Goal: Task Accomplishment & Management: Use online tool/utility

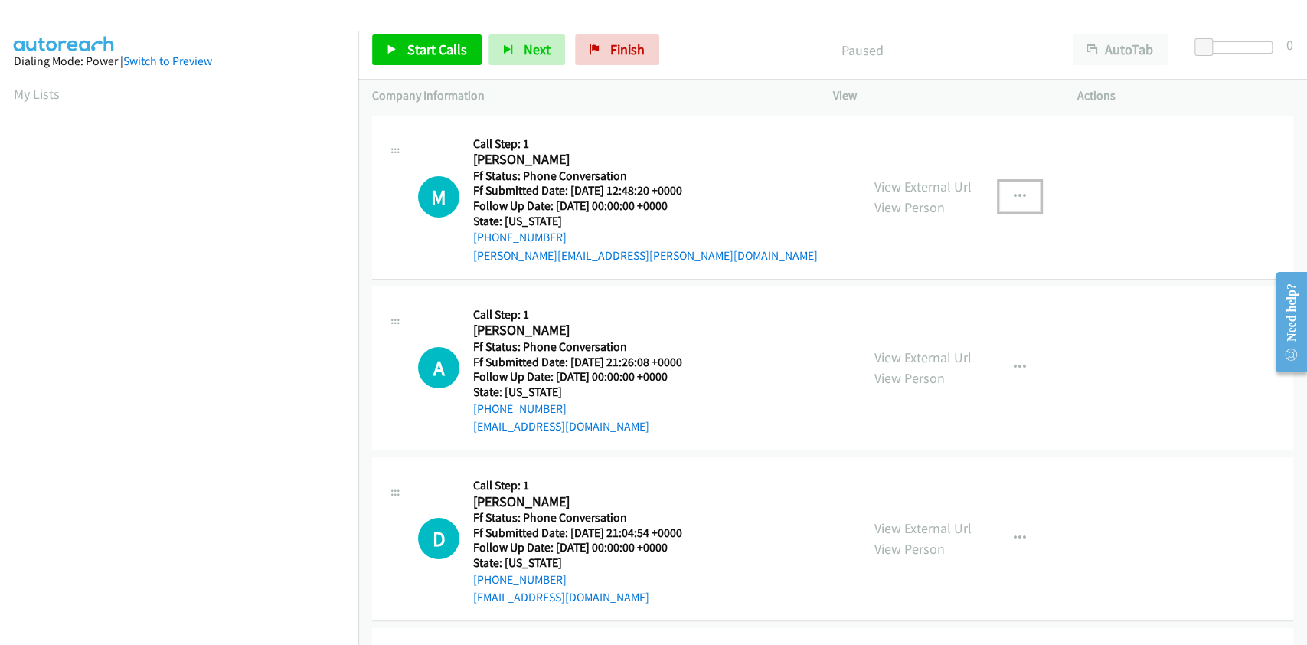
click at [1014, 195] on icon "button" at bounding box center [1020, 197] width 12 height 12
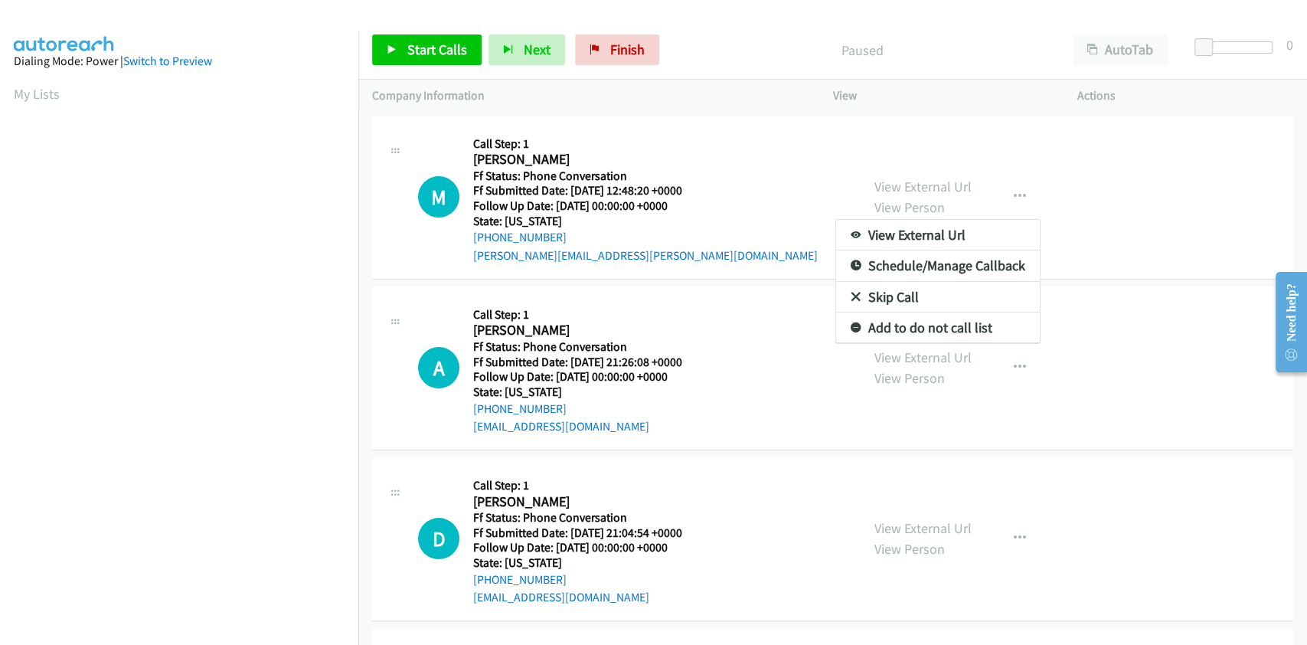
click at [895, 286] on link "Skip Call" at bounding box center [938, 297] width 204 height 31
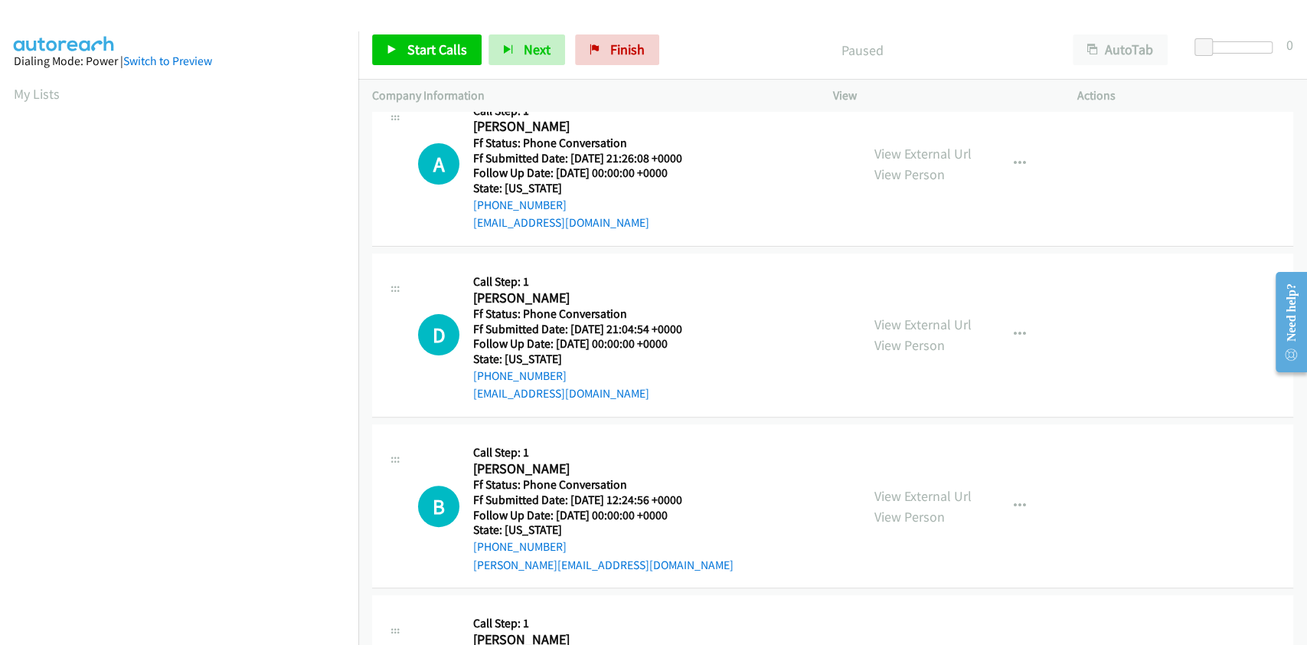
scroll to position [102, 0]
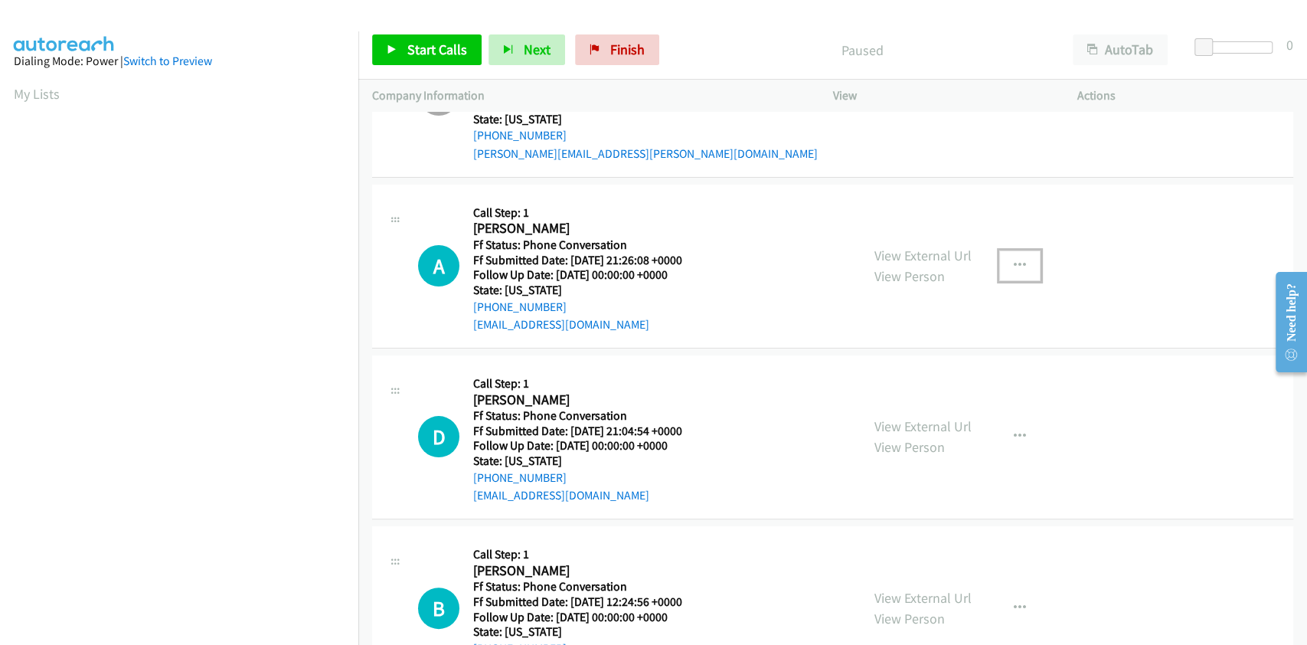
click at [1014, 264] on icon "button" at bounding box center [1020, 266] width 12 height 12
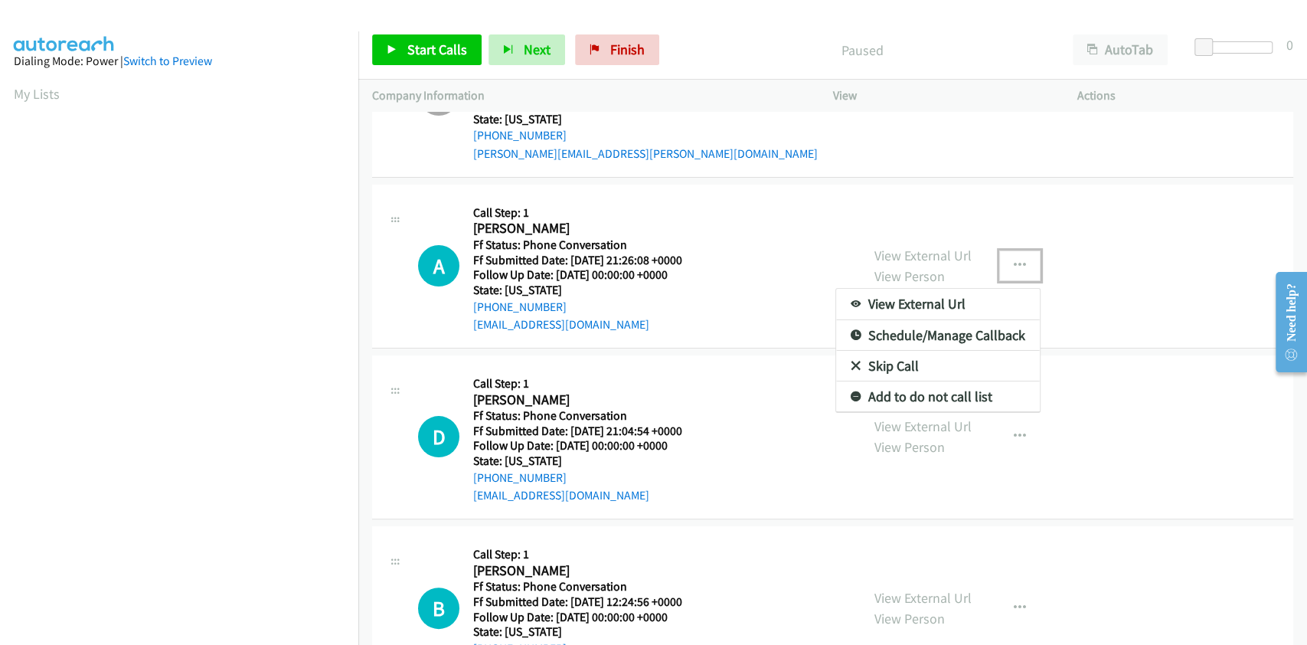
click at [898, 359] on link "Skip Call" at bounding box center [938, 366] width 204 height 31
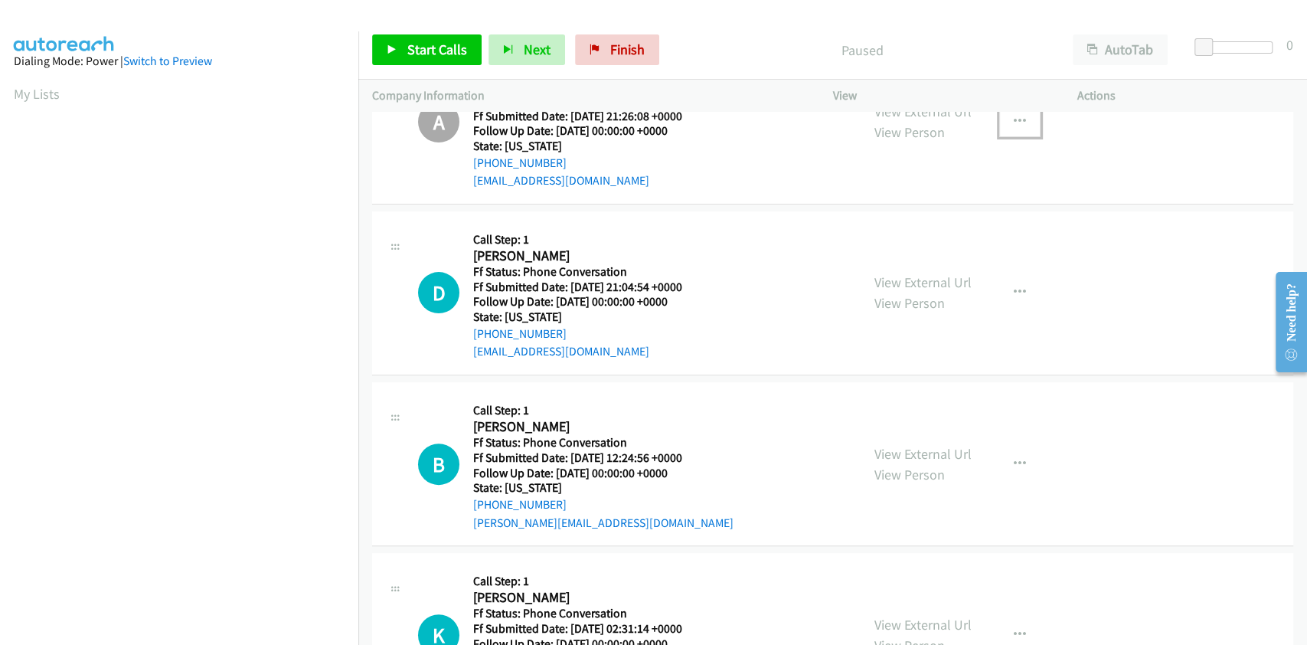
scroll to position [306, 0]
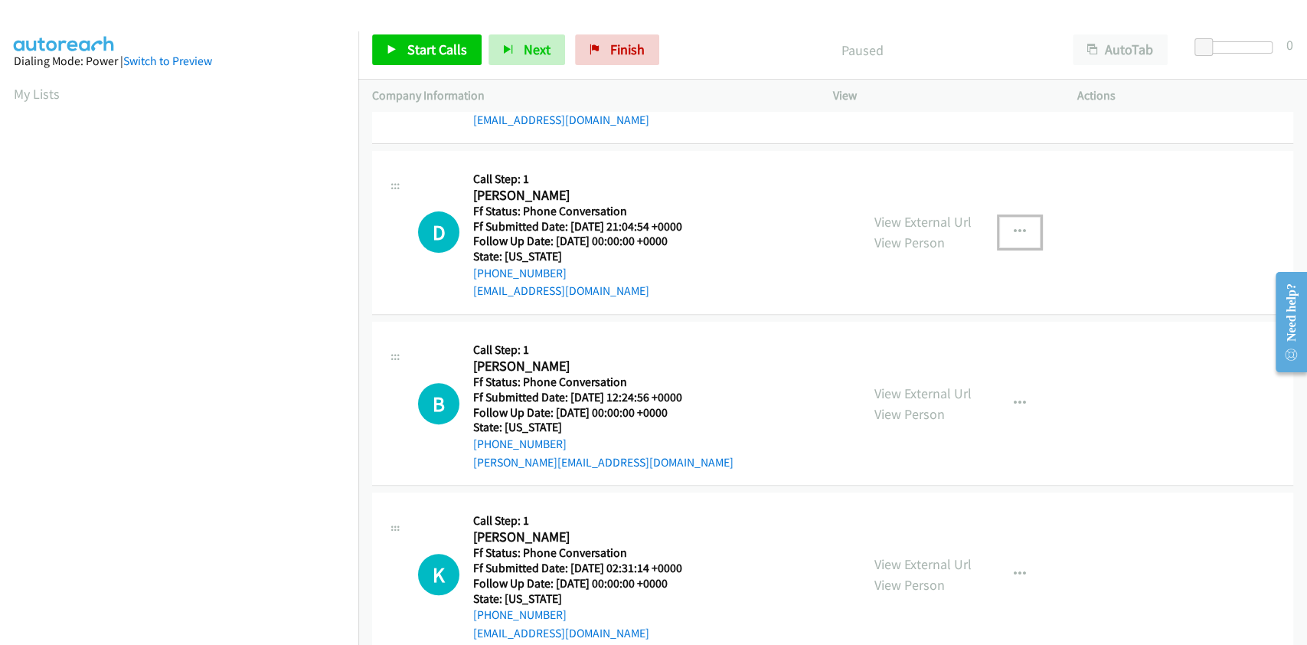
click at [1016, 227] on icon "button" at bounding box center [1020, 232] width 12 height 12
click at [882, 329] on link "Skip Call" at bounding box center [938, 332] width 204 height 31
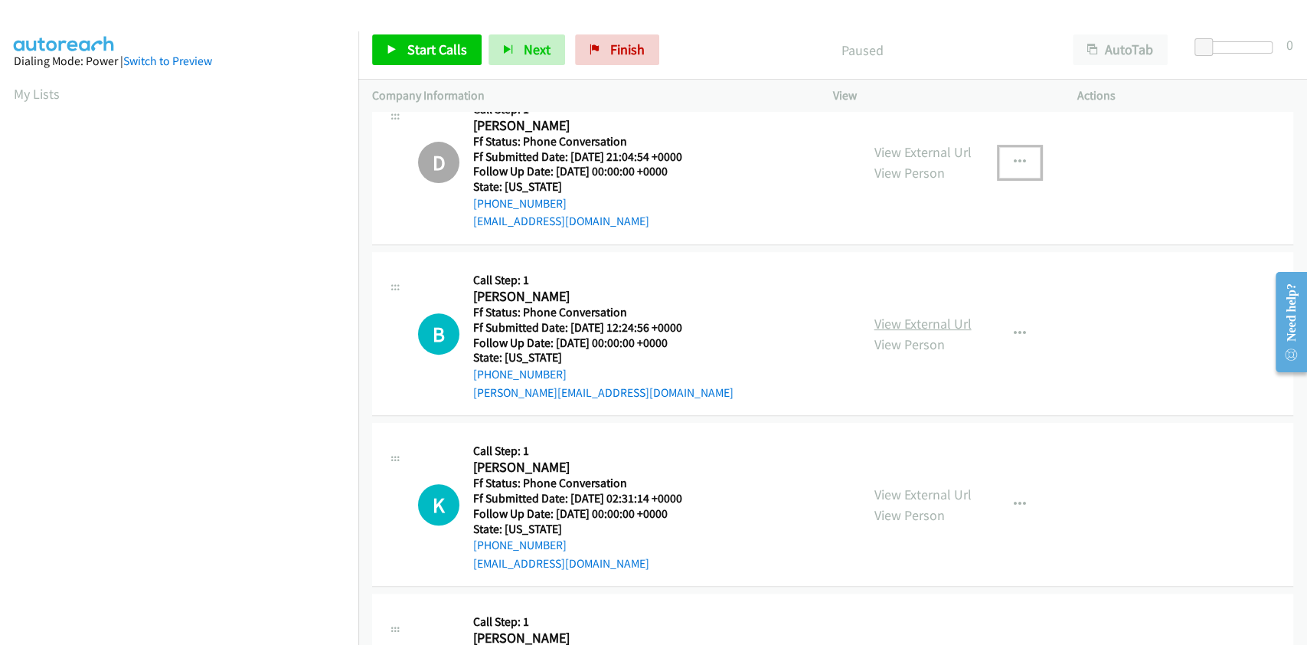
scroll to position [408, 0]
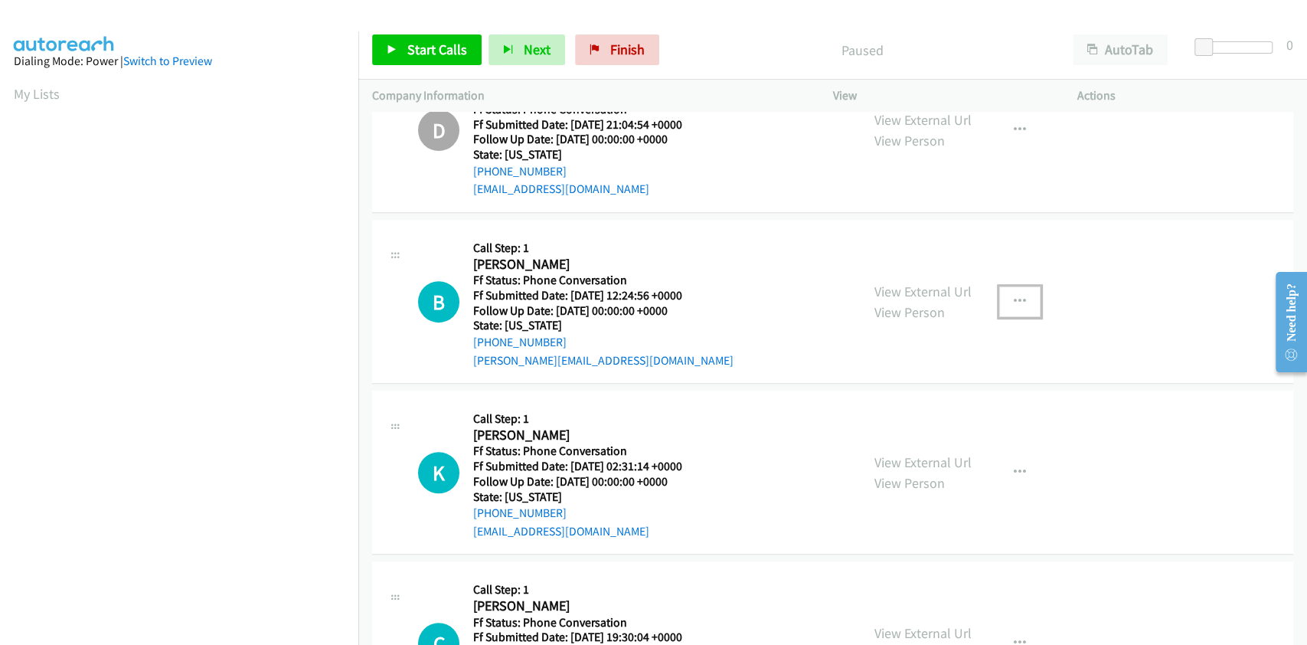
click at [1014, 298] on icon "button" at bounding box center [1020, 302] width 12 height 12
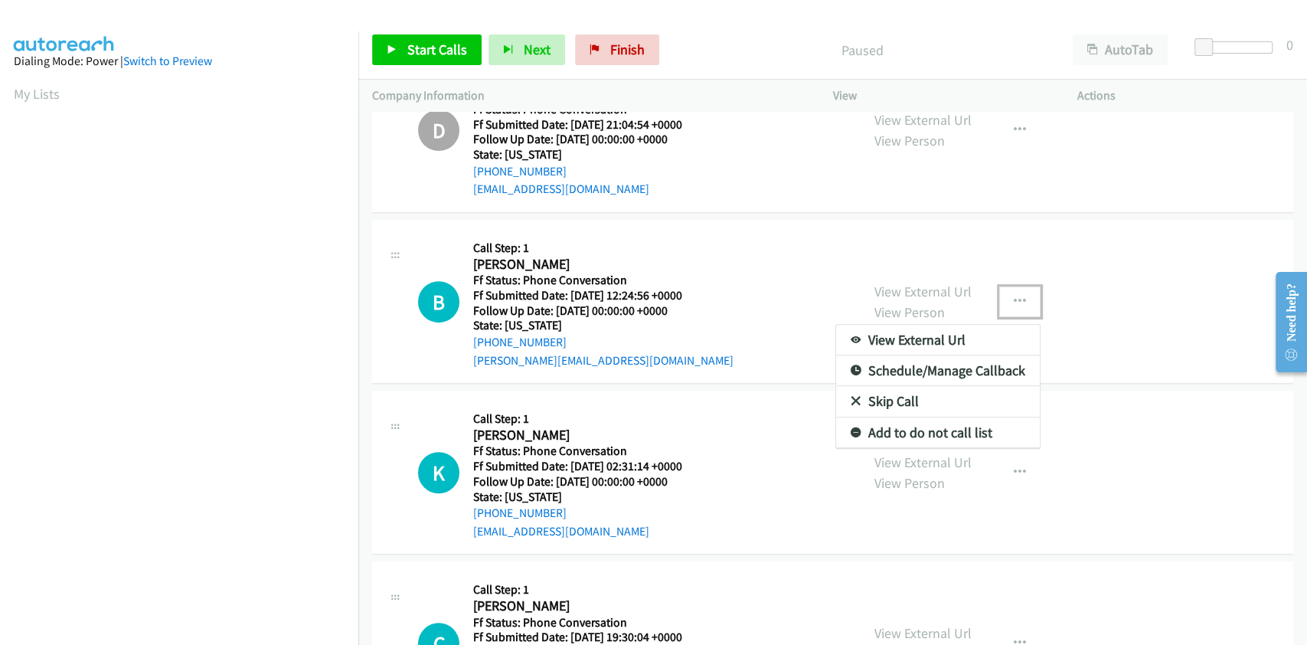
click at [888, 399] on link "Skip Call" at bounding box center [938, 401] width 204 height 31
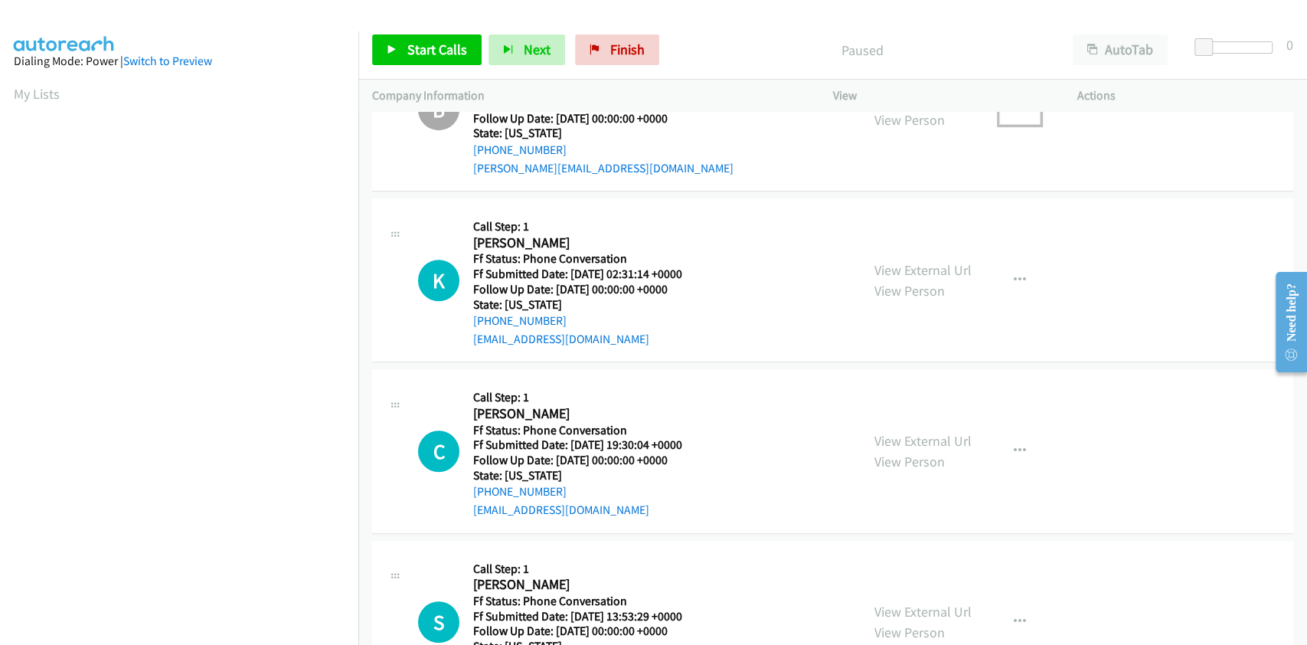
scroll to position [613, 0]
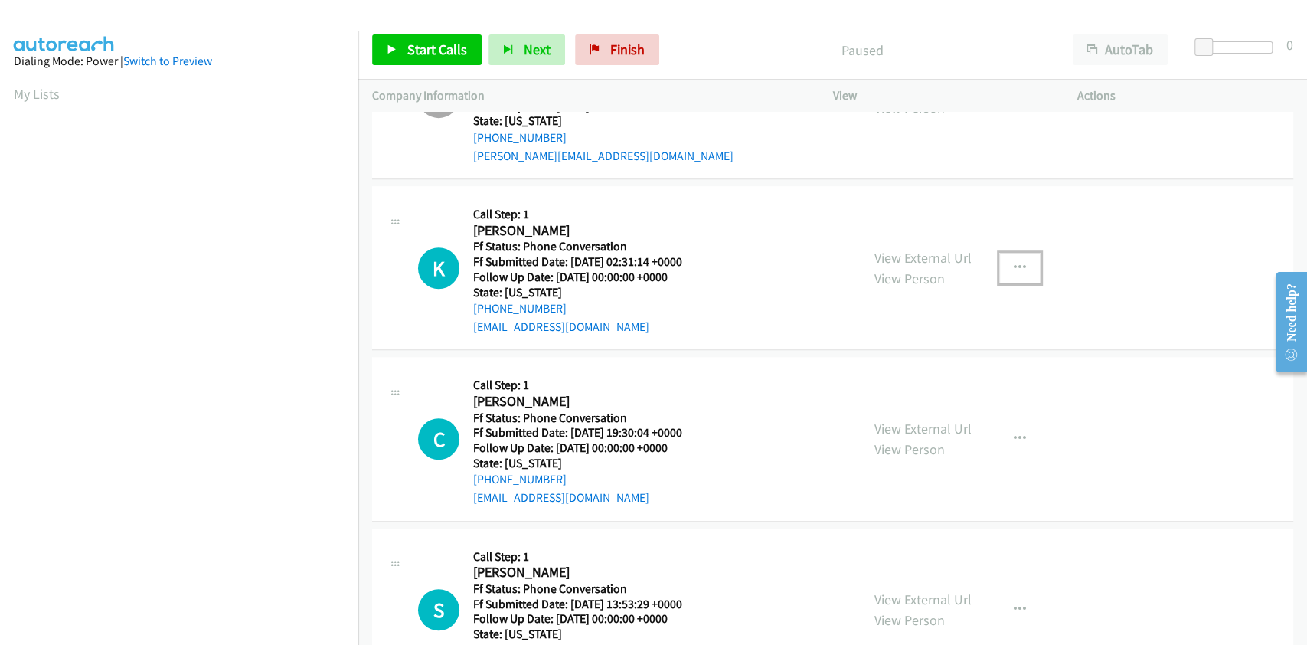
click at [1002, 268] on button "button" at bounding box center [1019, 268] width 41 height 31
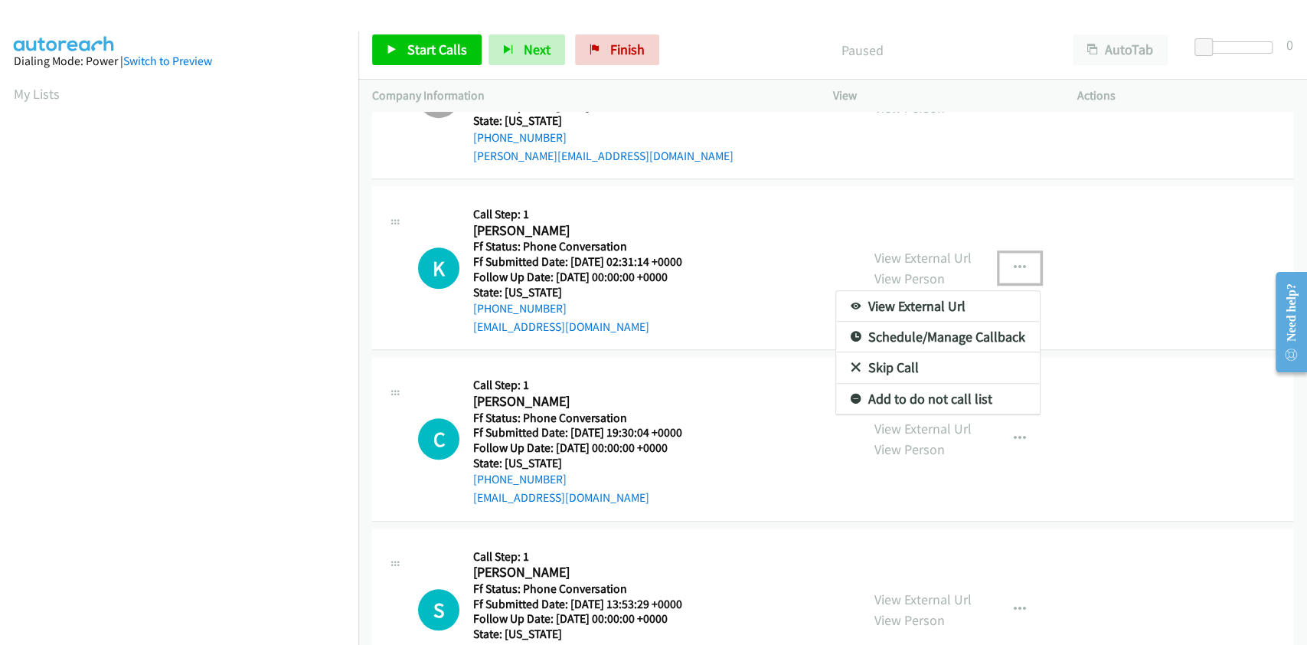
click at [865, 367] on link "Skip Call" at bounding box center [938, 367] width 204 height 31
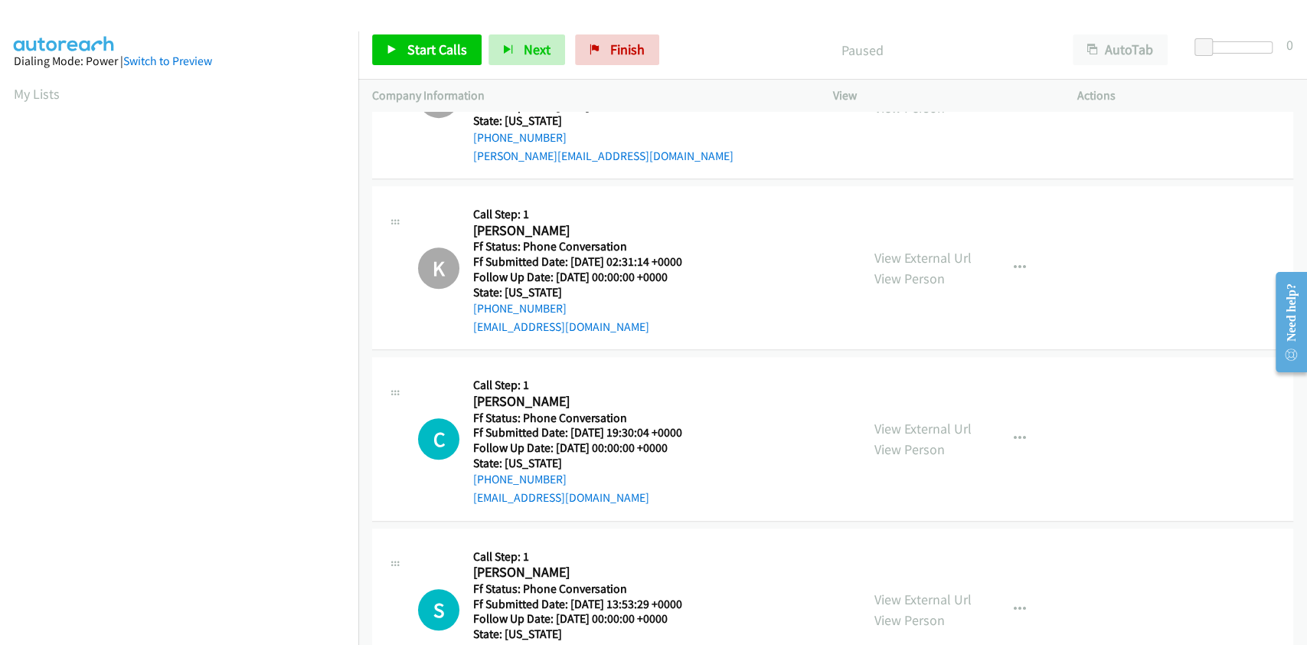
drag, startPoint x: 940, startPoint y: 431, endPoint x: 1040, endPoint y: 230, distance: 224.7
click at [1014, 433] on icon "button" at bounding box center [1020, 439] width 12 height 12
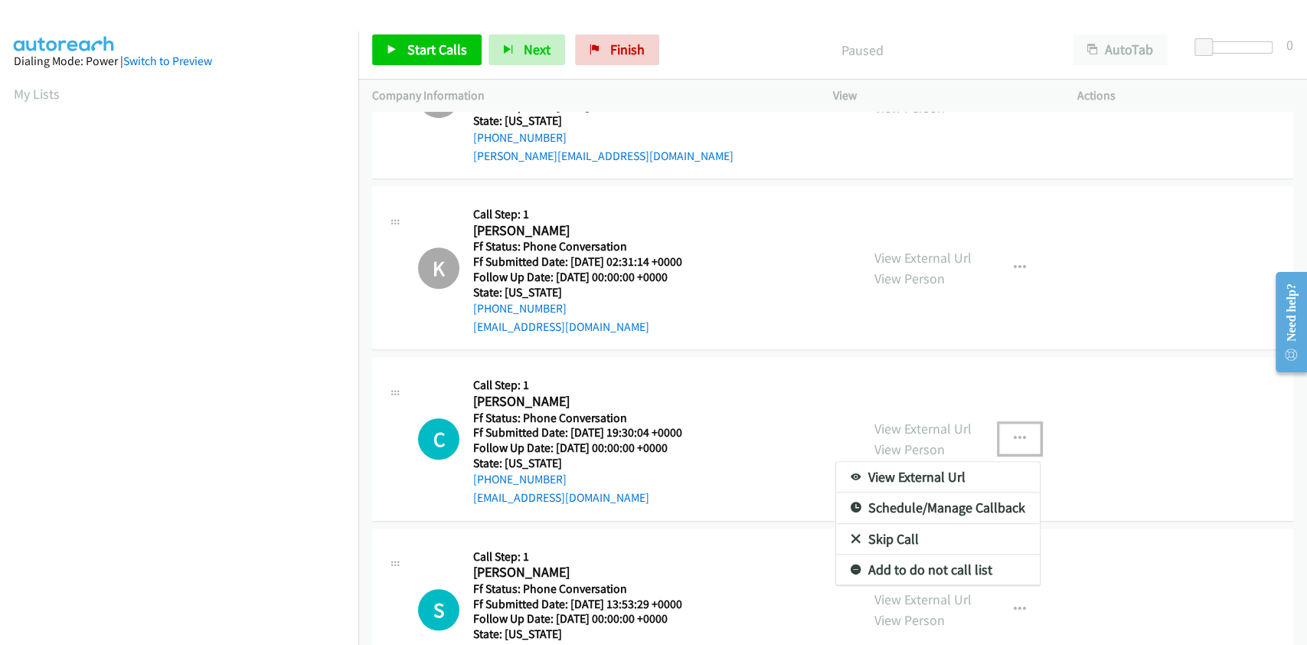
click at [899, 531] on link "Skip Call" at bounding box center [938, 539] width 204 height 31
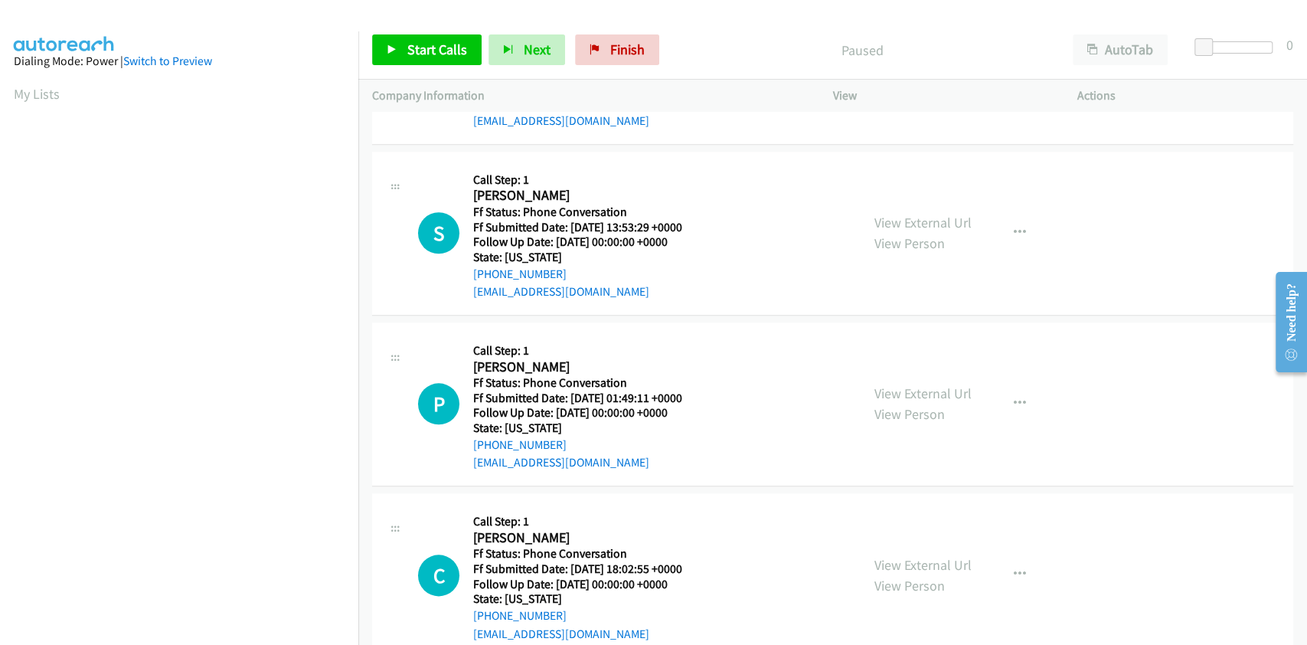
scroll to position [857, 0]
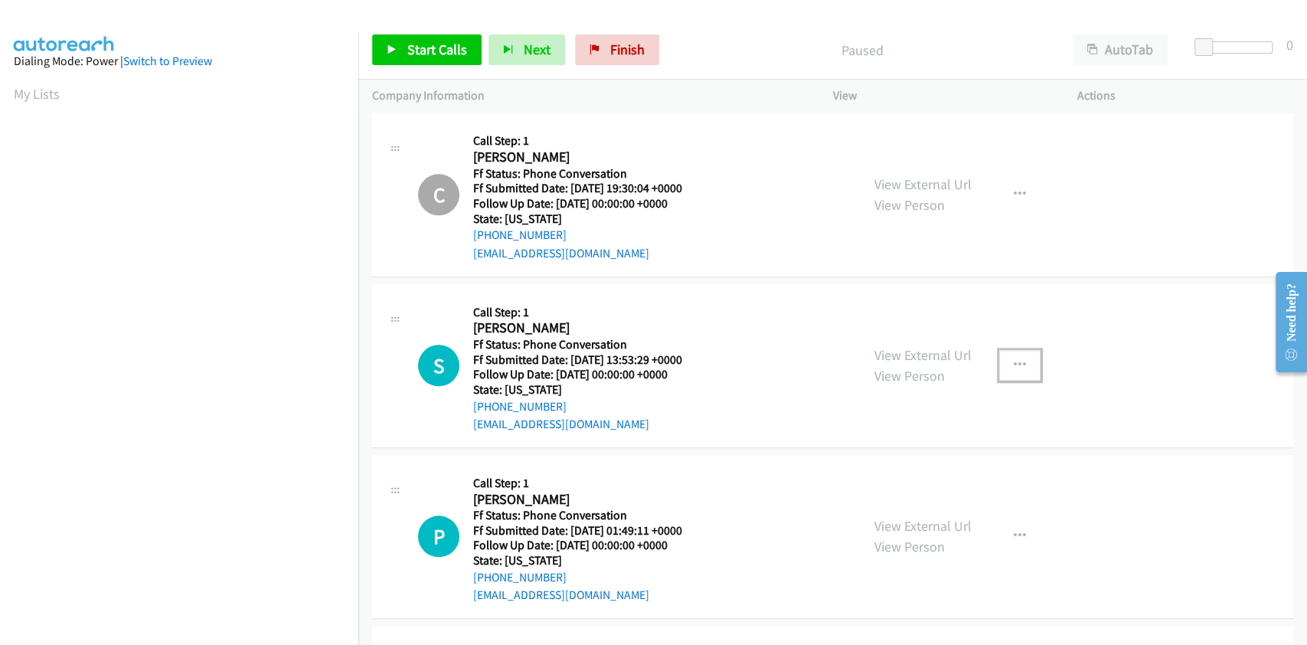
click at [1014, 361] on icon "button" at bounding box center [1020, 365] width 12 height 12
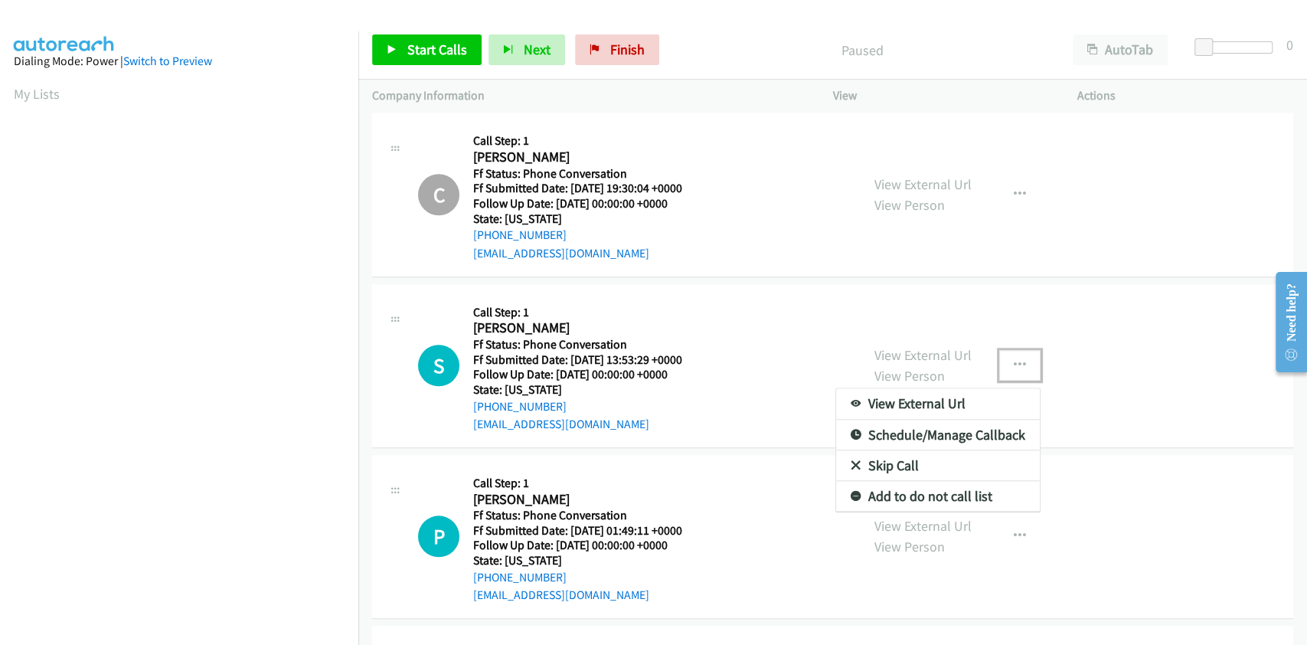
click at [883, 463] on link "Skip Call" at bounding box center [938, 465] width 204 height 31
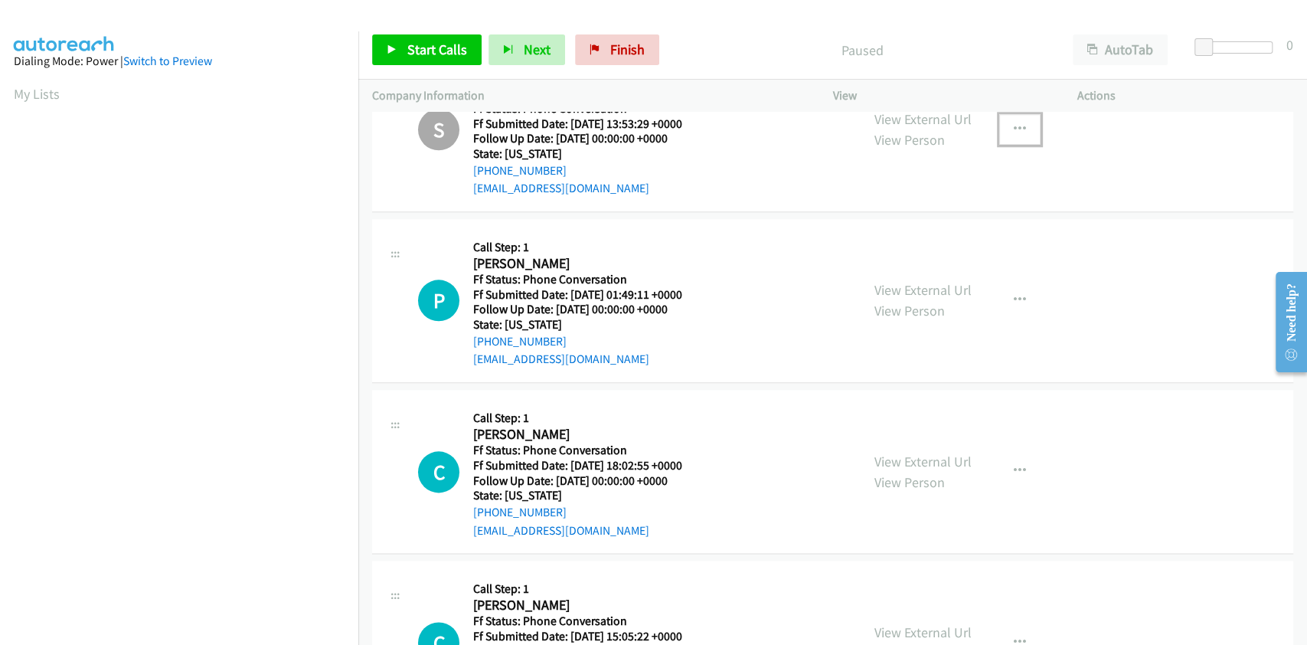
scroll to position [1061, 0]
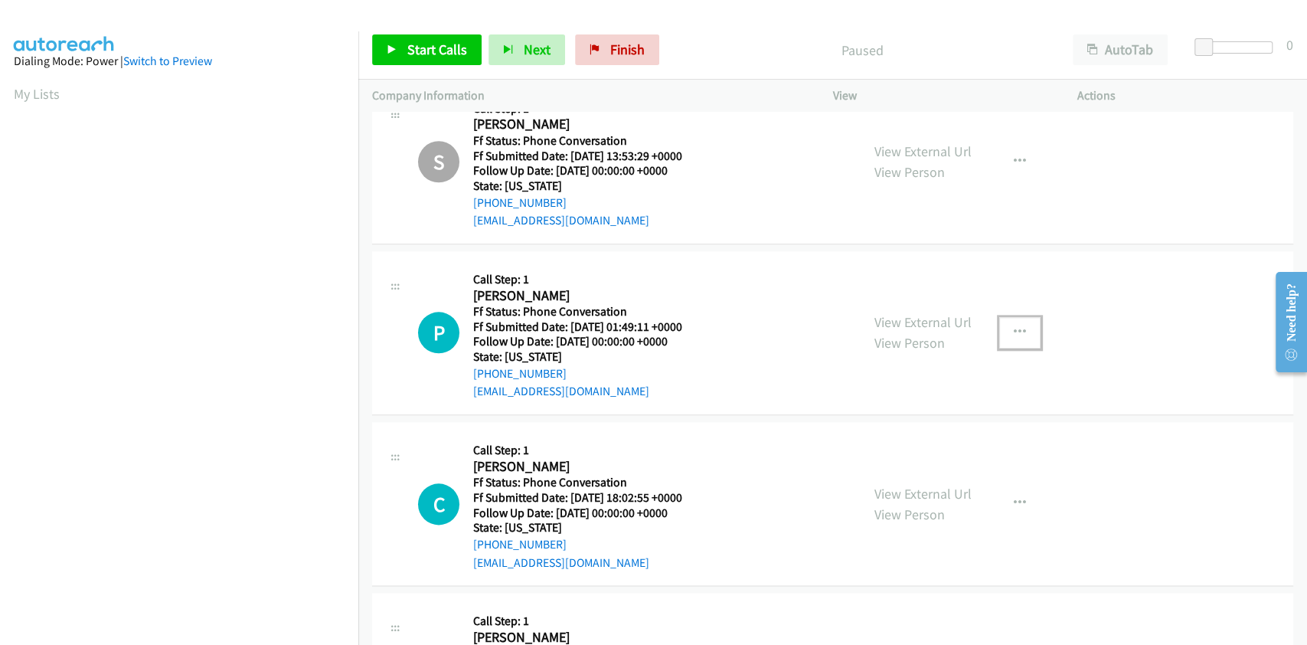
click at [1014, 333] on icon "button" at bounding box center [1020, 332] width 12 height 12
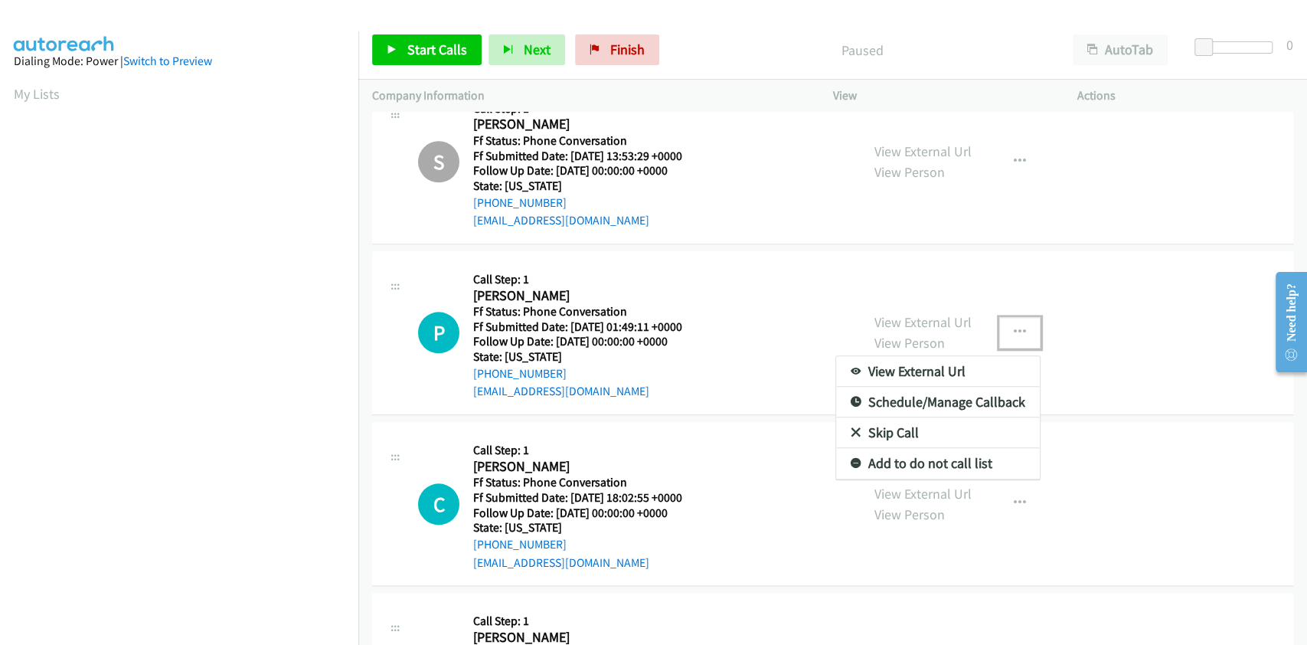
drag, startPoint x: 891, startPoint y: 443, endPoint x: 888, endPoint y: 435, distance: 8.2
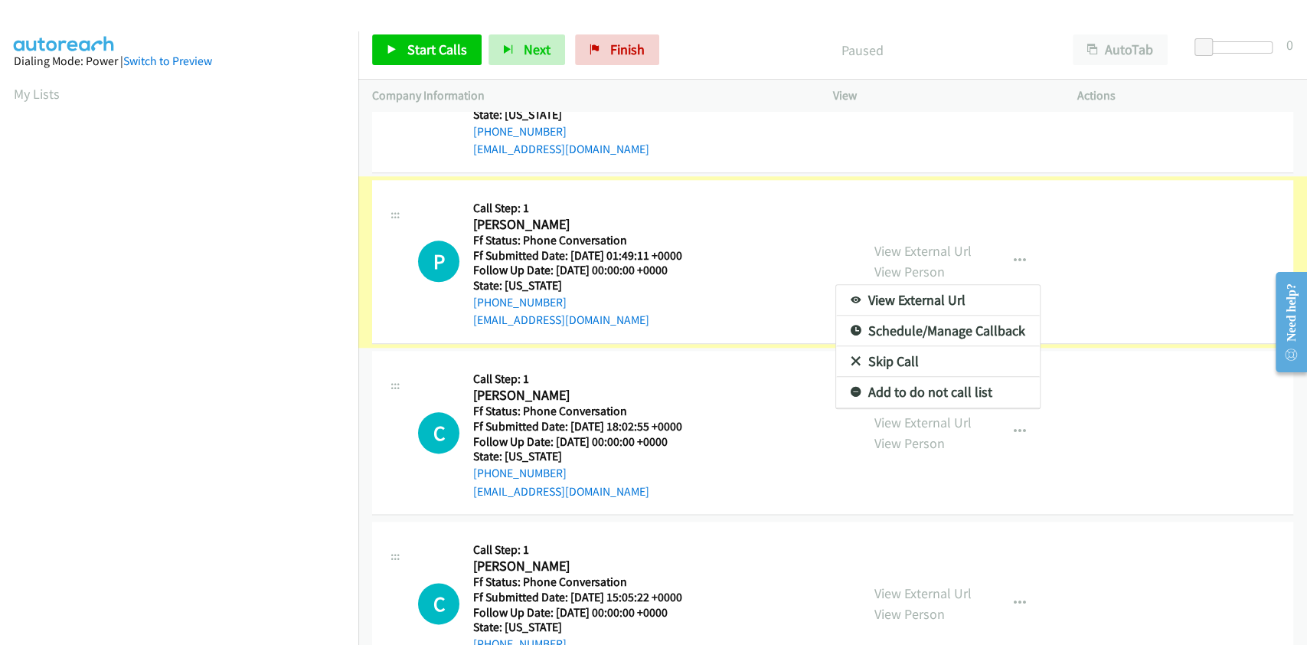
scroll to position [1163, 0]
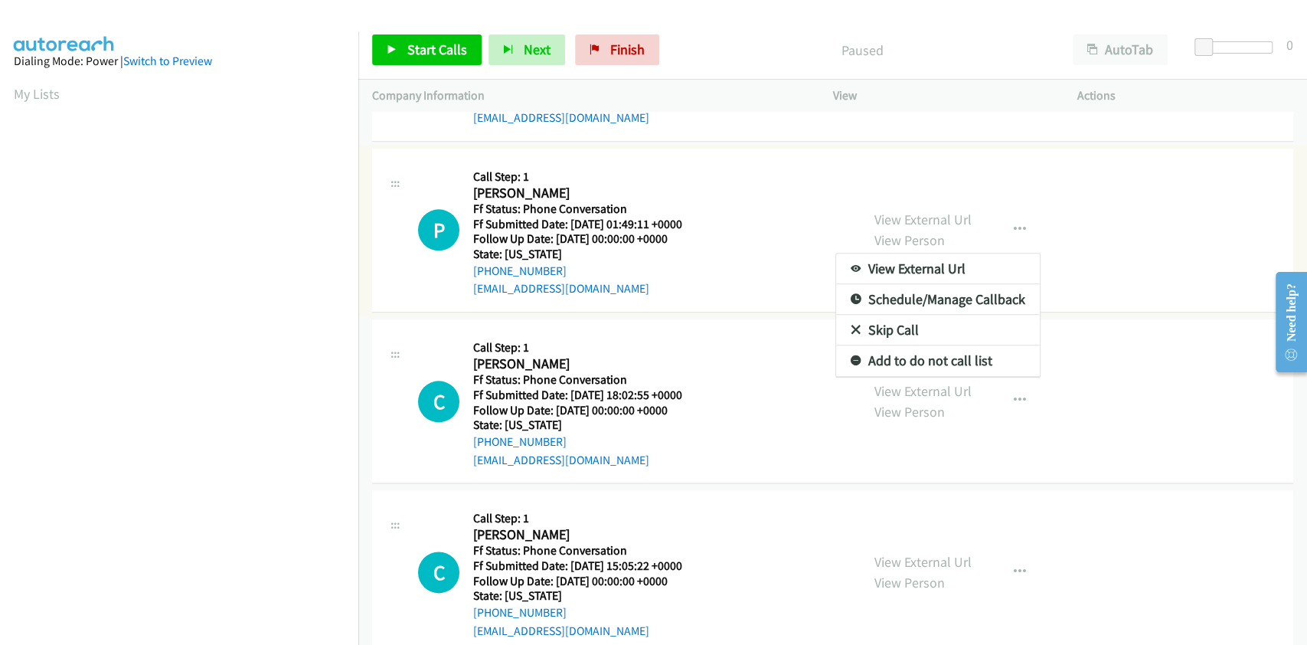
click at [880, 333] on link "Skip Call" at bounding box center [938, 330] width 204 height 31
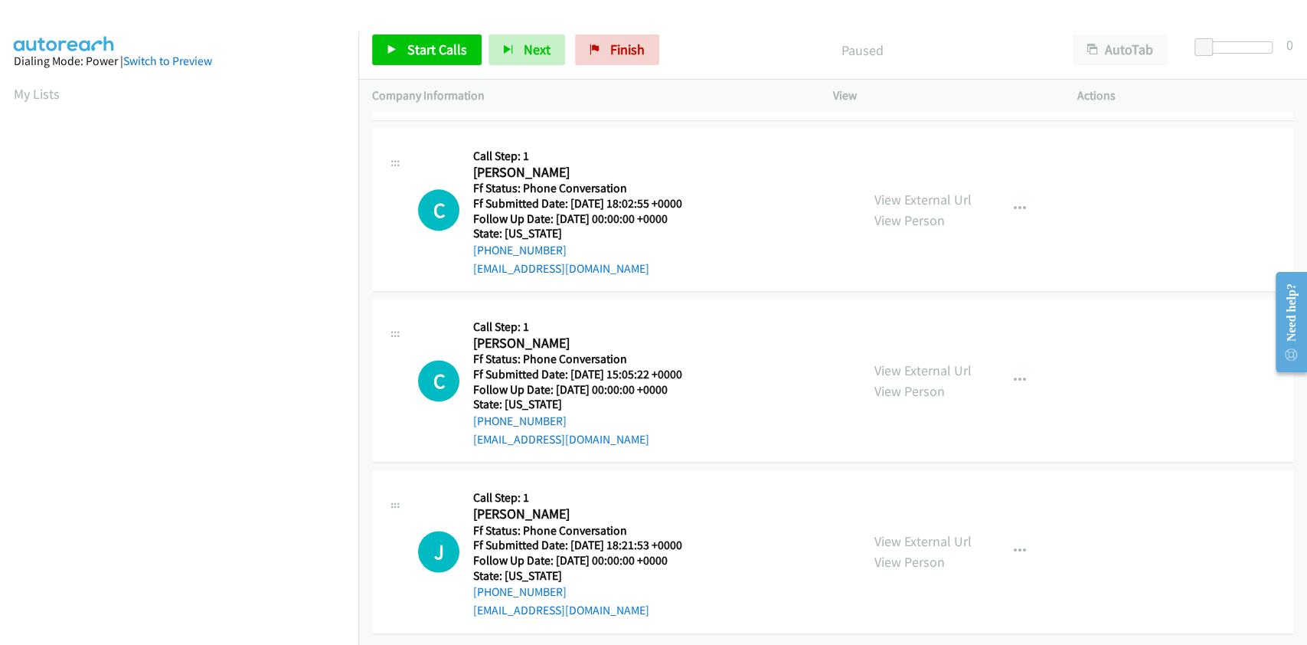
scroll to position [1367, 0]
click at [1014, 374] on icon "button" at bounding box center [1020, 380] width 12 height 12
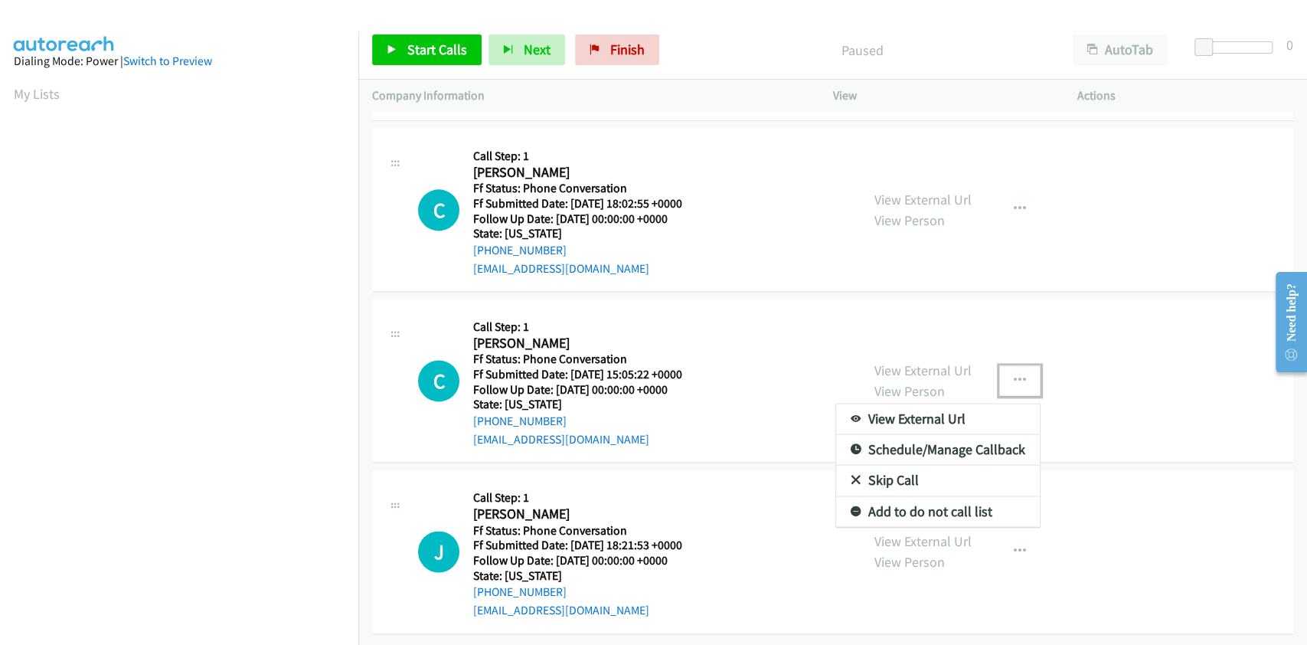
click at [865, 465] on link "Skip Call" at bounding box center [938, 480] width 204 height 31
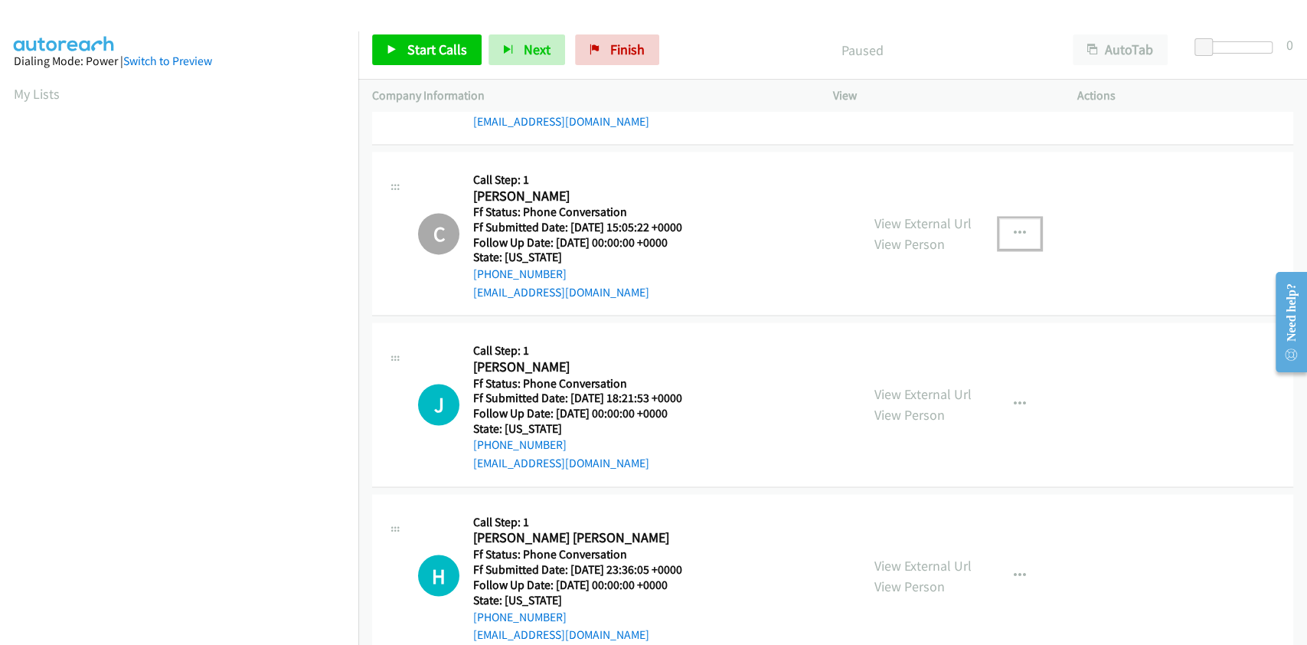
scroll to position [1571, 0]
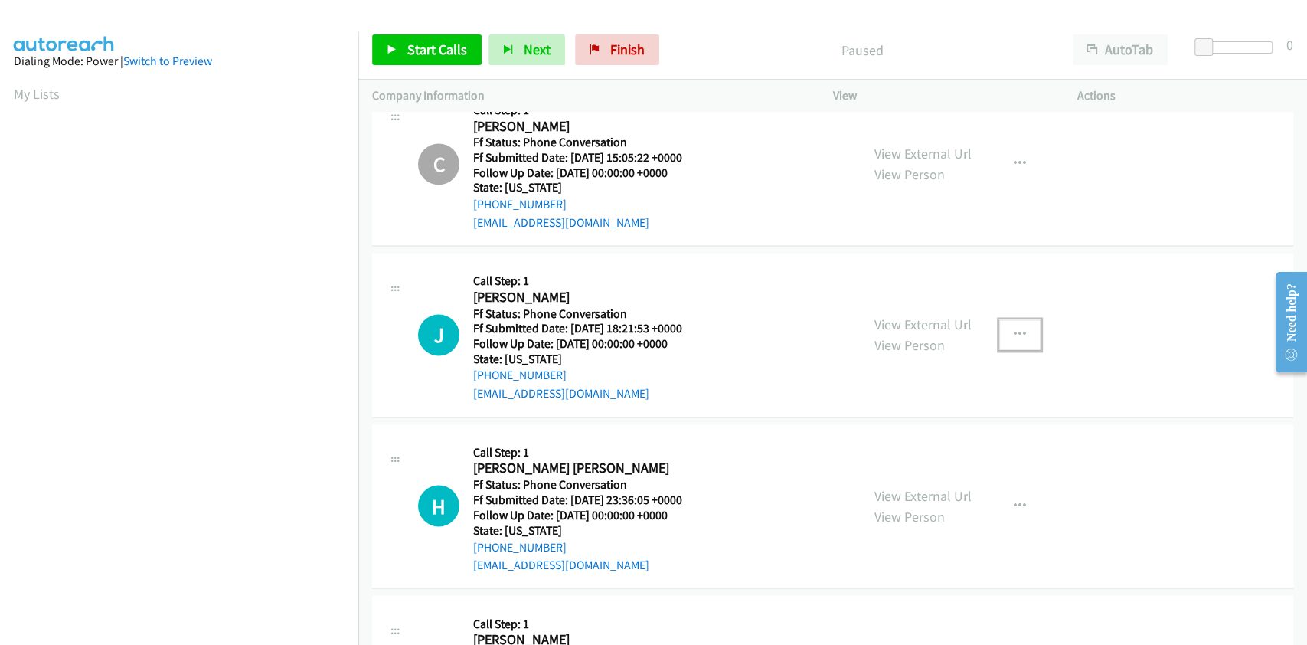
click at [1014, 330] on icon "button" at bounding box center [1020, 335] width 12 height 12
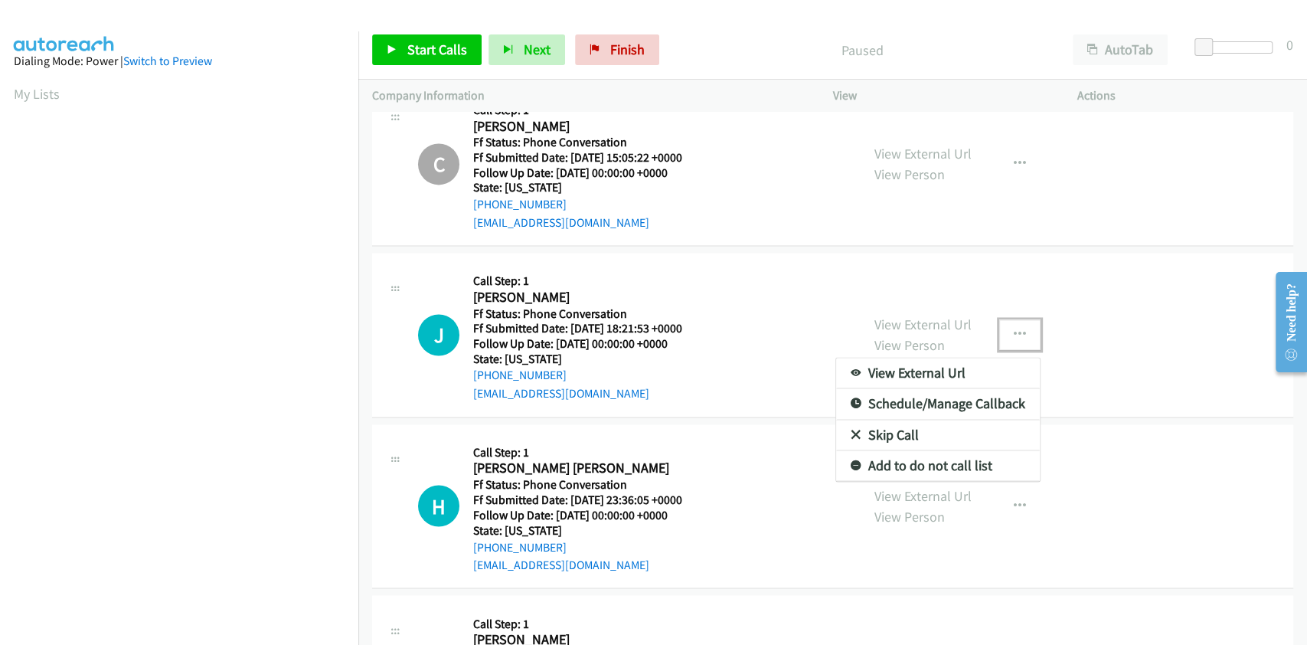
click at [892, 421] on link "Skip Call" at bounding box center [938, 435] width 204 height 31
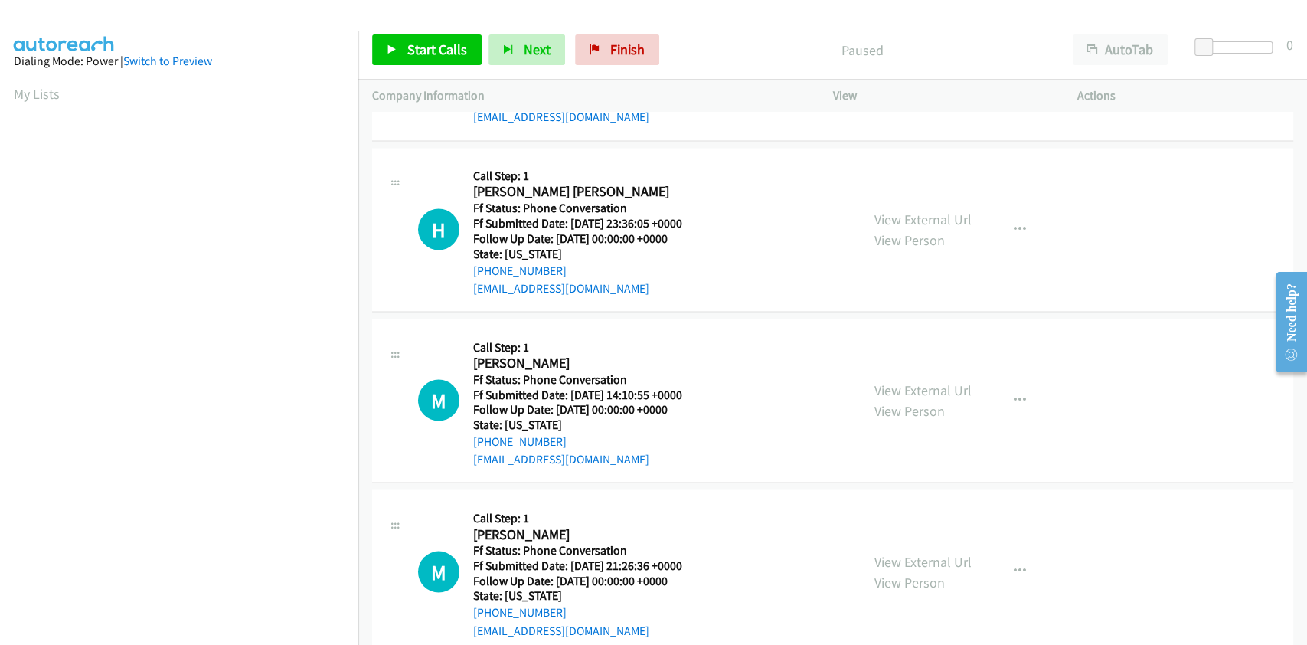
scroll to position [1878, 0]
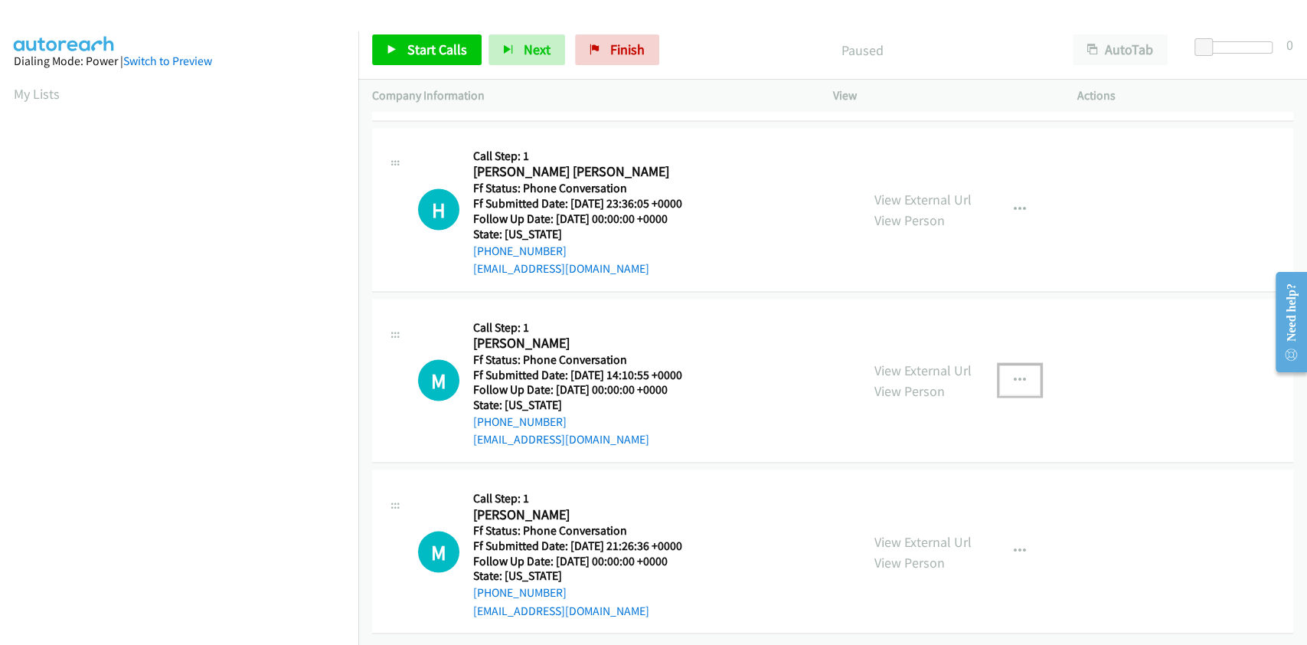
click at [1016, 374] on icon "button" at bounding box center [1020, 380] width 12 height 12
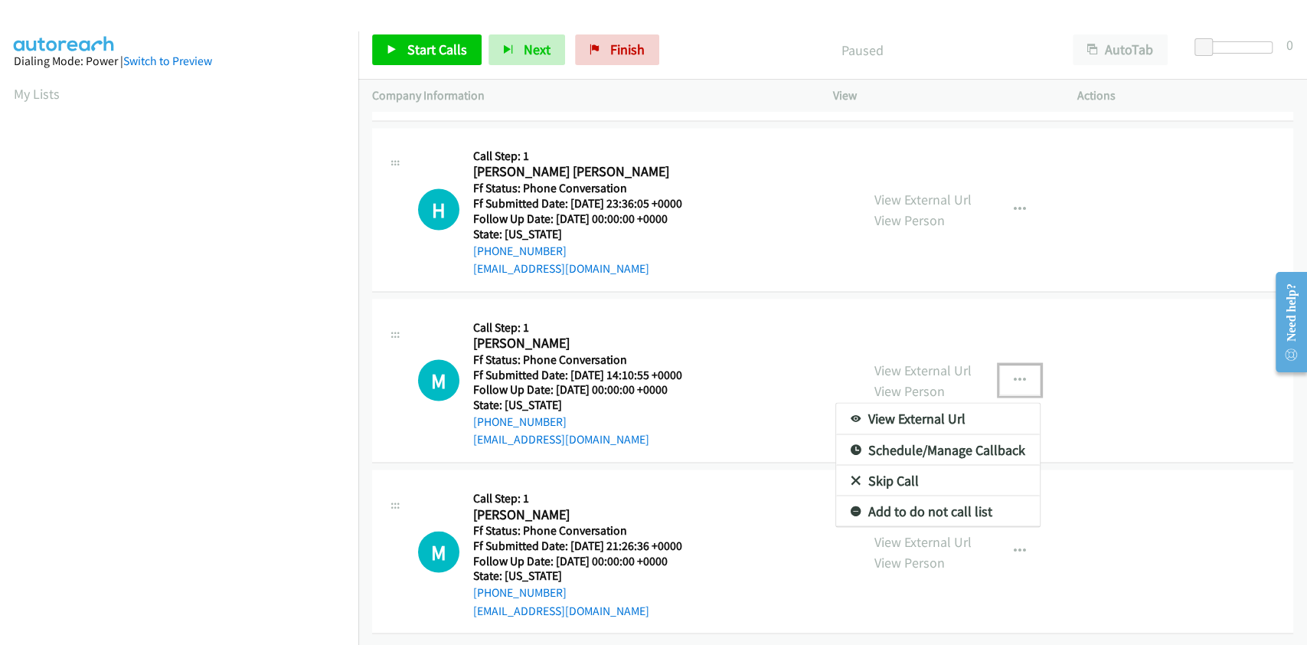
click at [878, 471] on link "Skip Call" at bounding box center [938, 480] width 204 height 31
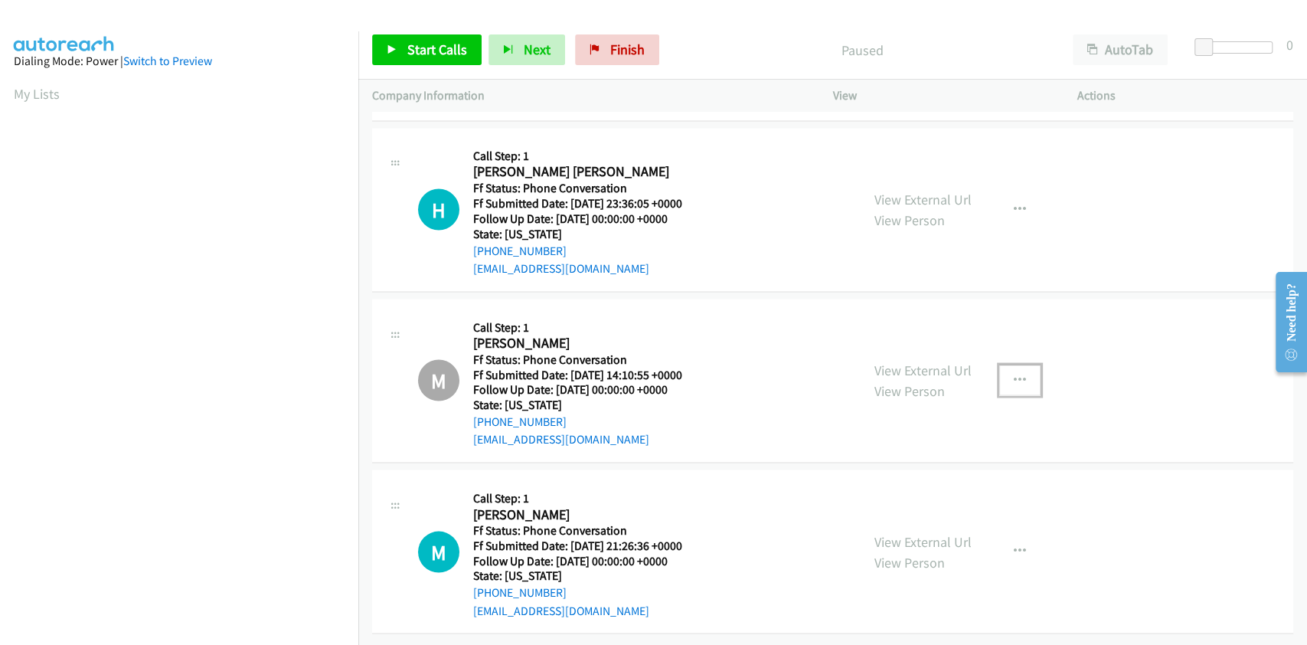
scroll to position [1881, 0]
click at [1014, 544] on icon "button" at bounding box center [1020, 550] width 12 height 12
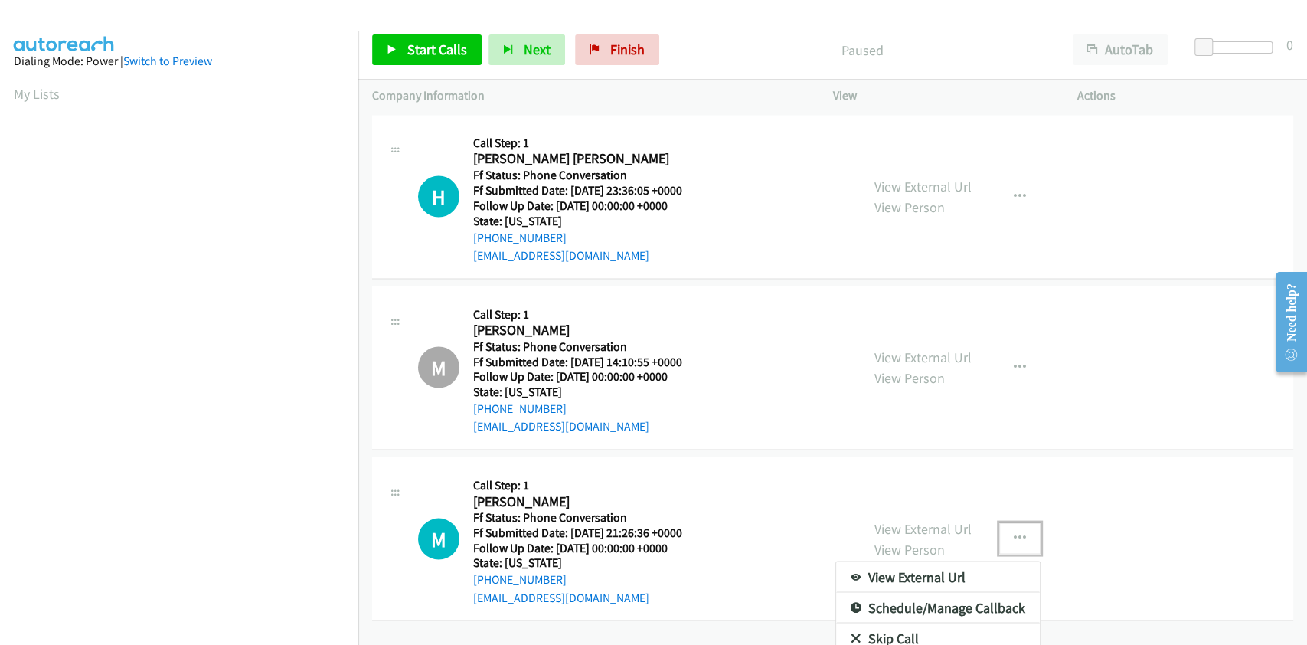
scroll to position [1934, 0]
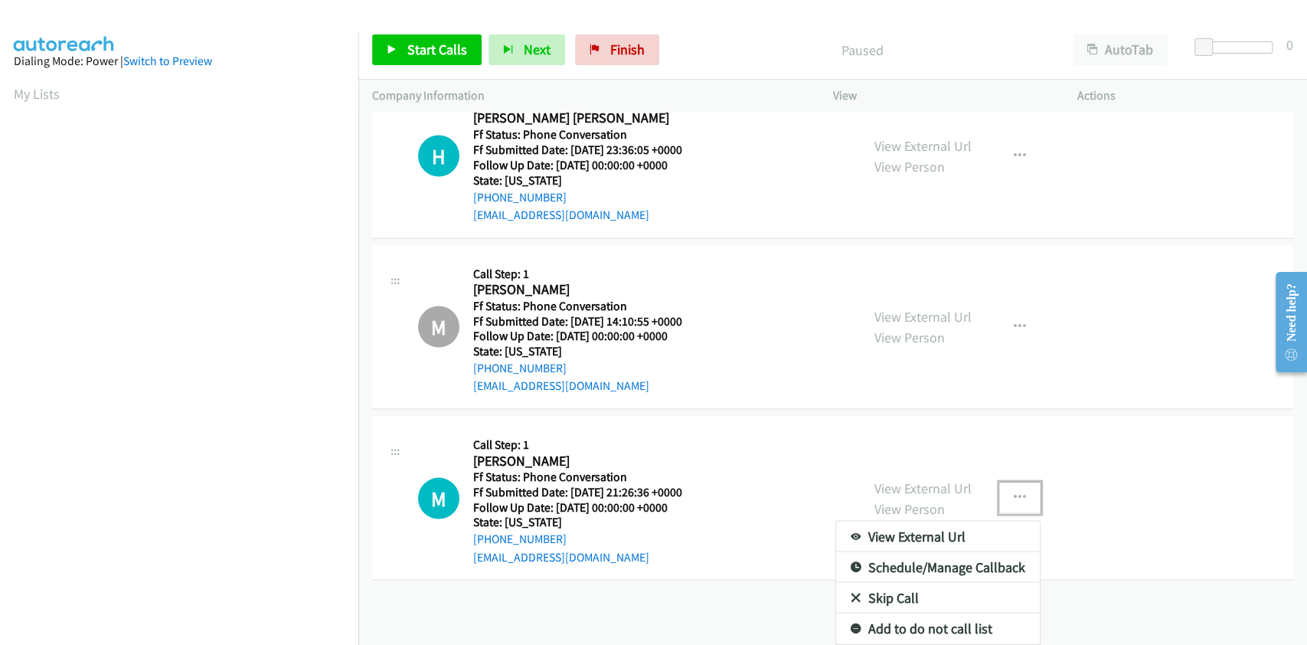
click at [908, 582] on link "Skip Call" at bounding box center [938, 597] width 204 height 31
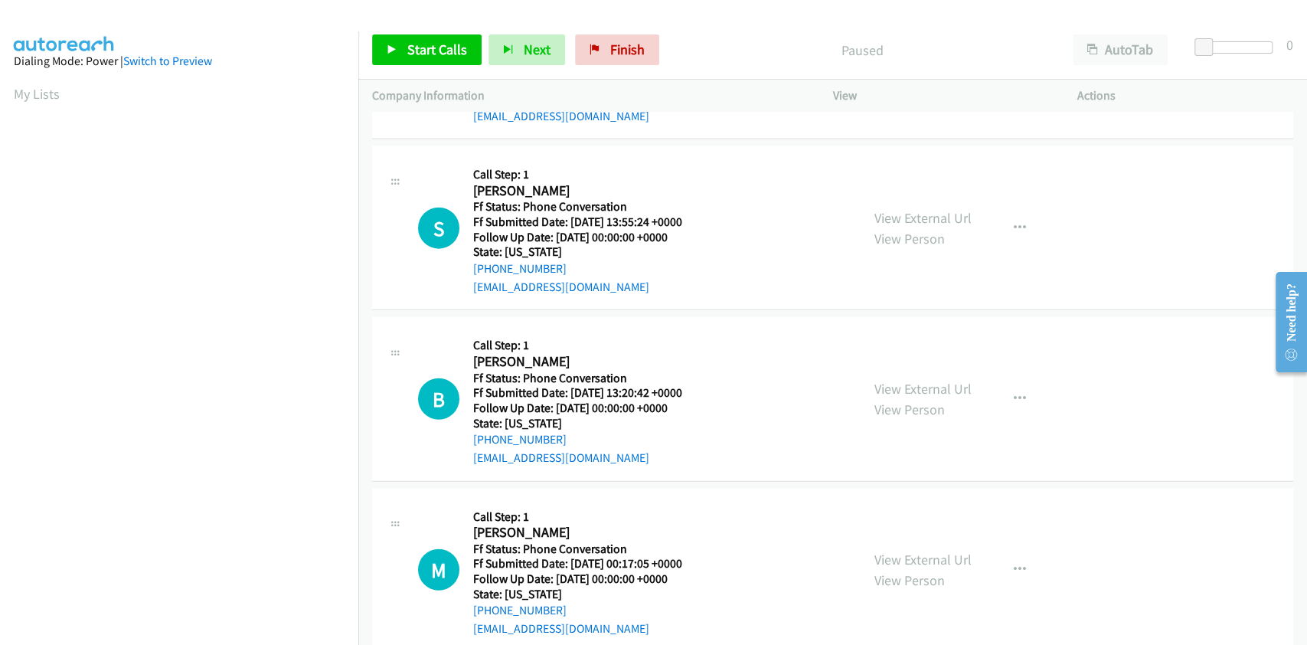
scroll to position [2394, 0]
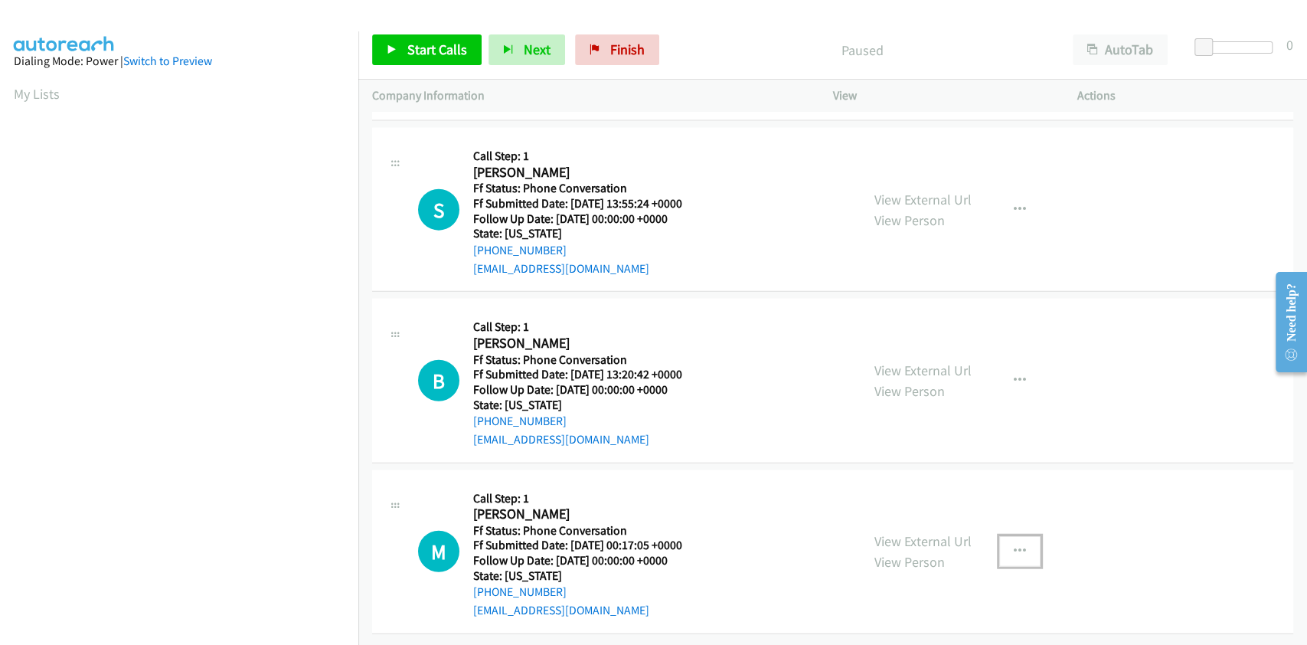
click at [1014, 545] on icon "button" at bounding box center [1020, 551] width 12 height 12
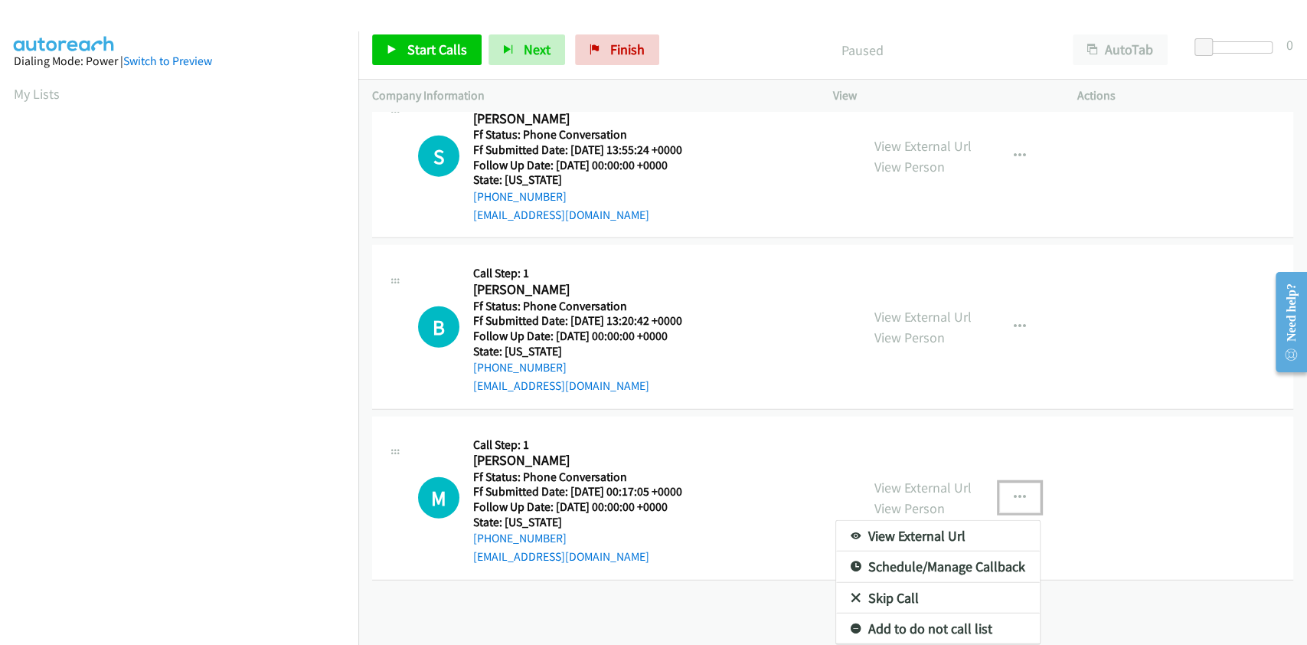
click at [904, 585] on link "Skip Call" at bounding box center [938, 598] width 204 height 31
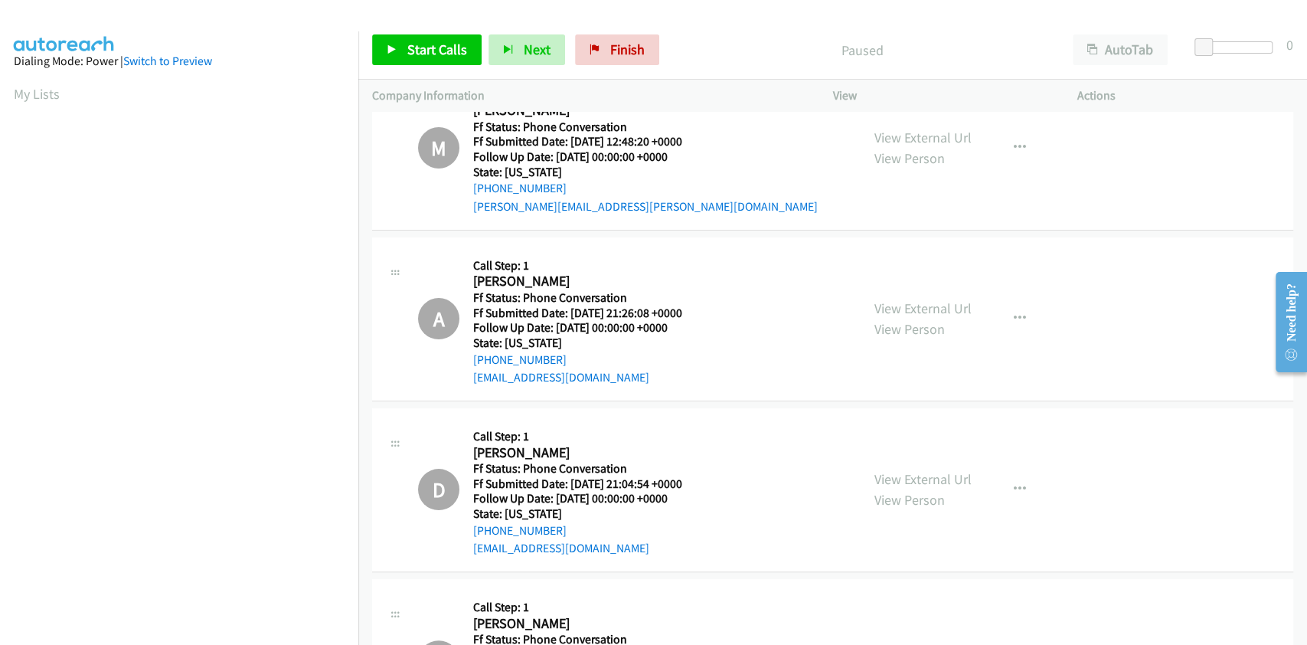
scroll to position [0, 0]
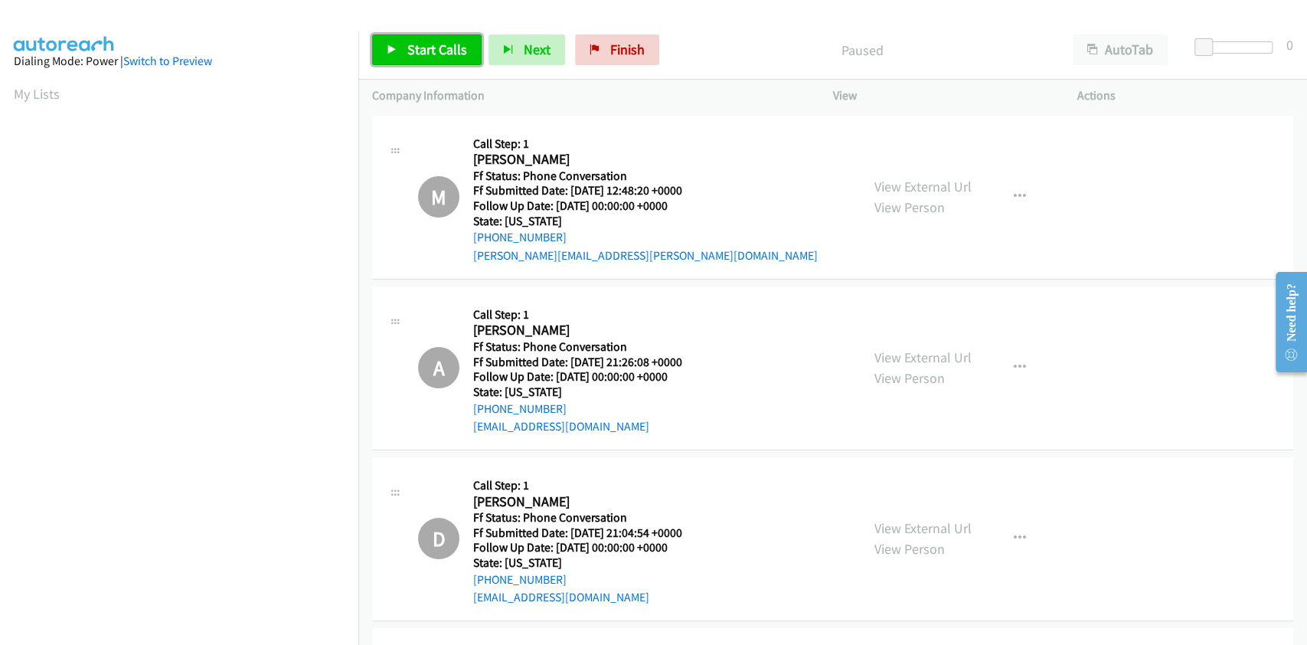
drag, startPoint x: 431, startPoint y: 41, endPoint x: 431, endPoint y: 67, distance: 25.3
click at [431, 41] on span "Start Calls" at bounding box center [437, 50] width 60 height 18
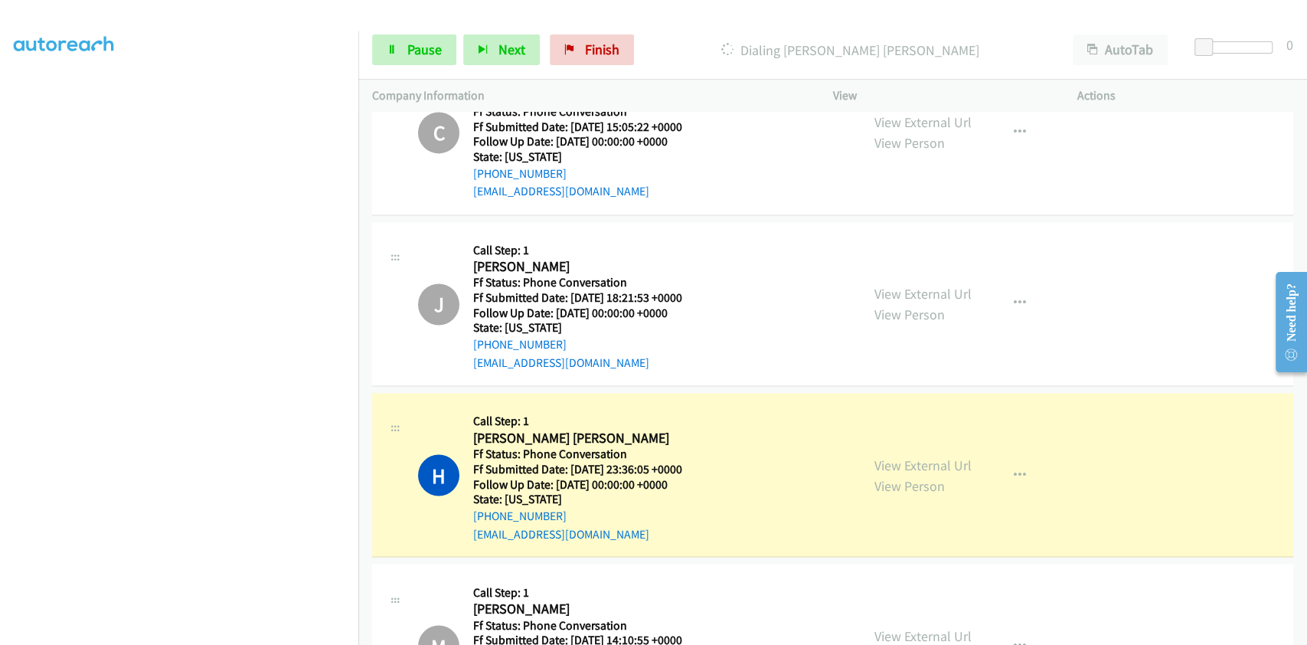
scroll to position [1303, 0]
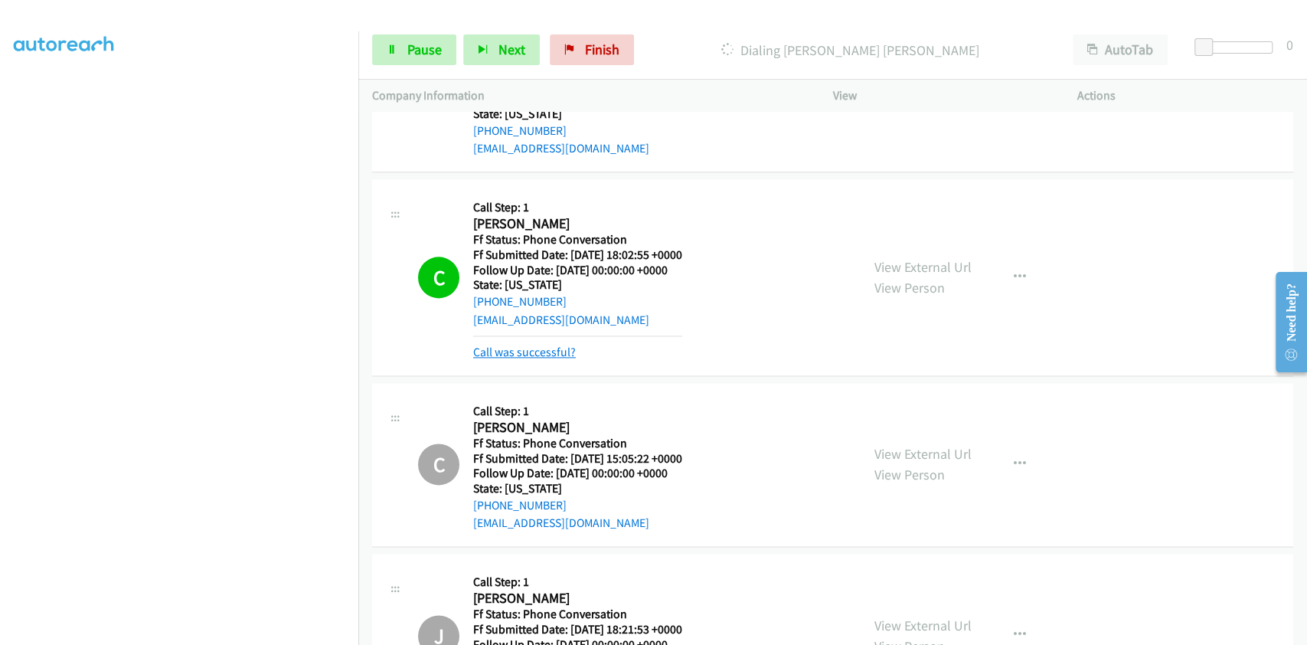
click at [551, 351] on link "Call was successful?" at bounding box center [524, 352] width 103 height 15
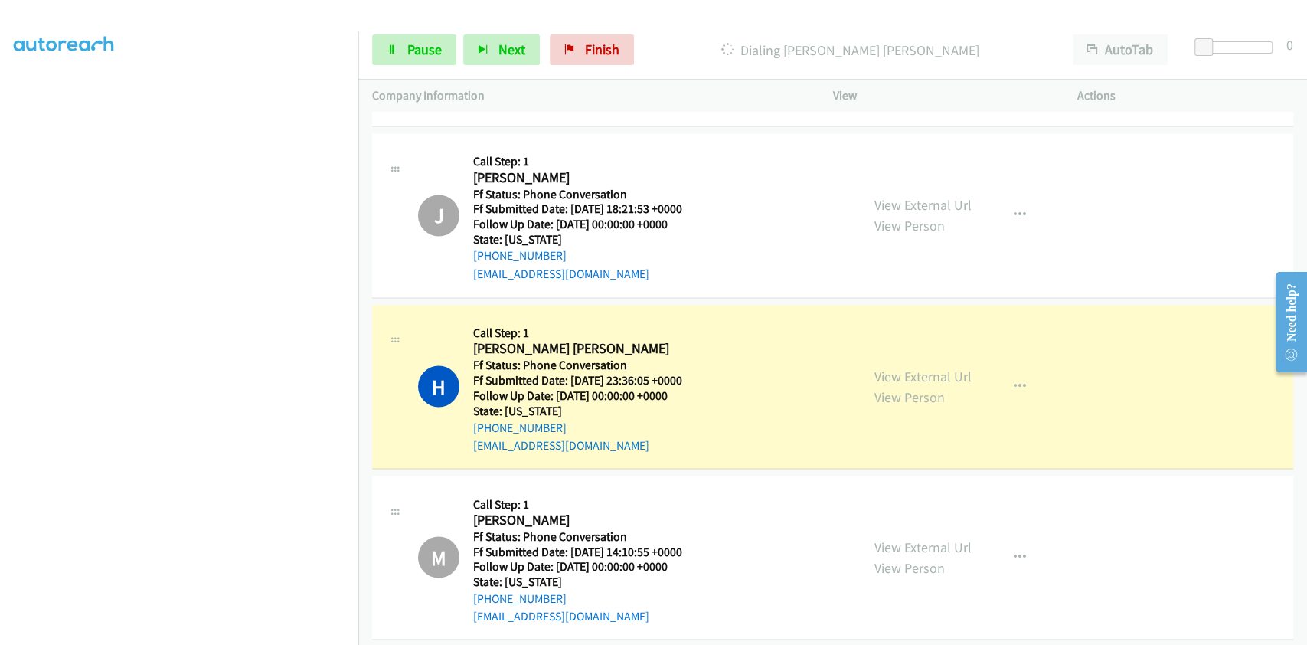
scroll to position [1813, 0]
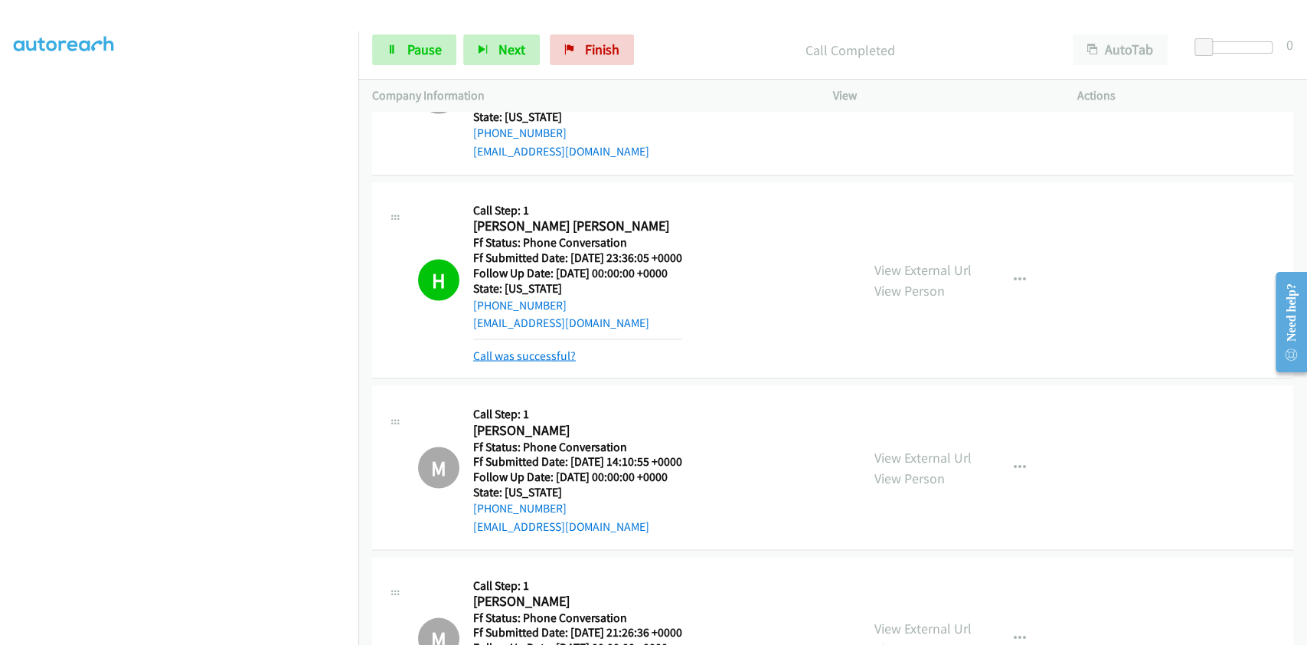
click at [527, 352] on link "Call was successful?" at bounding box center [524, 355] width 103 height 15
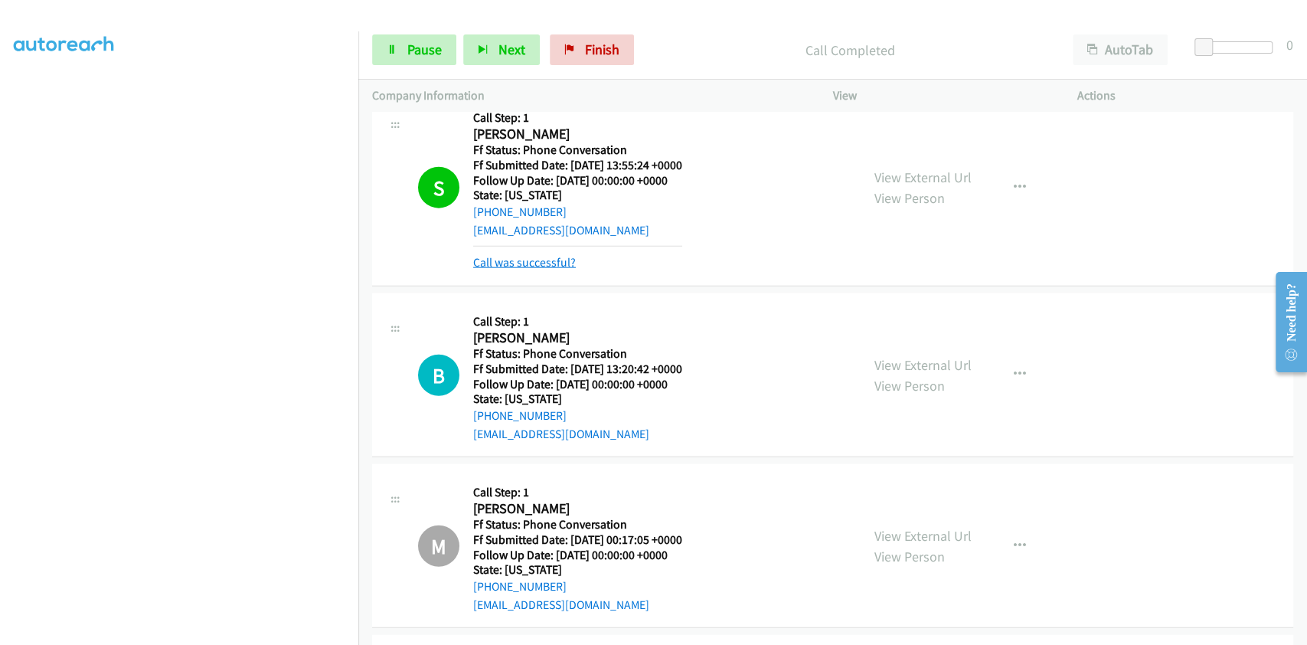
scroll to position [2426, 0]
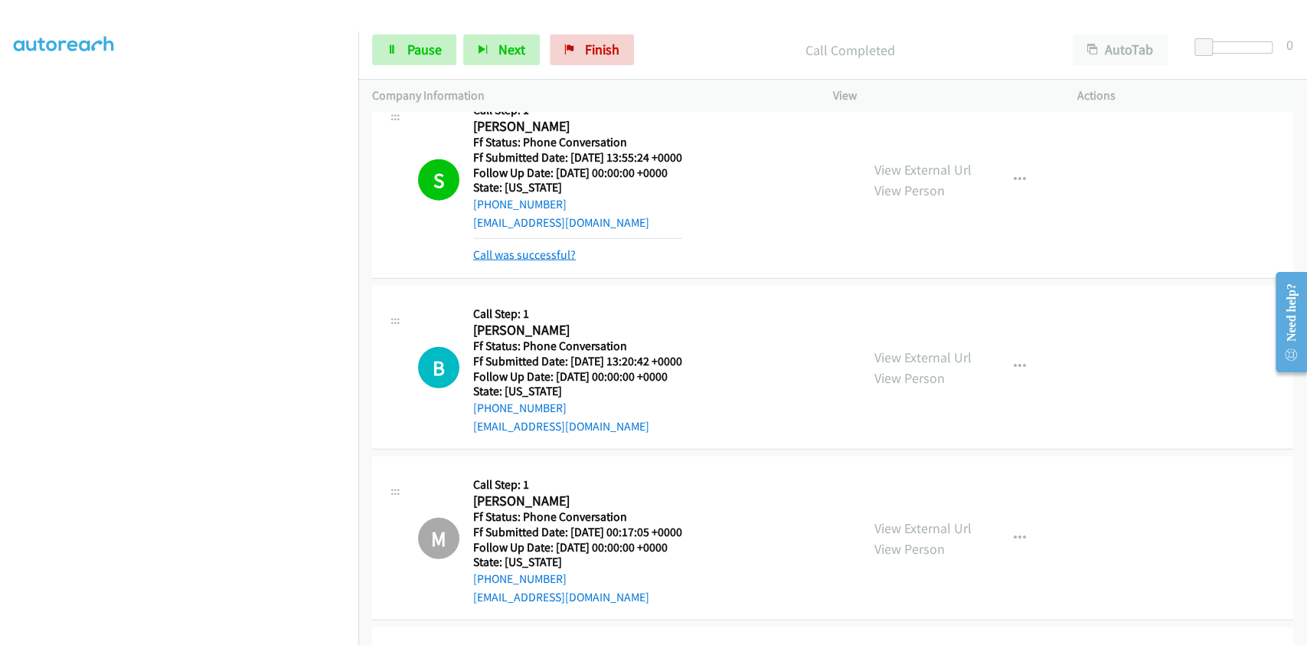
click at [551, 247] on link "Call was successful?" at bounding box center [524, 254] width 103 height 15
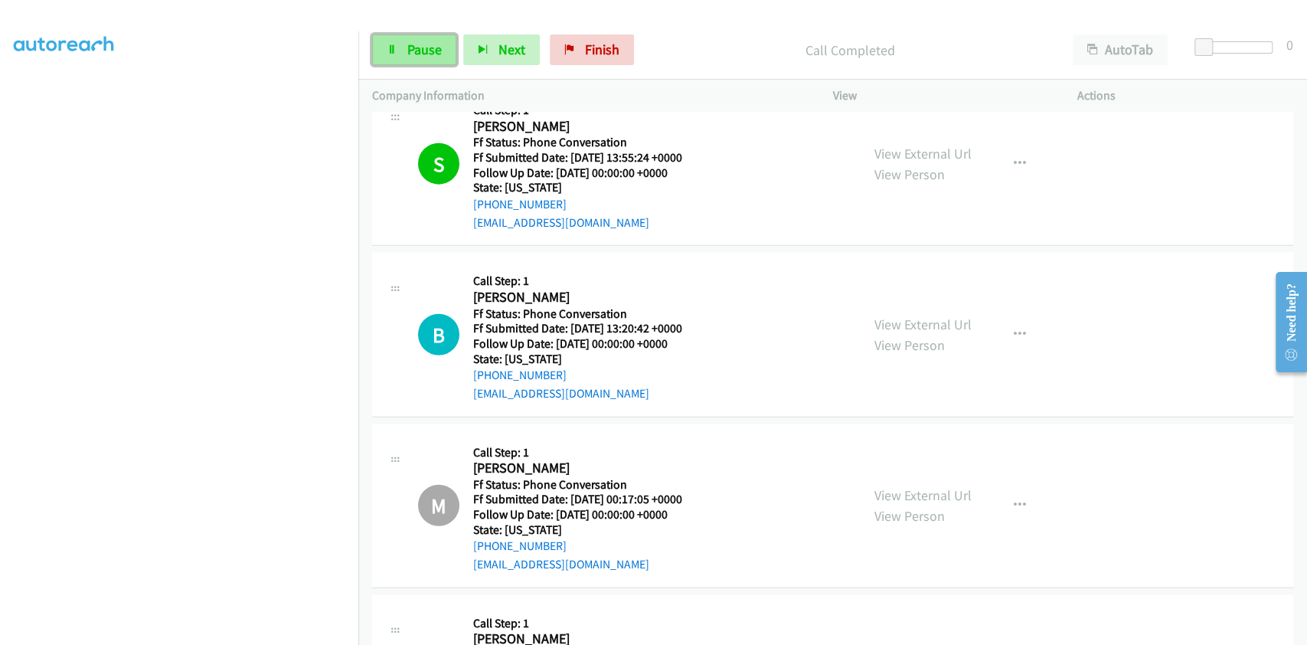
click at [403, 46] on link "Pause" at bounding box center [414, 49] width 84 height 31
click at [423, 46] on span "Start Calls" at bounding box center [437, 50] width 60 height 18
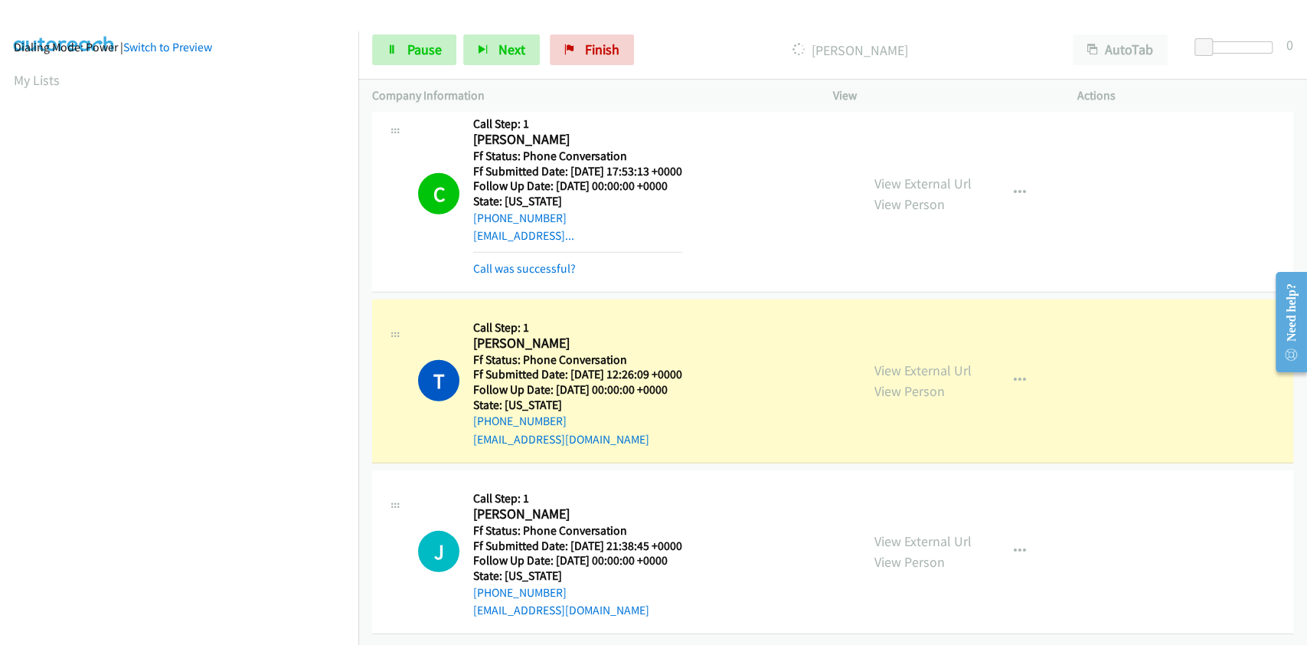
scroll to position [218, 0]
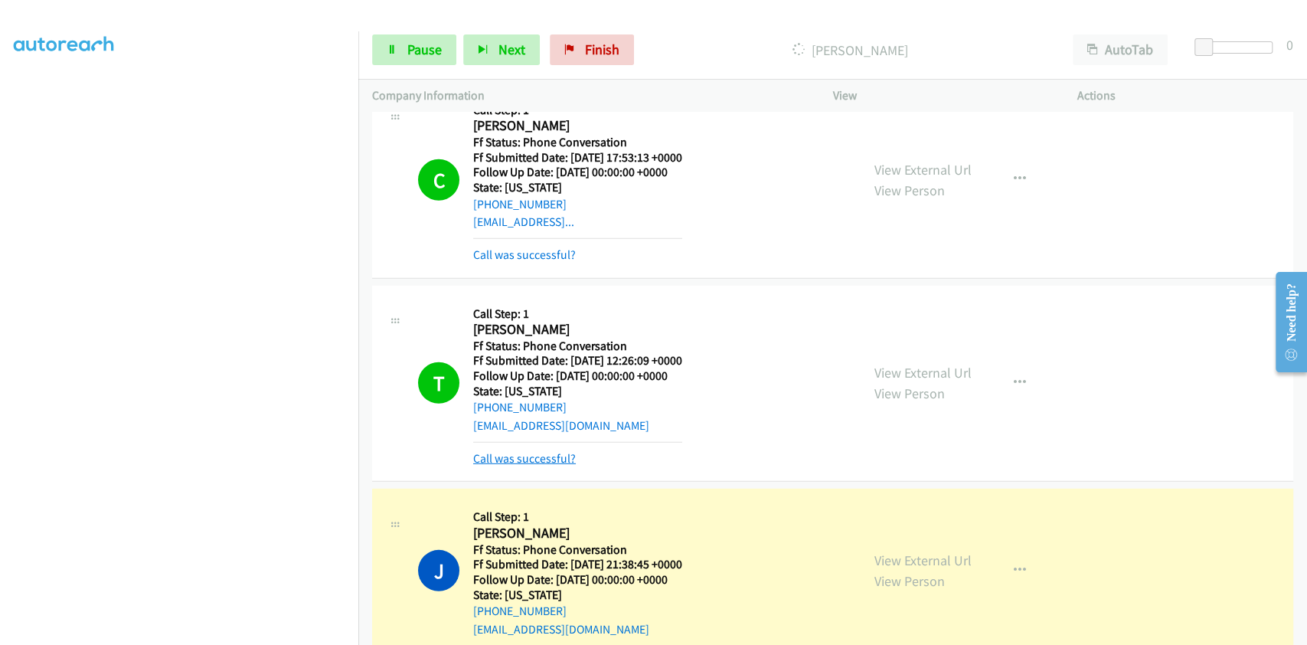
click at [562, 459] on link "Call was successful?" at bounding box center [524, 458] width 103 height 15
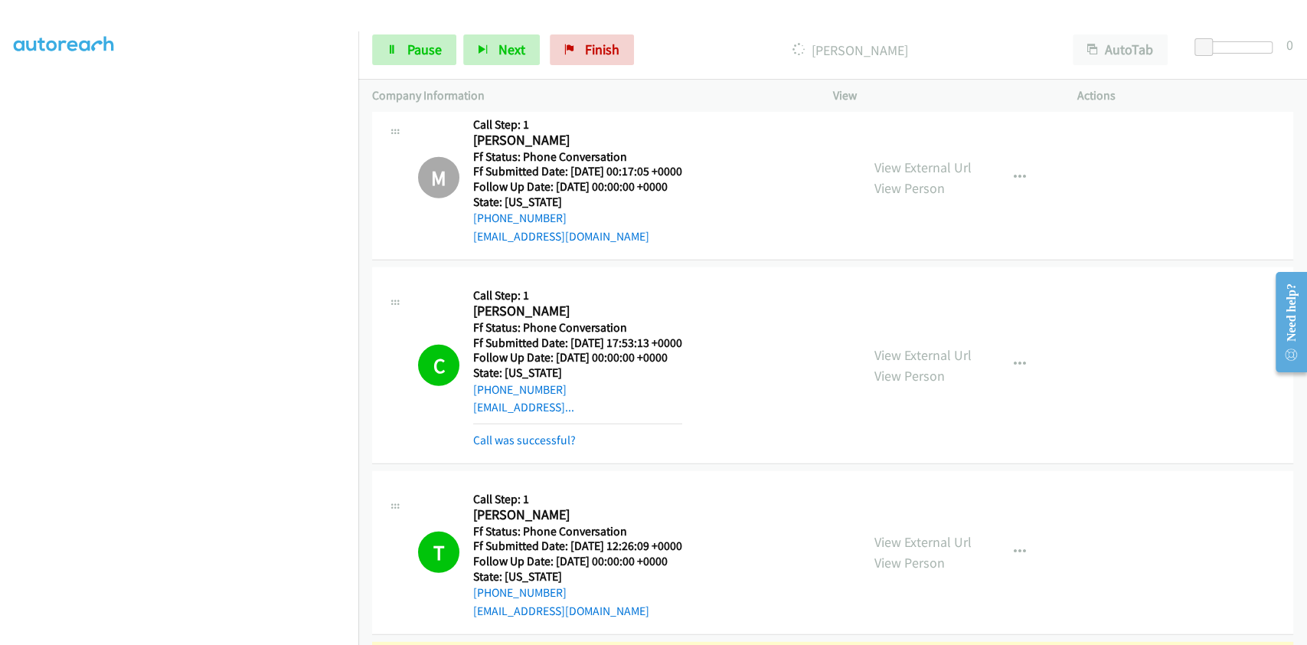
scroll to position [2735, 0]
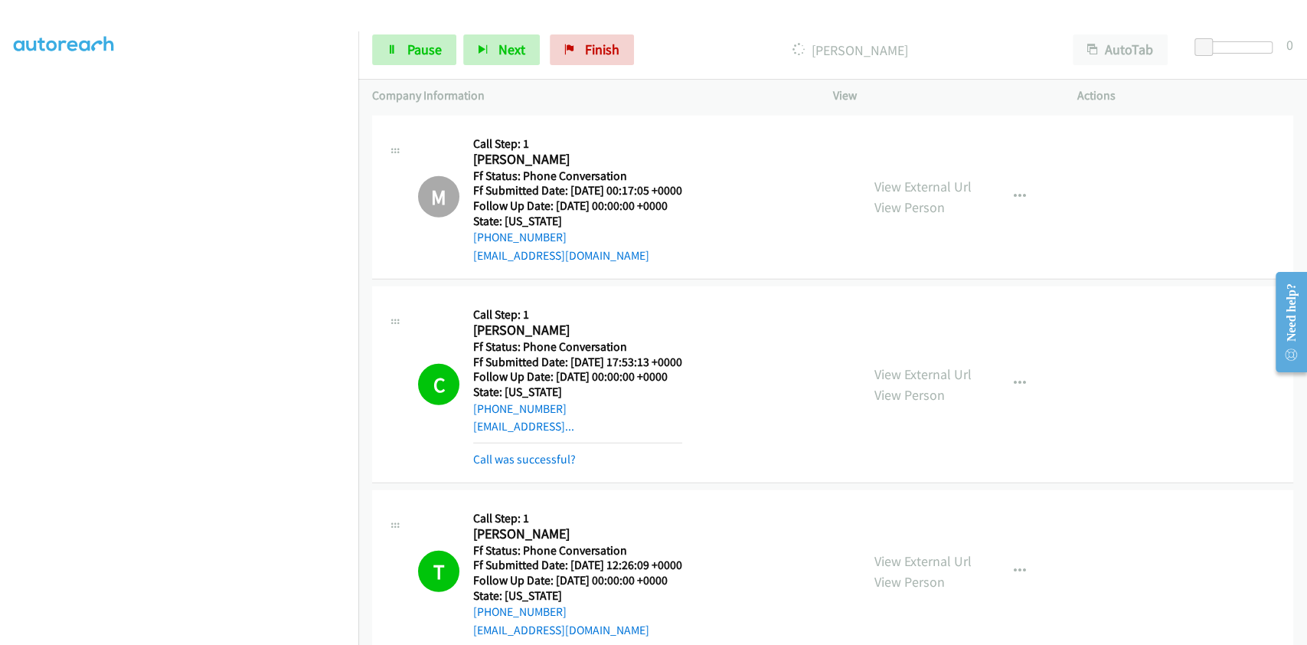
click at [559, 466] on div "C Callback Scheduled Call Step: 1 Cindy America/New_York Ff Status: Phone Conve…" at bounding box center [832, 384] width 921 height 197
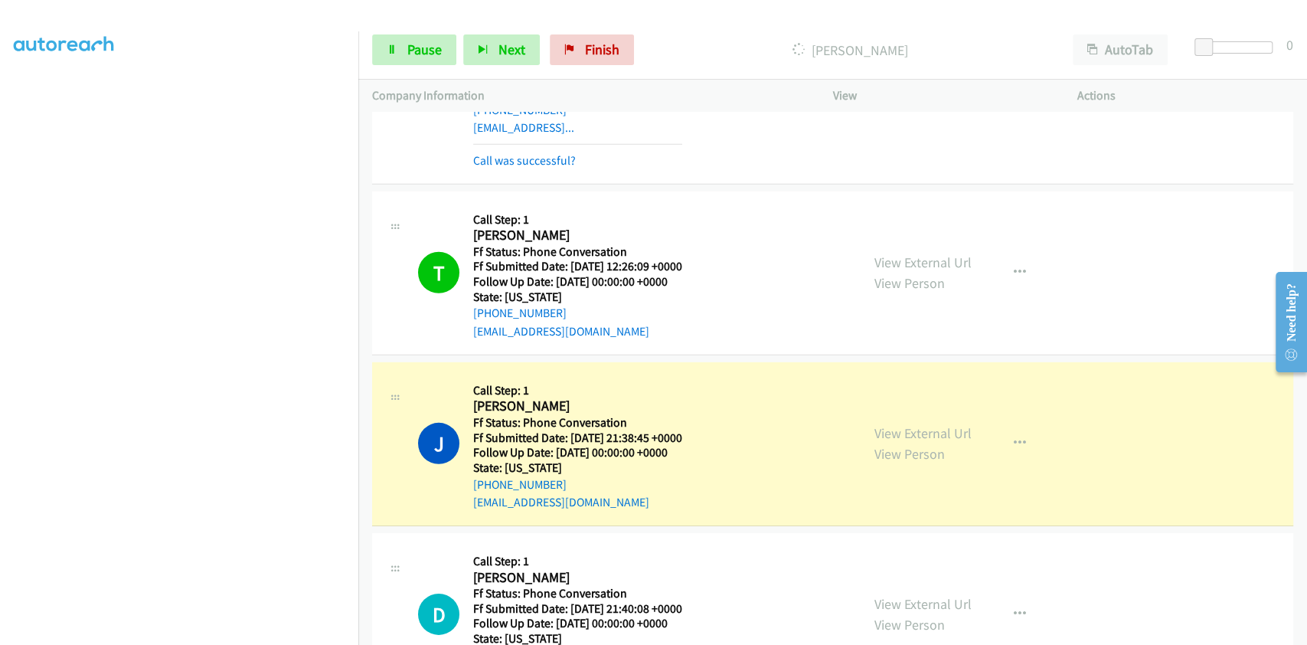
scroll to position [2939, 0]
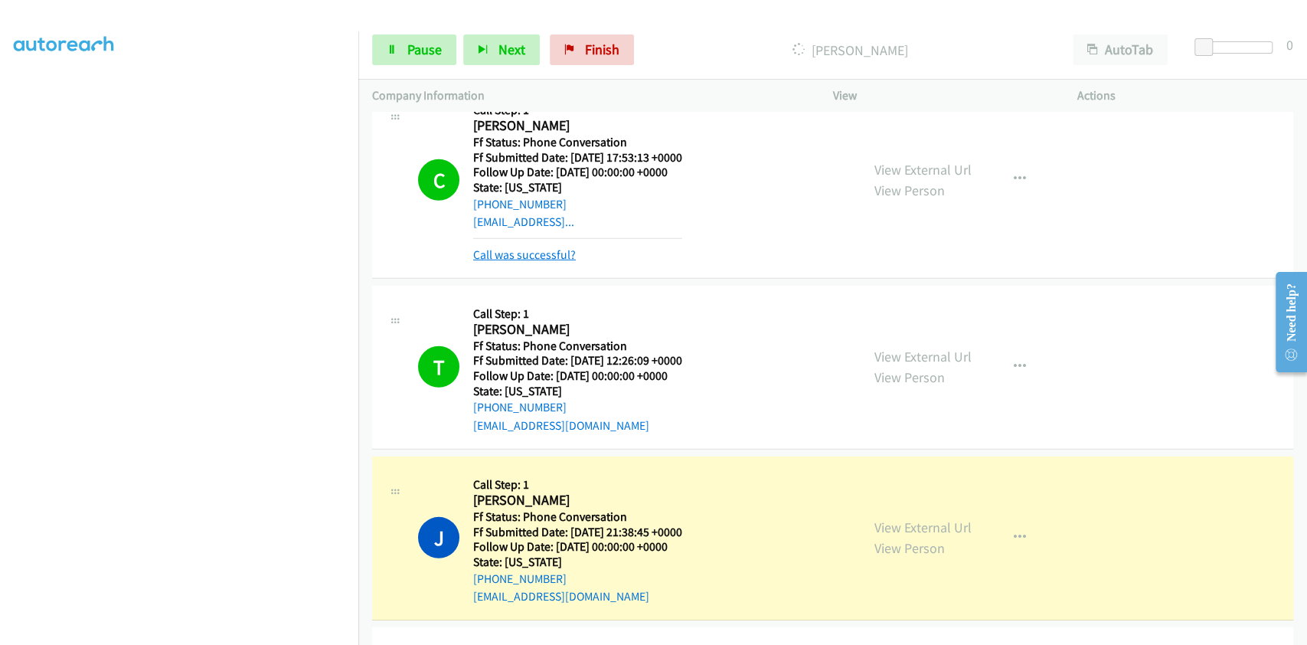
click at [544, 254] on link "Call was successful?" at bounding box center [524, 254] width 103 height 15
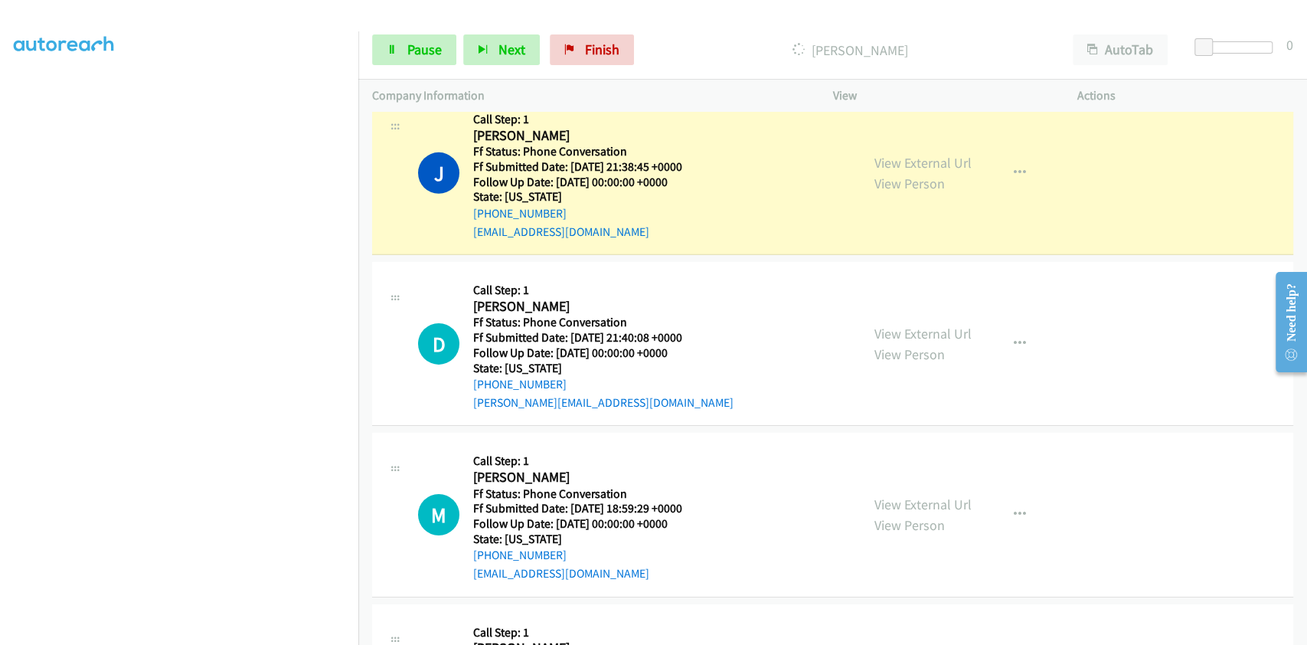
scroll to position [3245, 0]
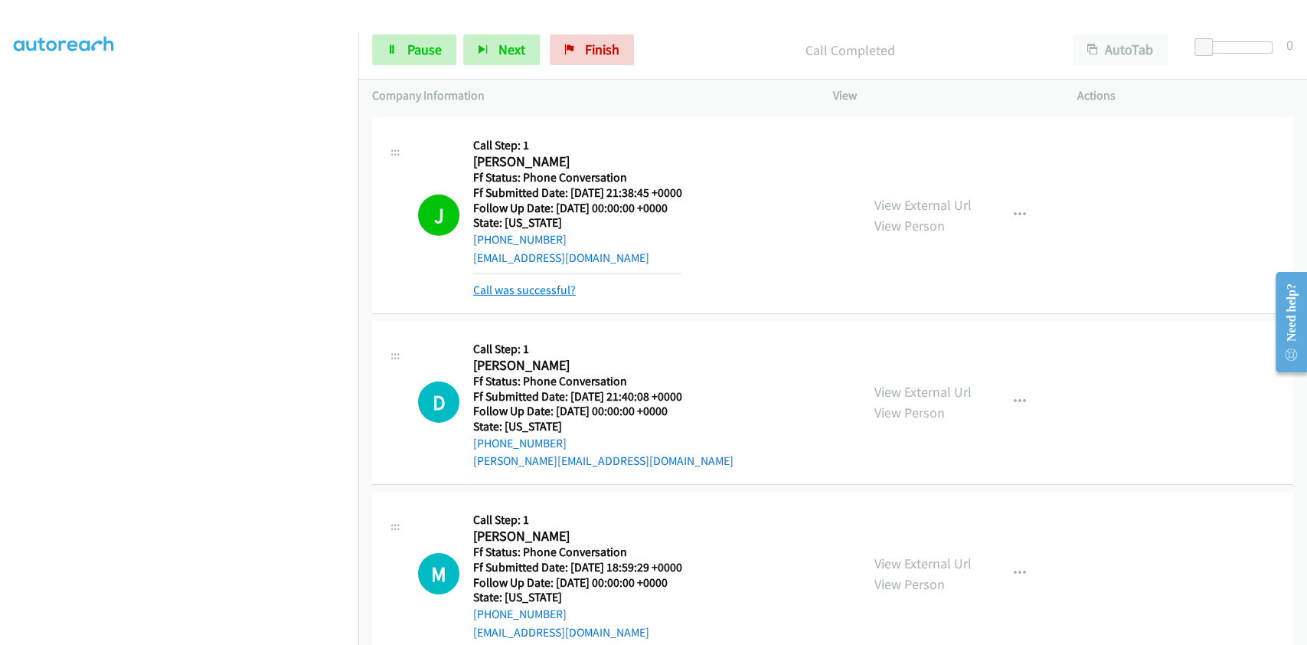
click at [546, 285] on link "Call was successful?" at bounding box center [524, 290] width 103 height 15
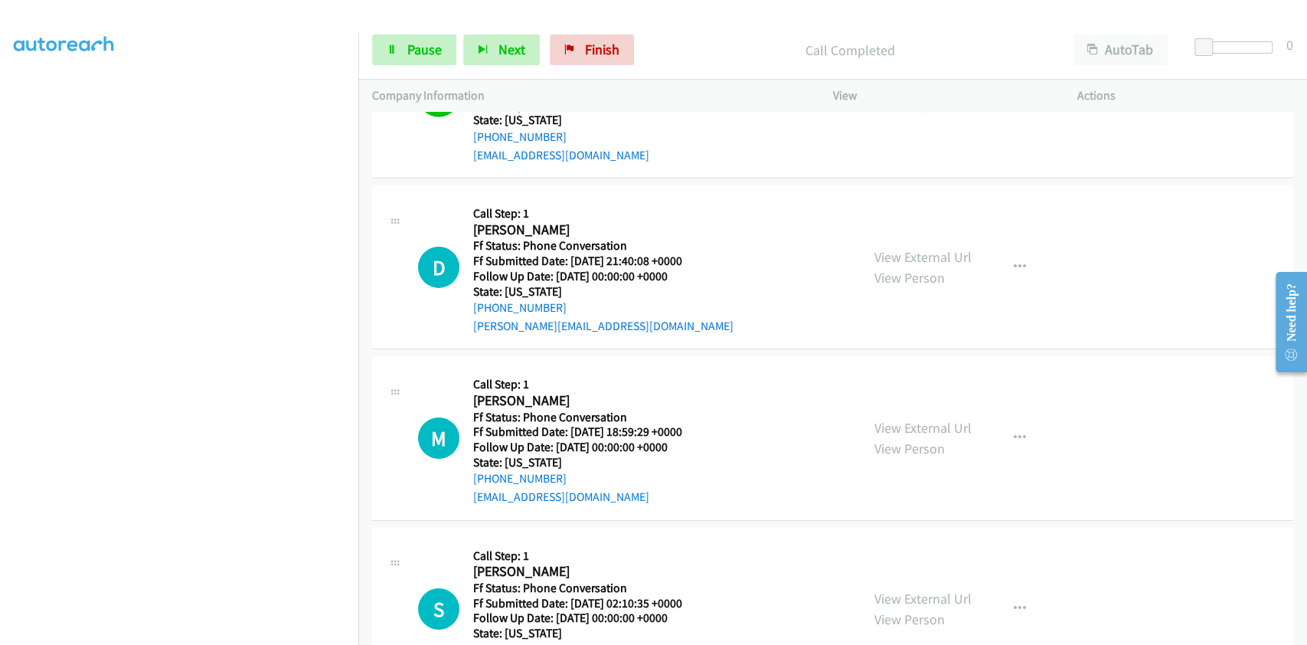
scroll to position [3418, 0]
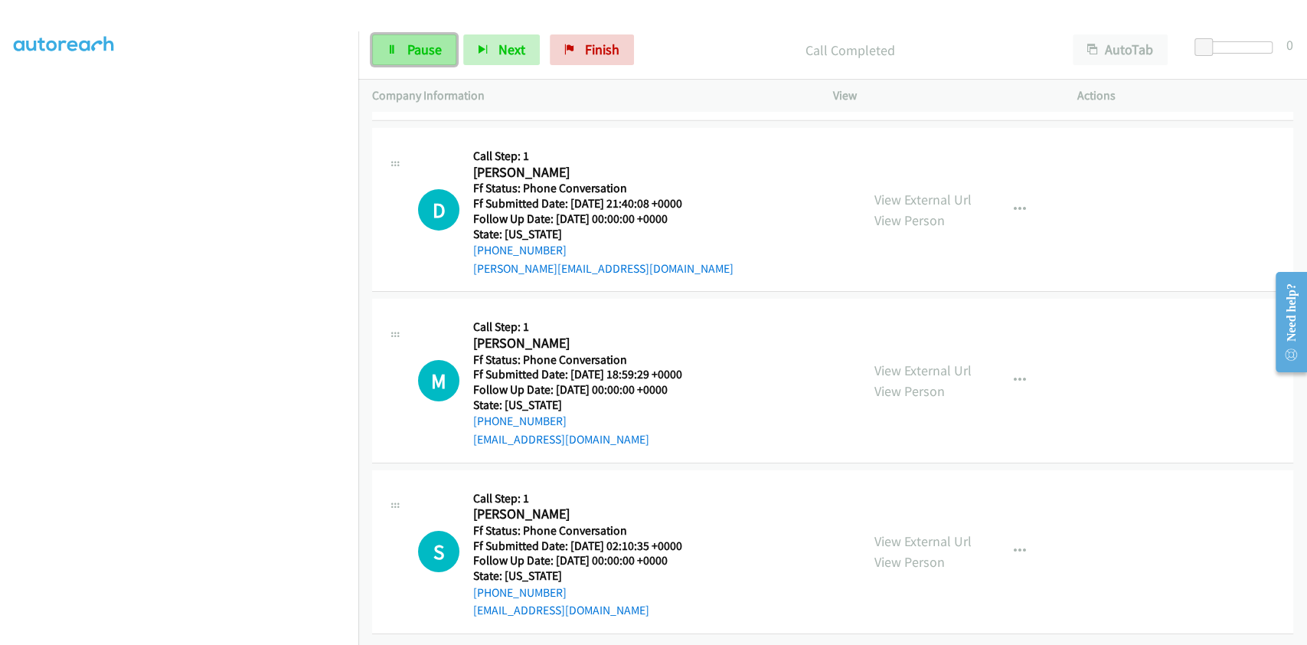
click at [420, 49] on span "Pause" at bounding box center [424, 50] width 34 height 18
click at [417, 48] on span "Start Calls" at bounding box center [437, 50] width 60 height 18
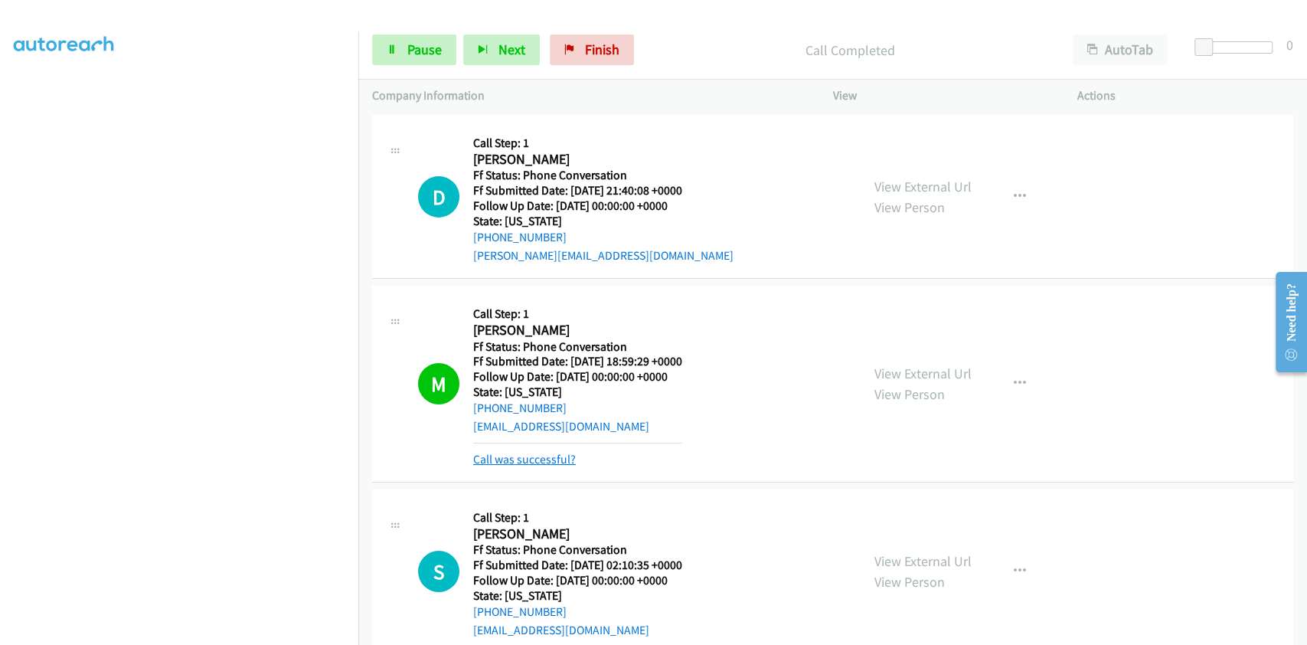
click at [509, 452] on link "Call was successful?" at bounding box center [524, 459] width 103 height 15
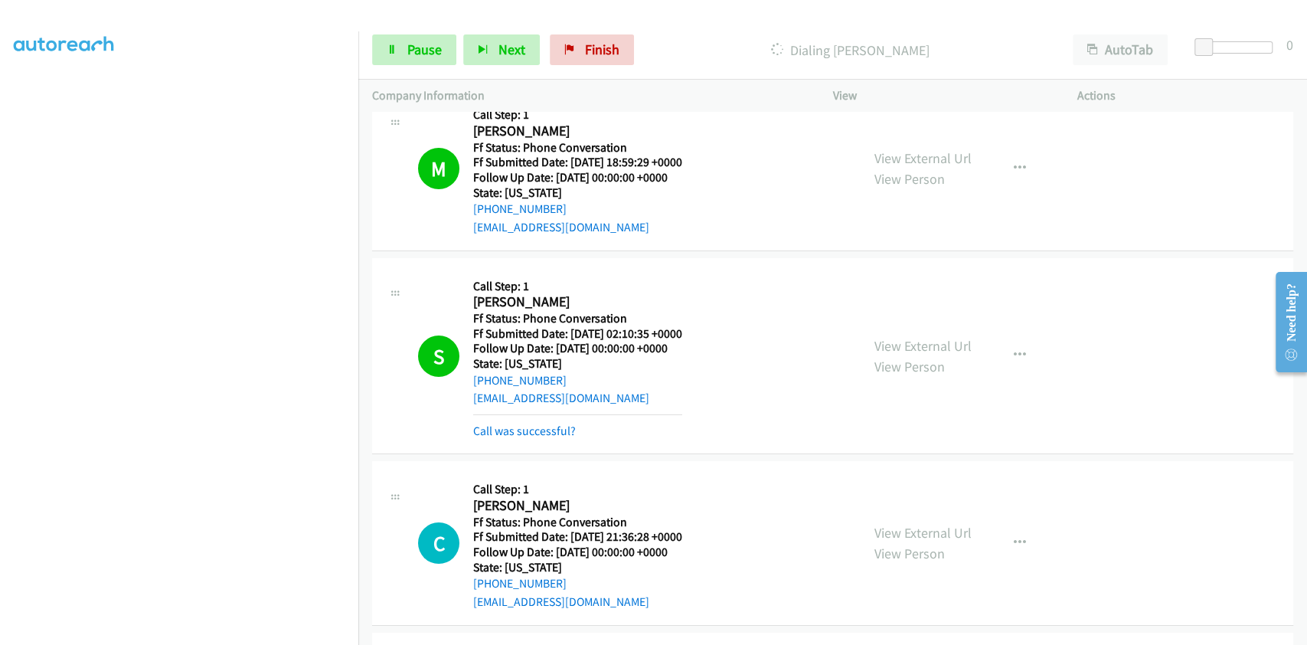
scroll to position [3622, 0]
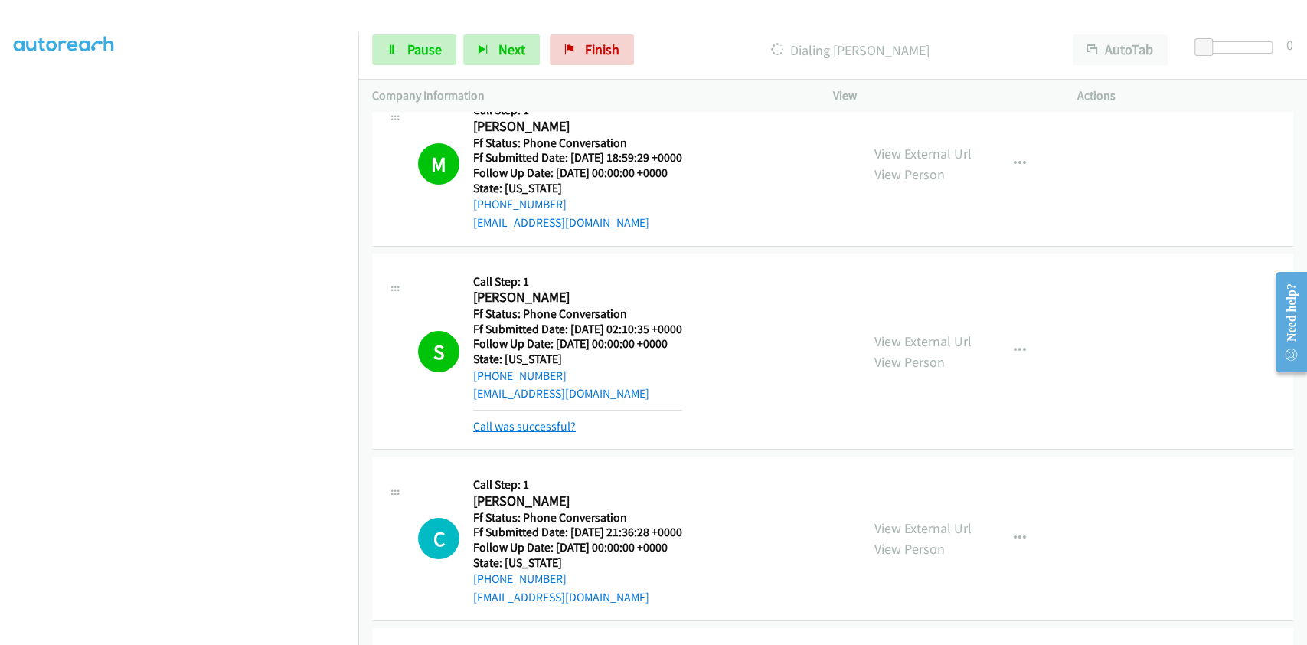
click at [560, 423] on link "Call was successful?" at bounding box center [524, 426] width 103 height 15
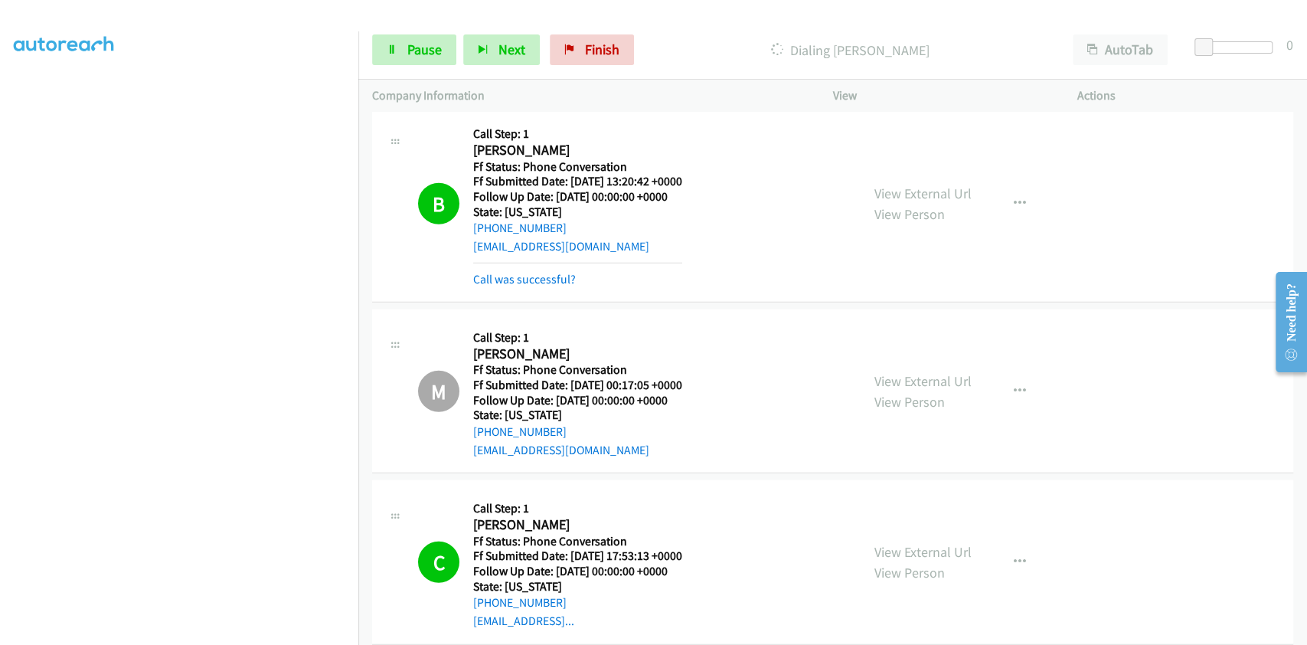
scroll to position [2500, 0]
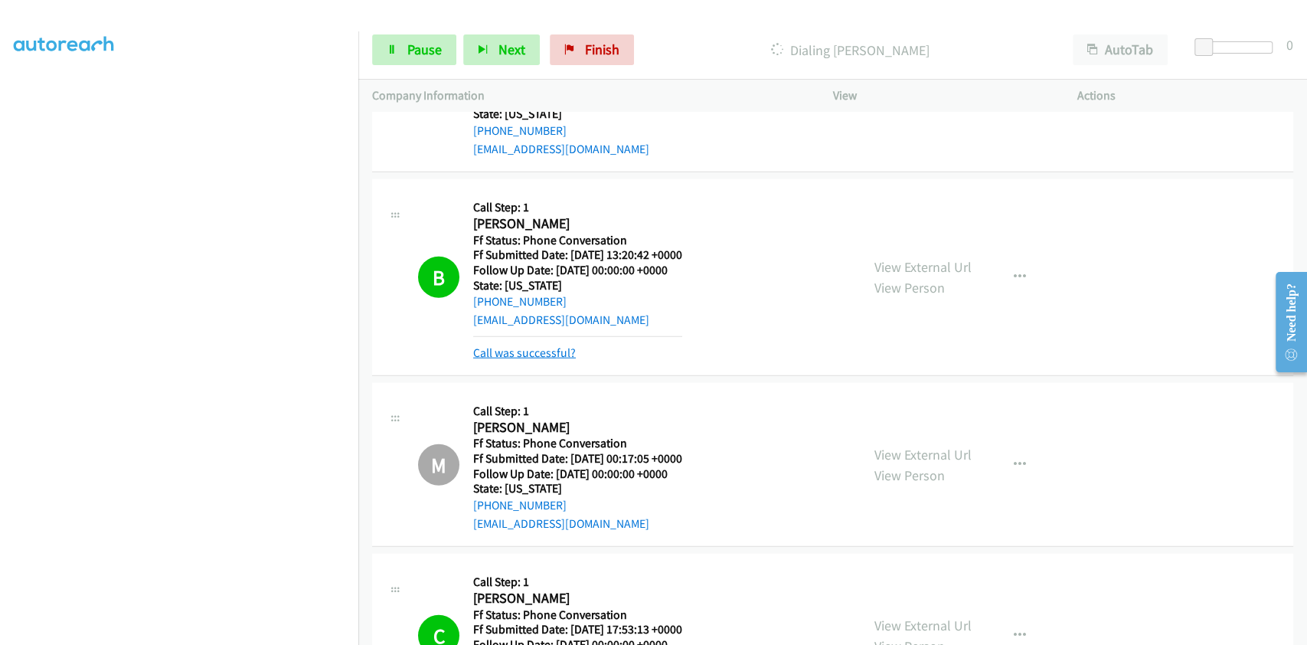
click at [539, 351] on link "Call was successful?" at bounding box center [524, 352] width 103 height 15
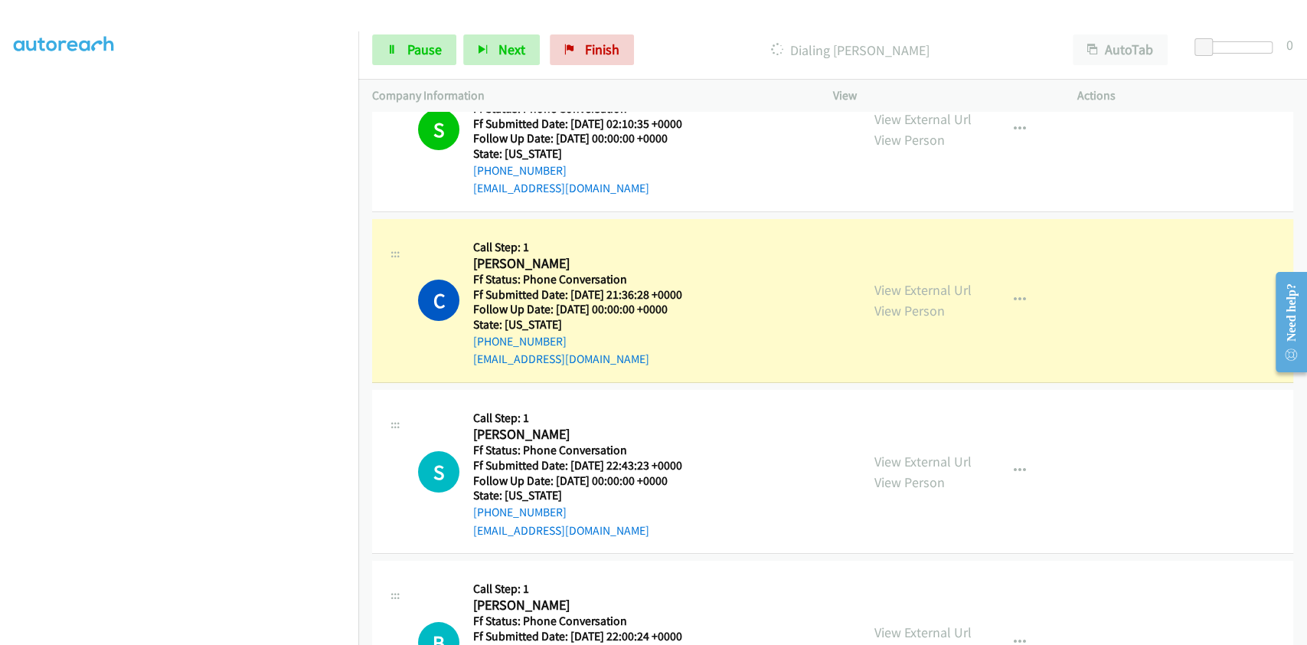
scroll to position [3931, 0]
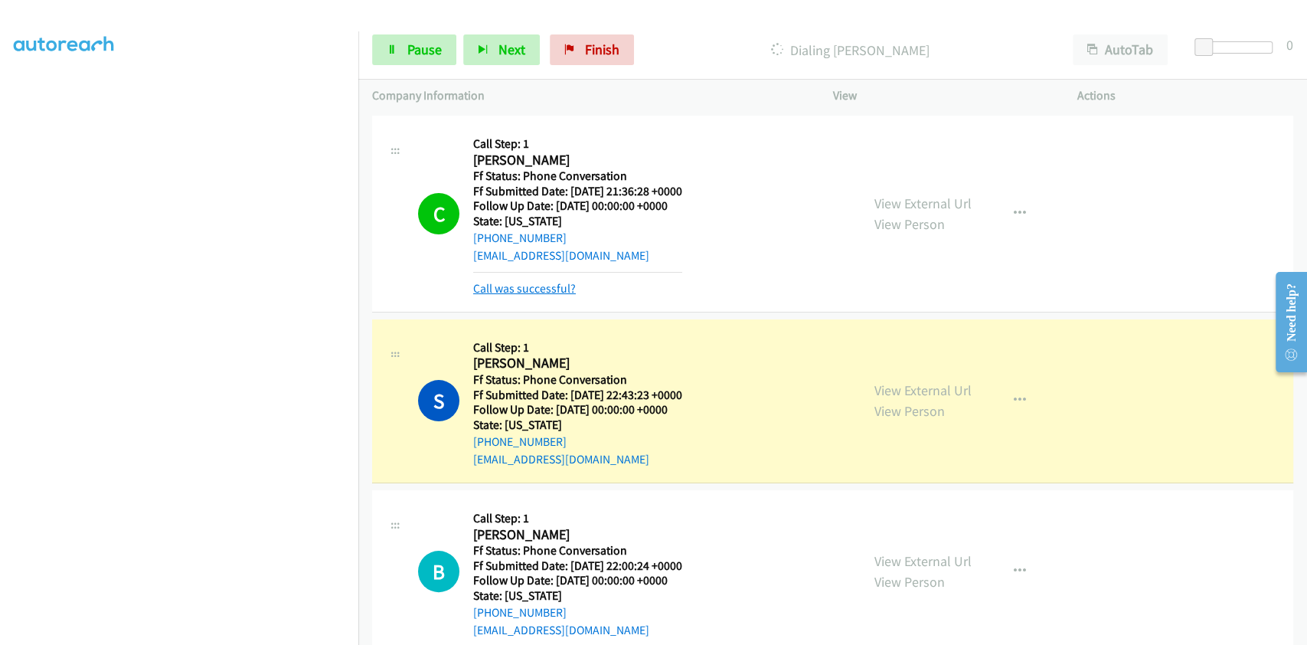
click at [527, 285] on link "Call was successful?" at bounding box center [524, 288] width 103 height 15
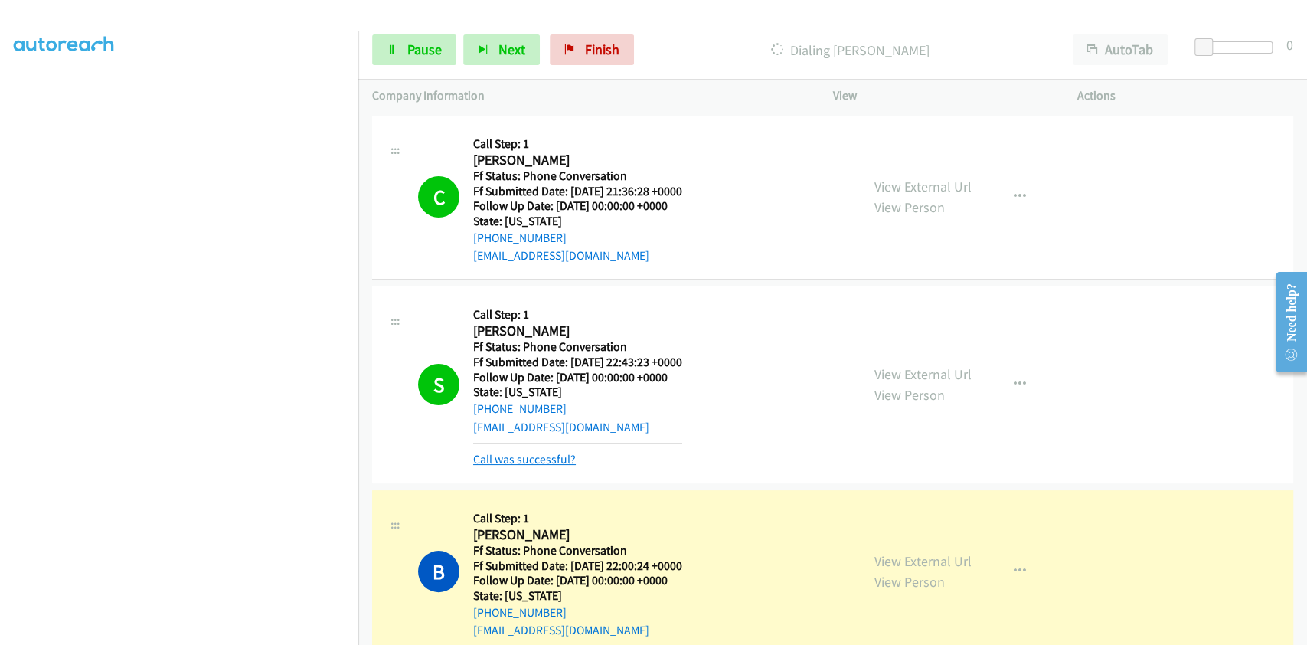
click at [507, 453] on link "Call was successful?" at bounding box center [524, 459] width 103 height 15
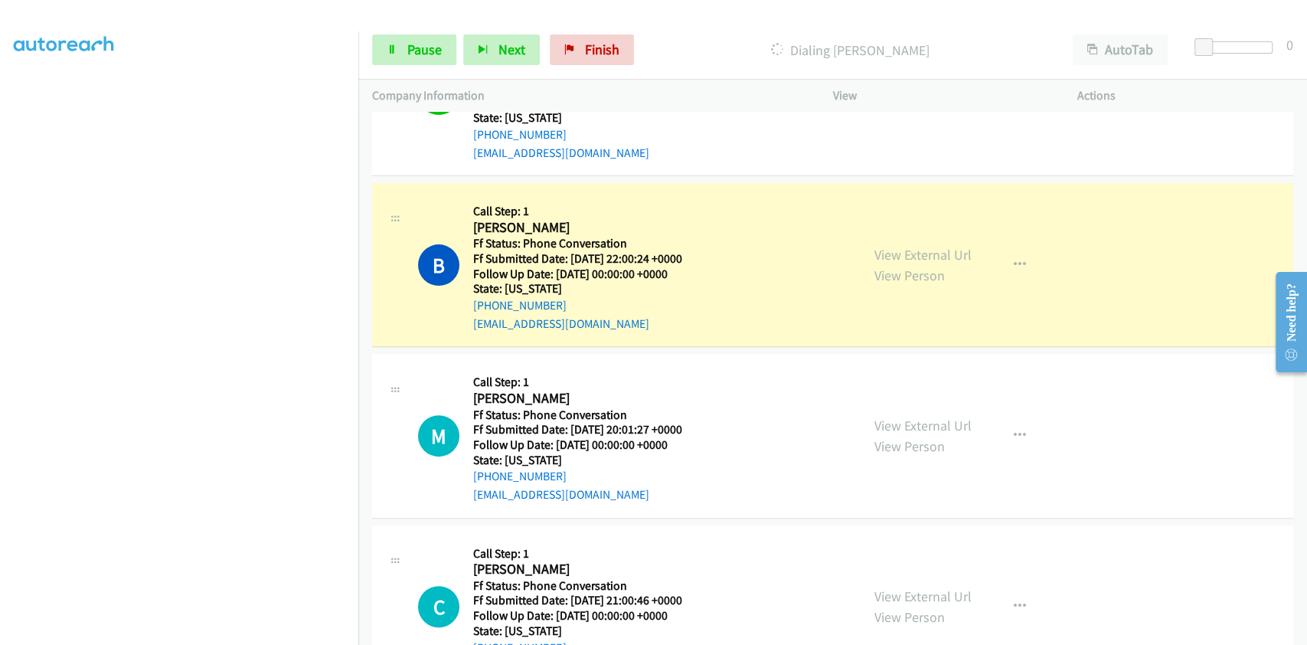
scroll to position [4237, 0]
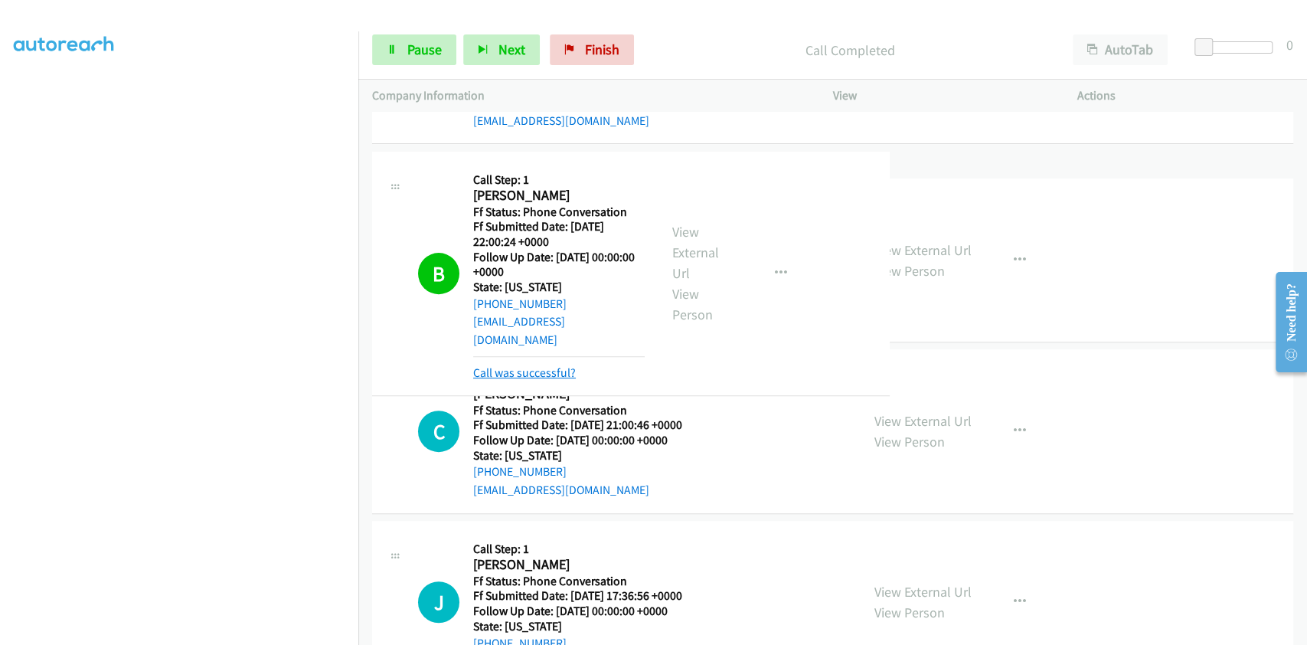
drag, startPoint x: 569, startPoint y: 310, endPoint x: 562, endPoint y: 319, distance: 10.9
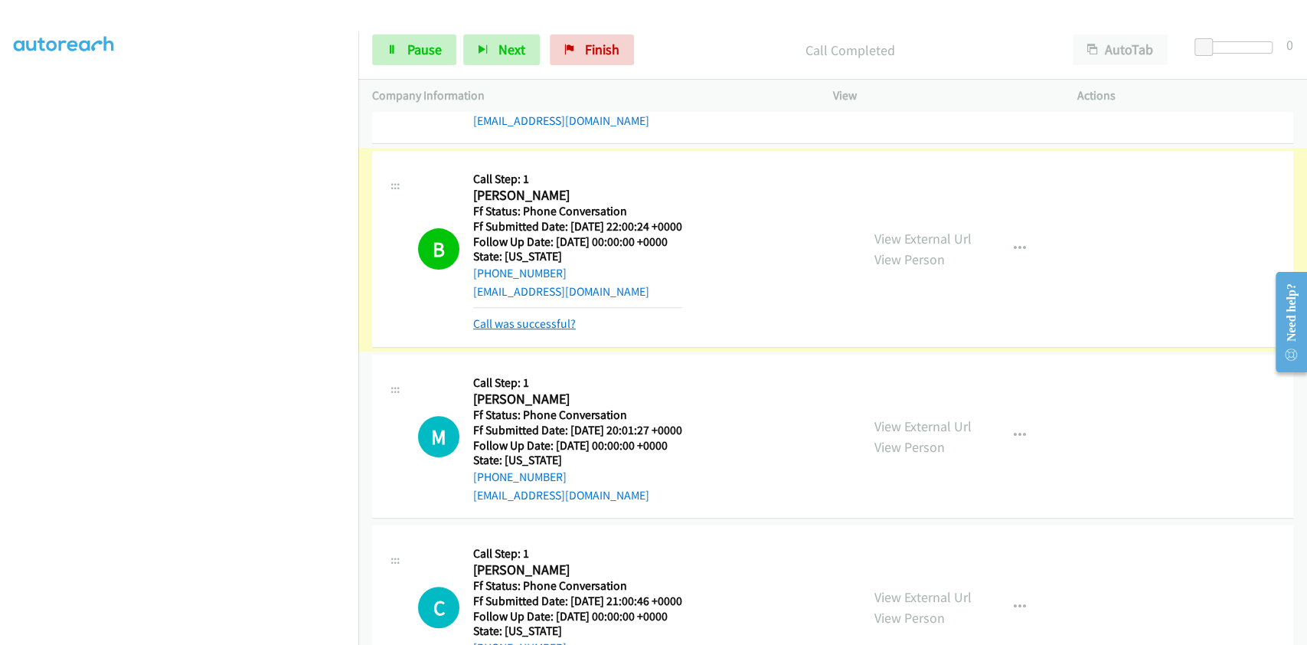
click at [558, 321] on link "Call was successful?" at bounding box center [524, 323] width 103 height 15
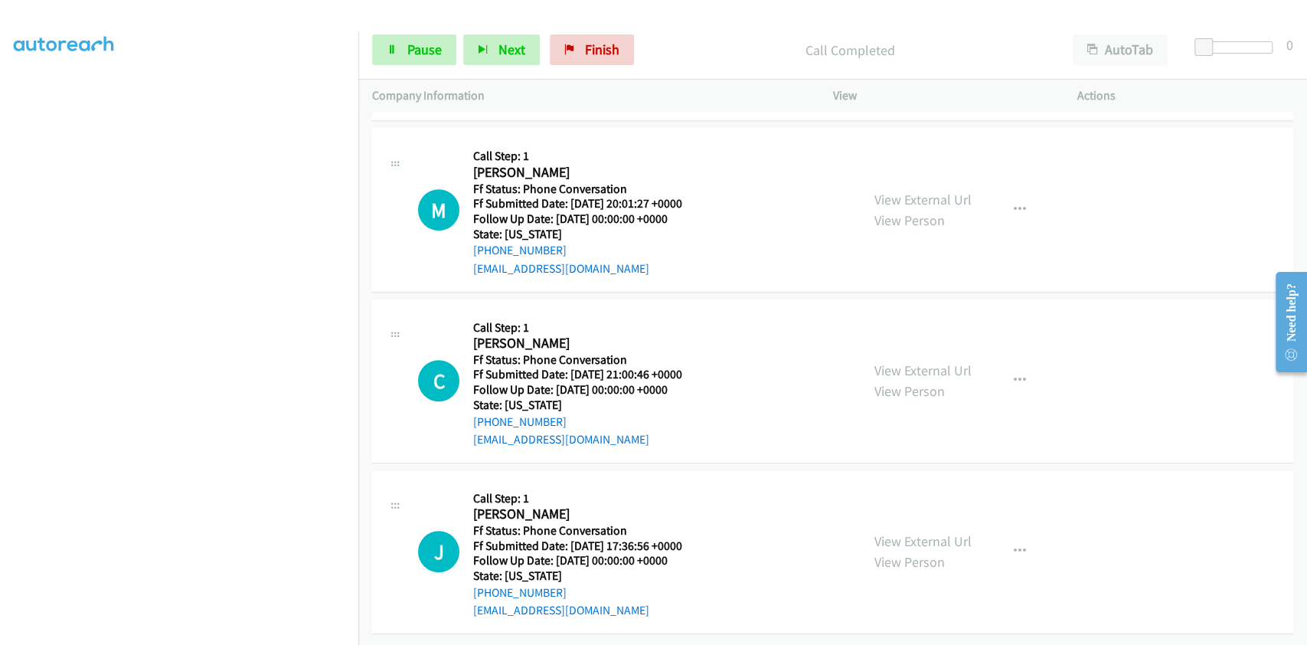
scroll to position [4442, 0]
click at [999, 365] on button "button" at bounding box center [1019, 380] width 41 height 31
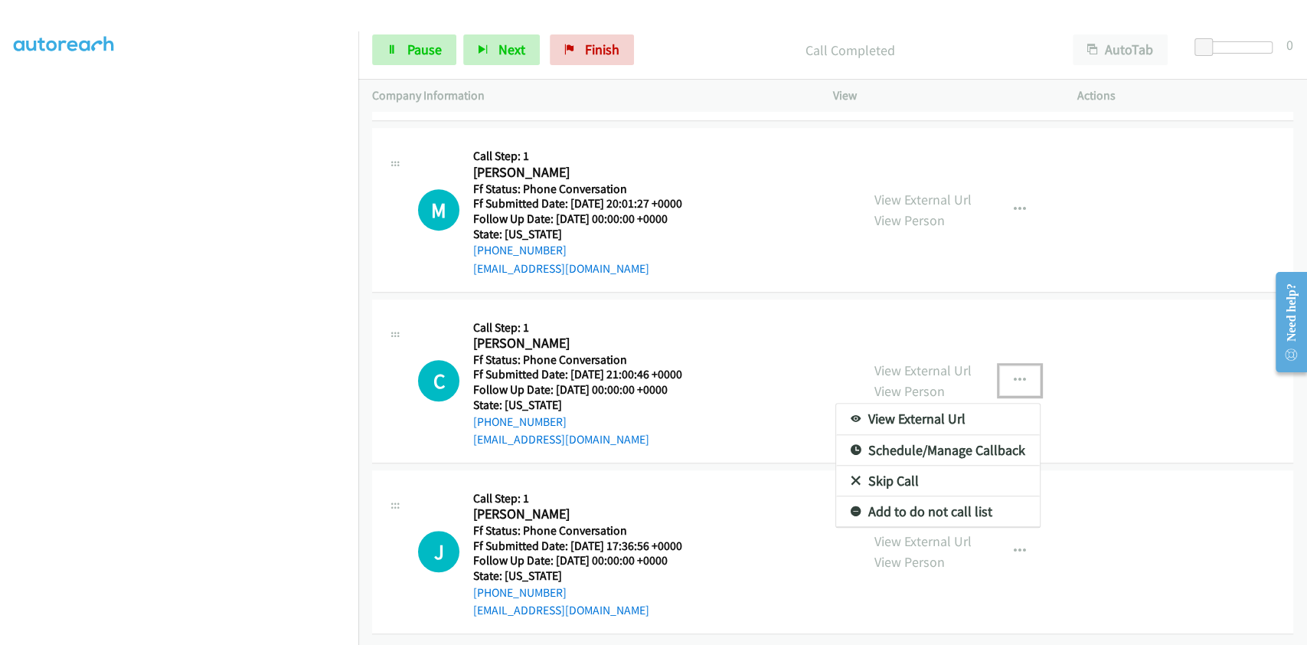
click at [889, 466] on link "Skip Call" at bounding box center [938, 481] width 204 height 31
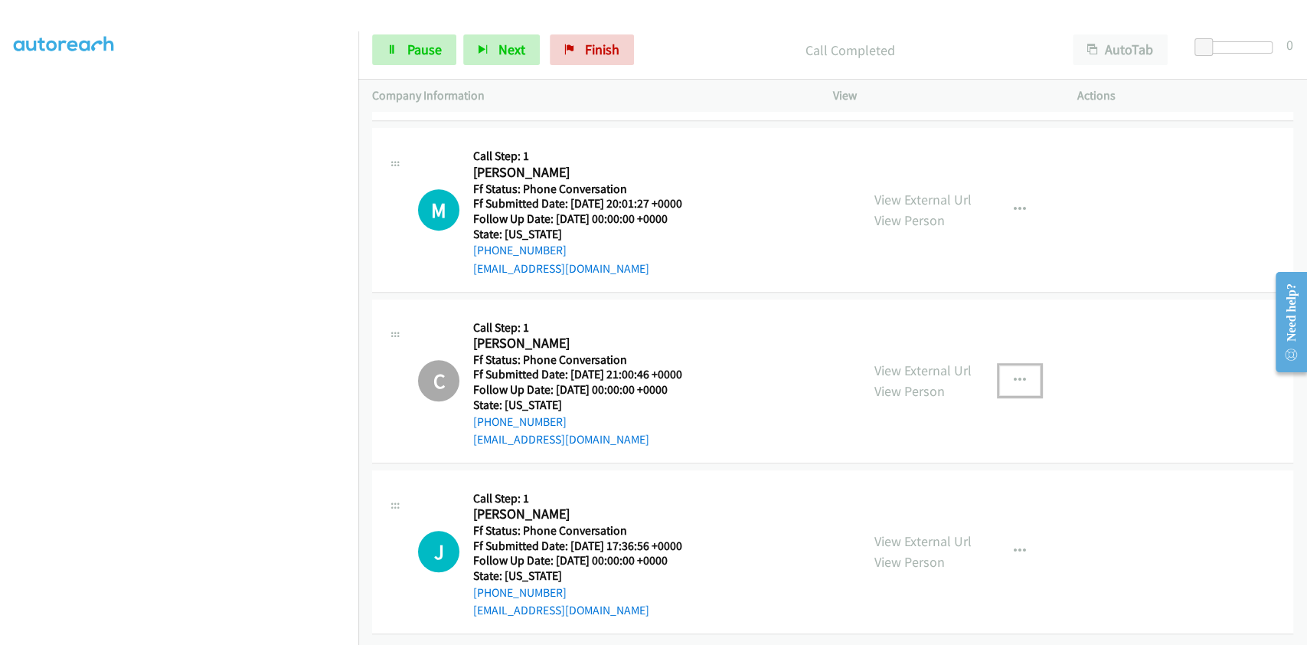
scroll to position [4443, 0]
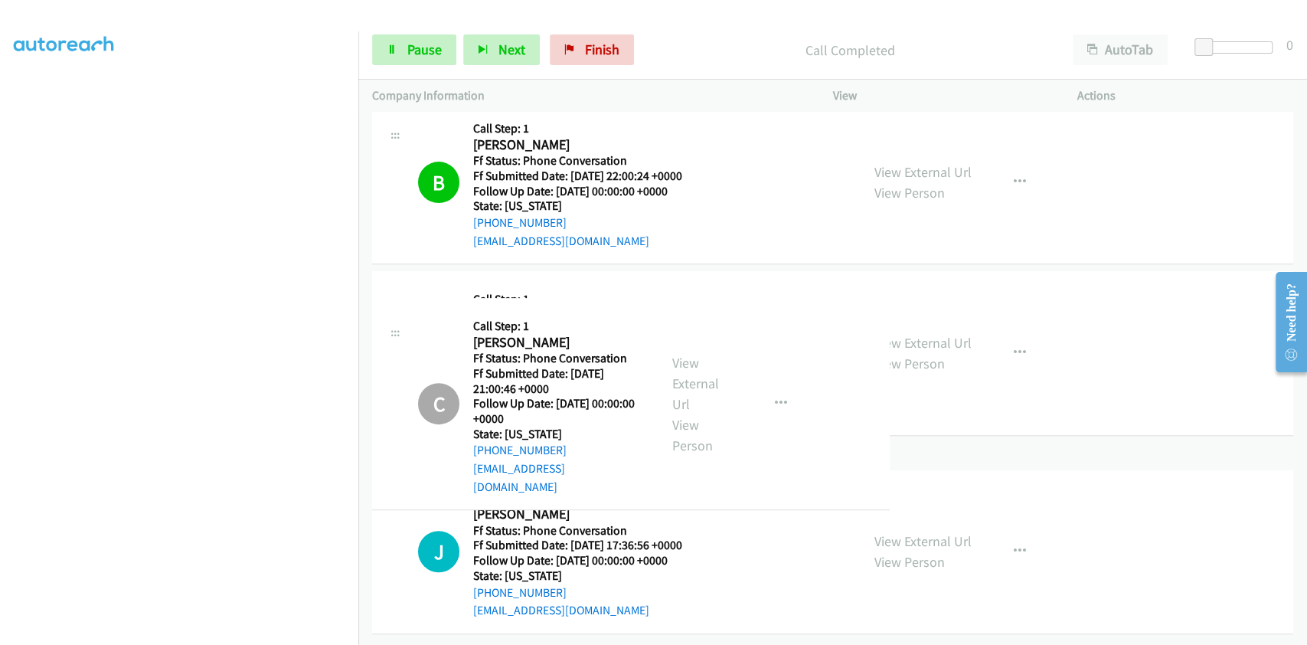
drag, startPoint x: 922, startPoint y: 525, endPoint x: 1034, endPoint y: 307, distance: 245.2
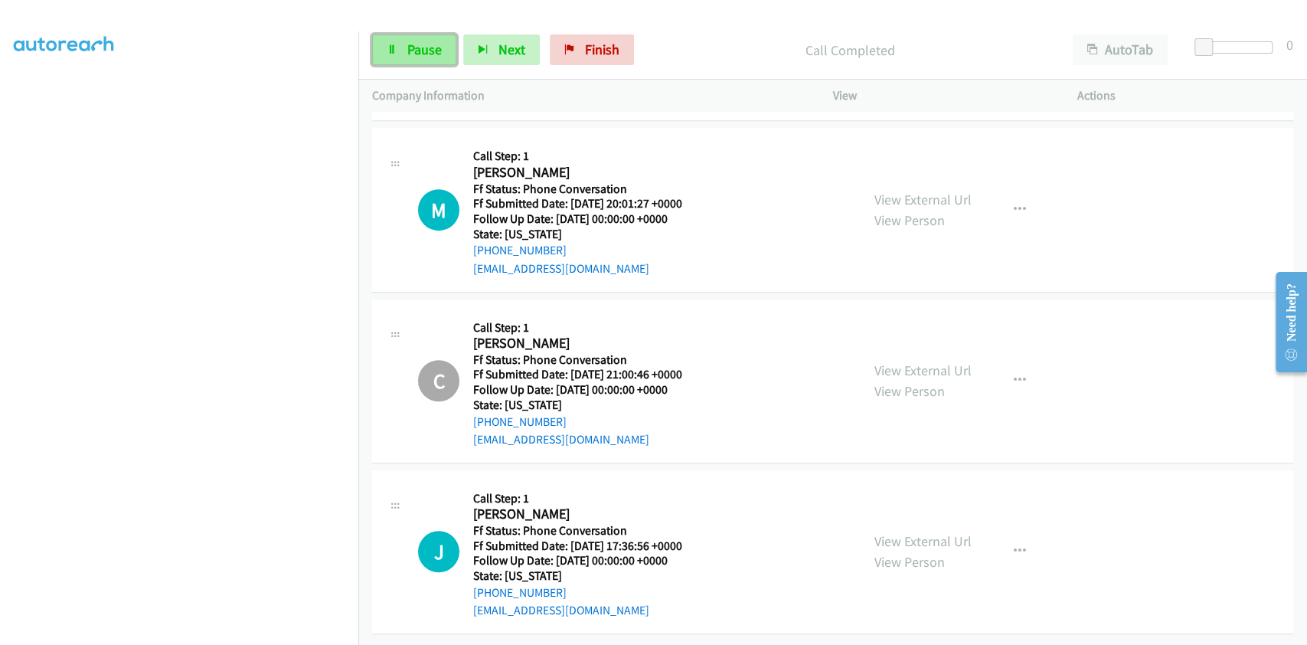
click at [429, 41] on span "Pause" at bounding box center [424, 50] width 34 height 18
click at [417, 46] on span "Start Calls" at bounding box center [437, 50] width 60 height 18
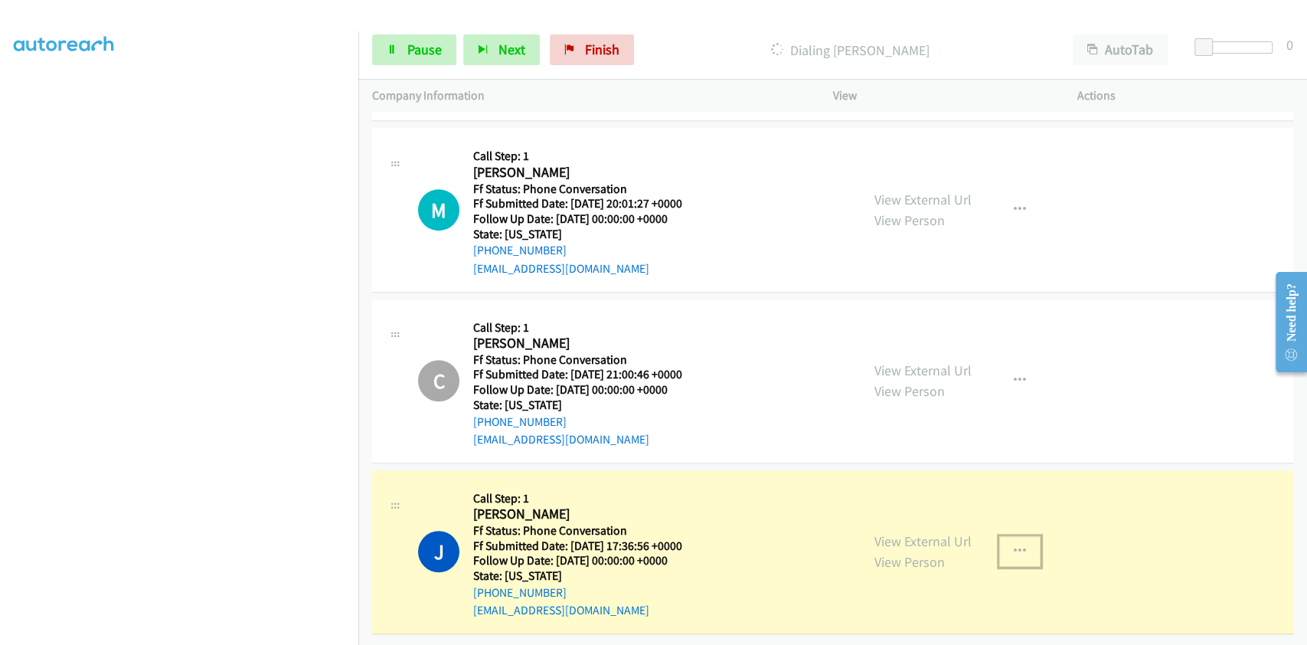
click at [1014, 545] on icon "button" at bounding box center [1020, 551] width 12 height 12
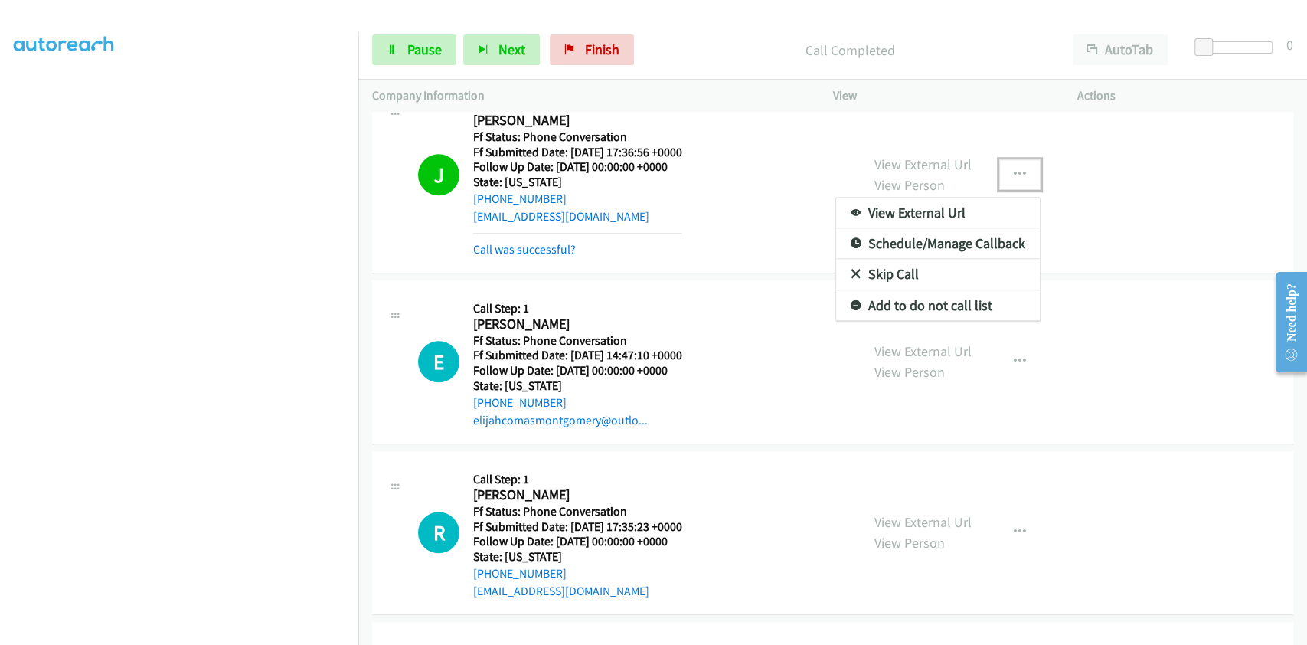
scroll to position [4802, 0]
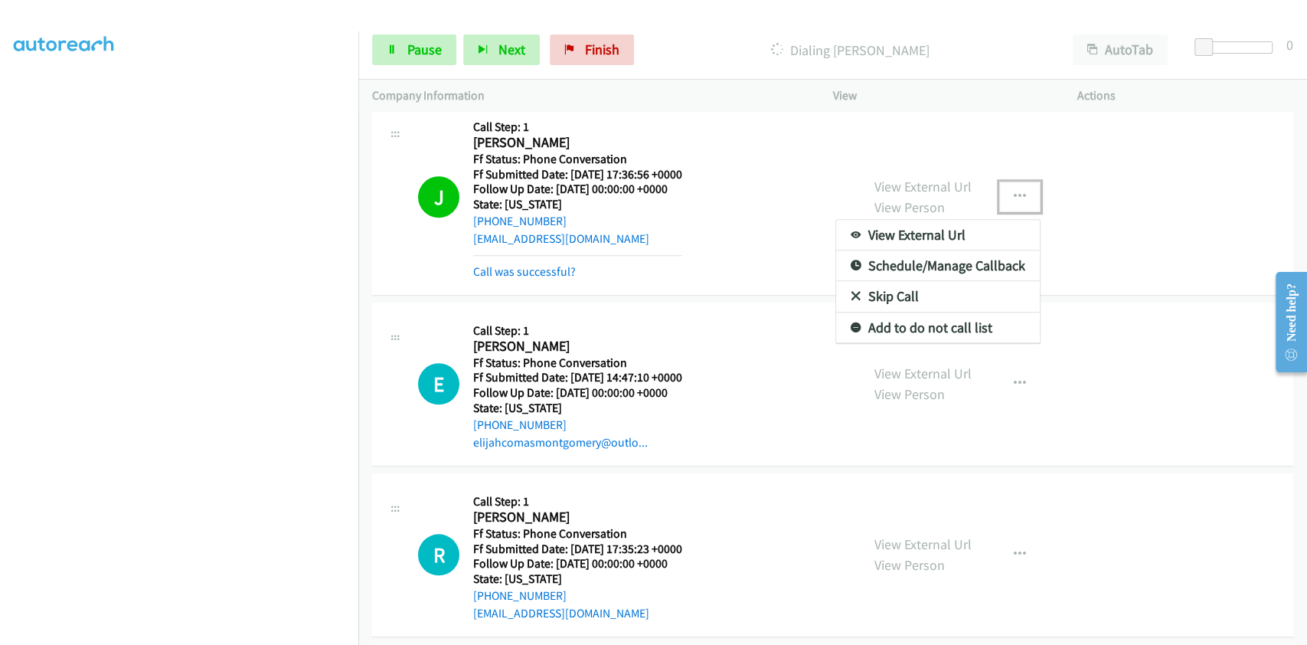
click at [892, 286] on link "Skip Call" at bounding box center [938, 296] width 204 height 31
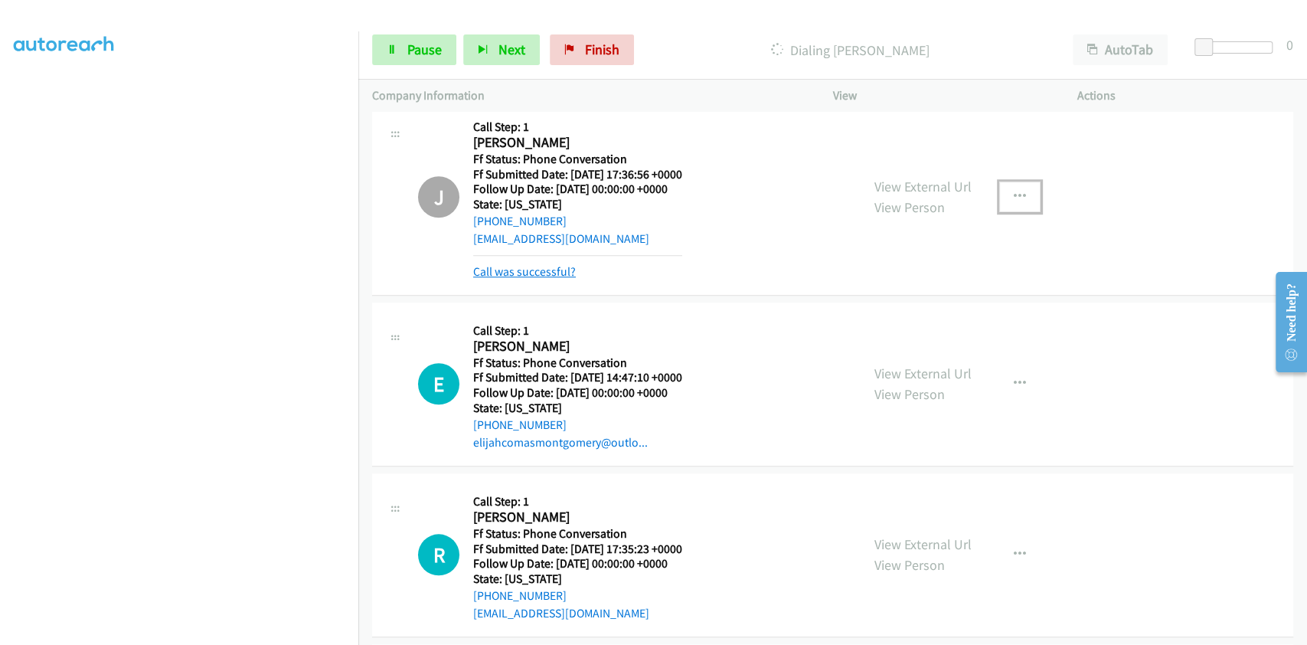
click at [555, 271] on link "Call was successful?" at bounding box center [524, 271] width 103 height 15
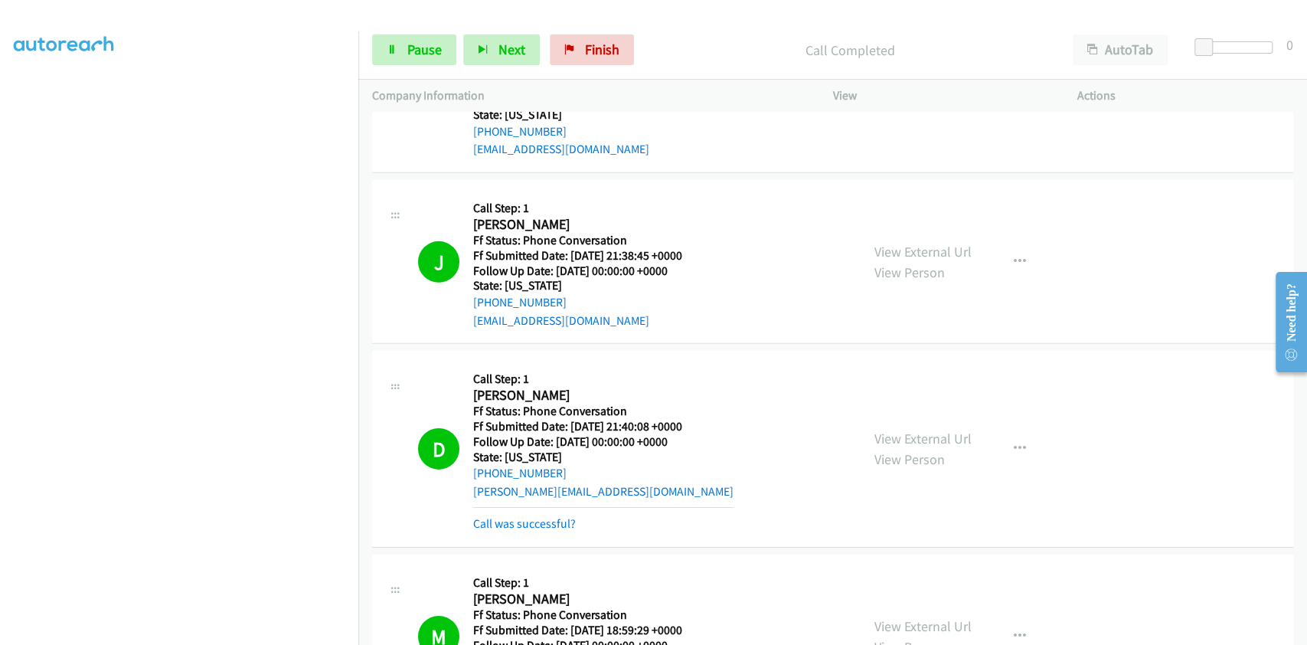
scroll to position [3150, 0]
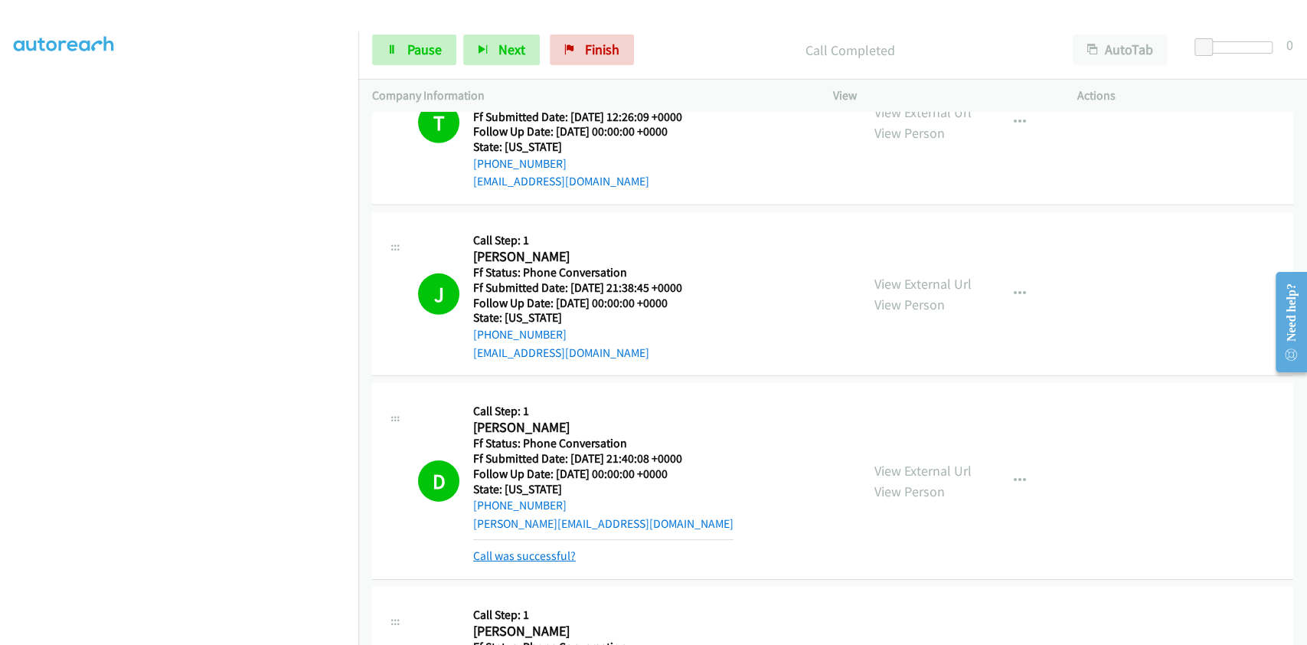
click at [553, 549] on link "Call was successful?" at bounding box center [524, 555] width 103 height 15
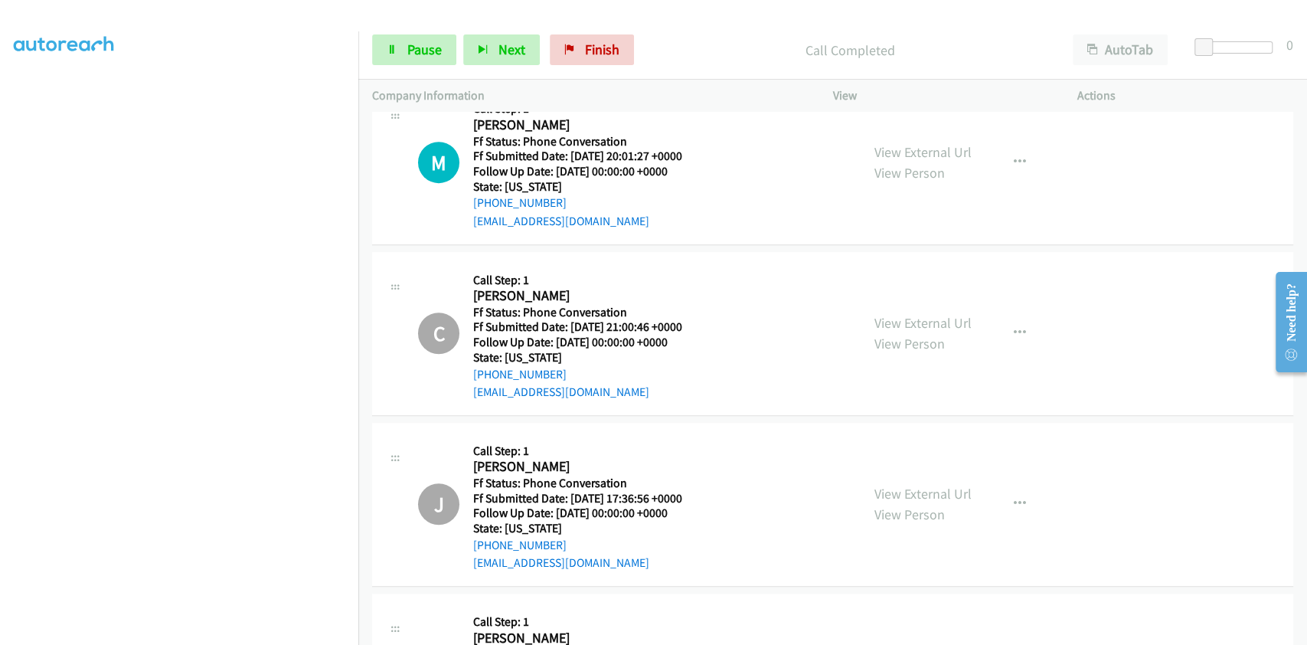
scroll to position [4478, 0]
click at [422, 49] on span "Pause" at bounding box center [424, 50] width 34 height 18
click at [422, 49] on span "Start Calls" at bounding box center [437, 50] width 60 height 18
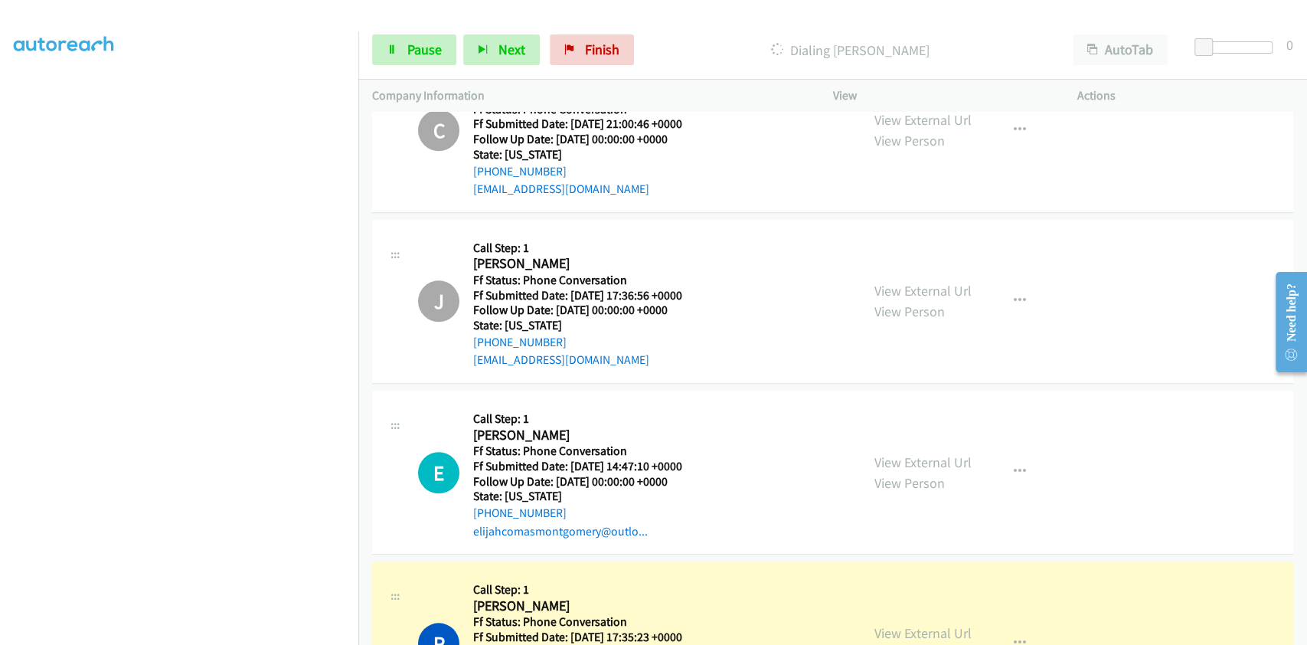
scroll to position [4956, 0]
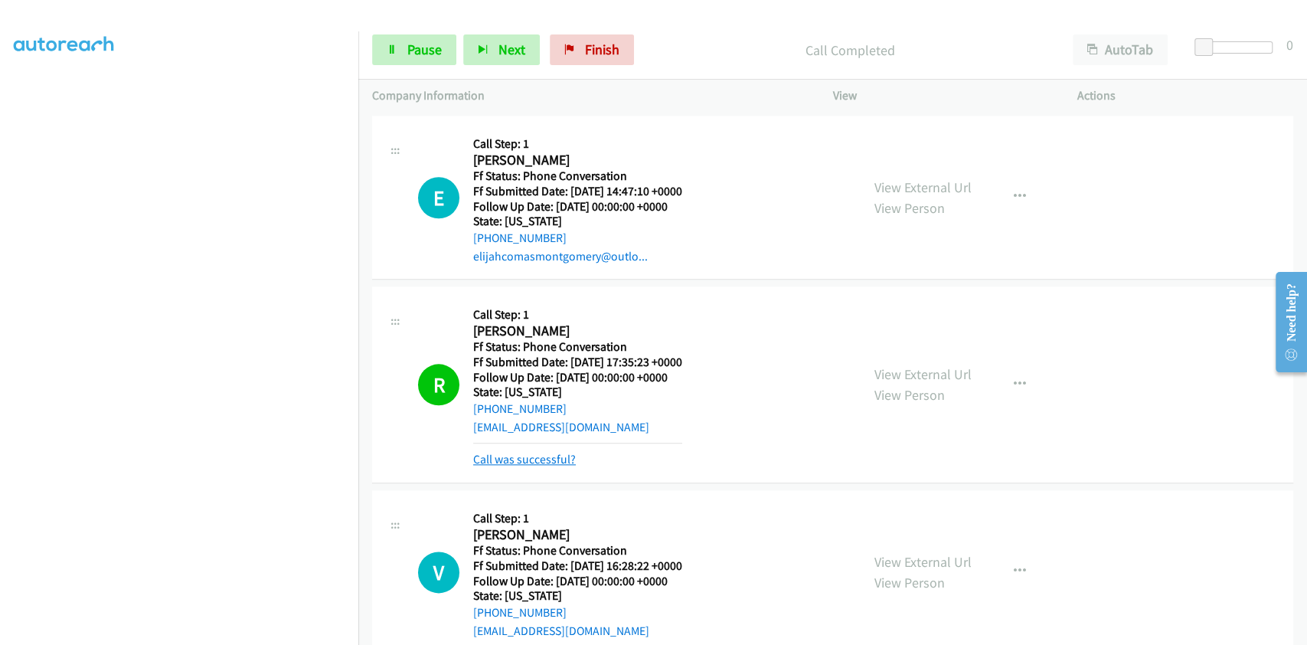
click at [543, 457] on link "Call was successful?" at bounding box center [524, 459] width 103 height 15
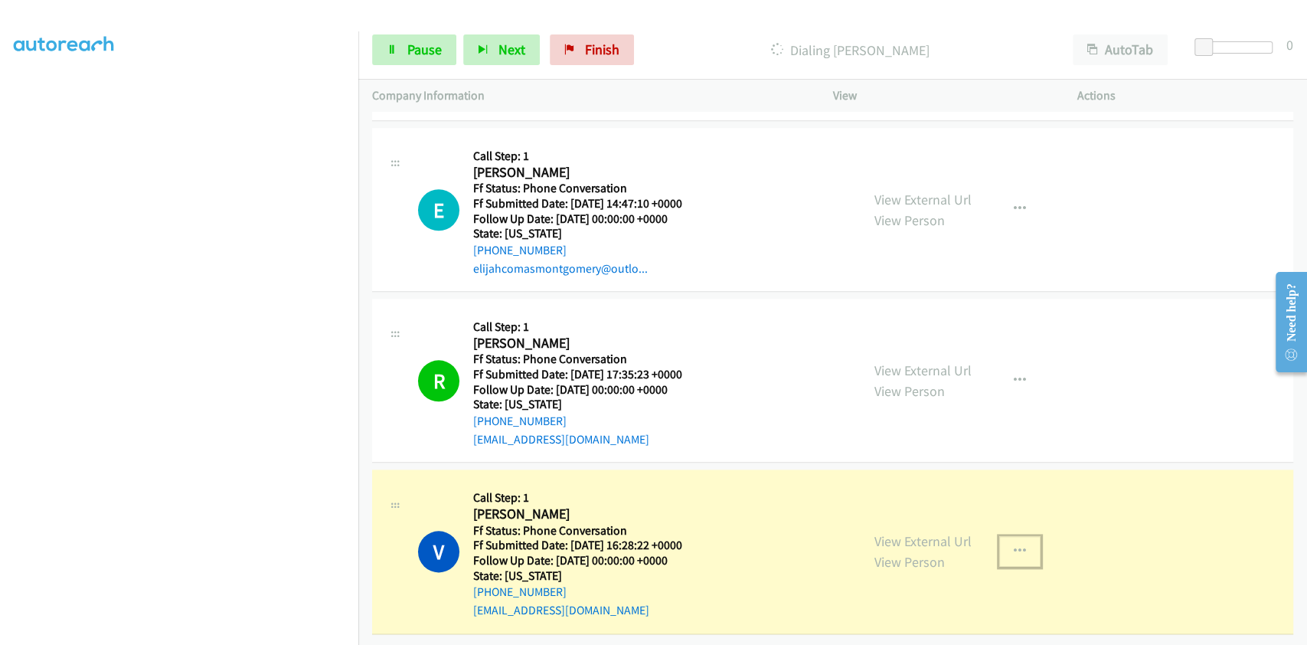
click at [1014, 545] on icon "button" at bounding box center [1020, 551] width 12 height 12
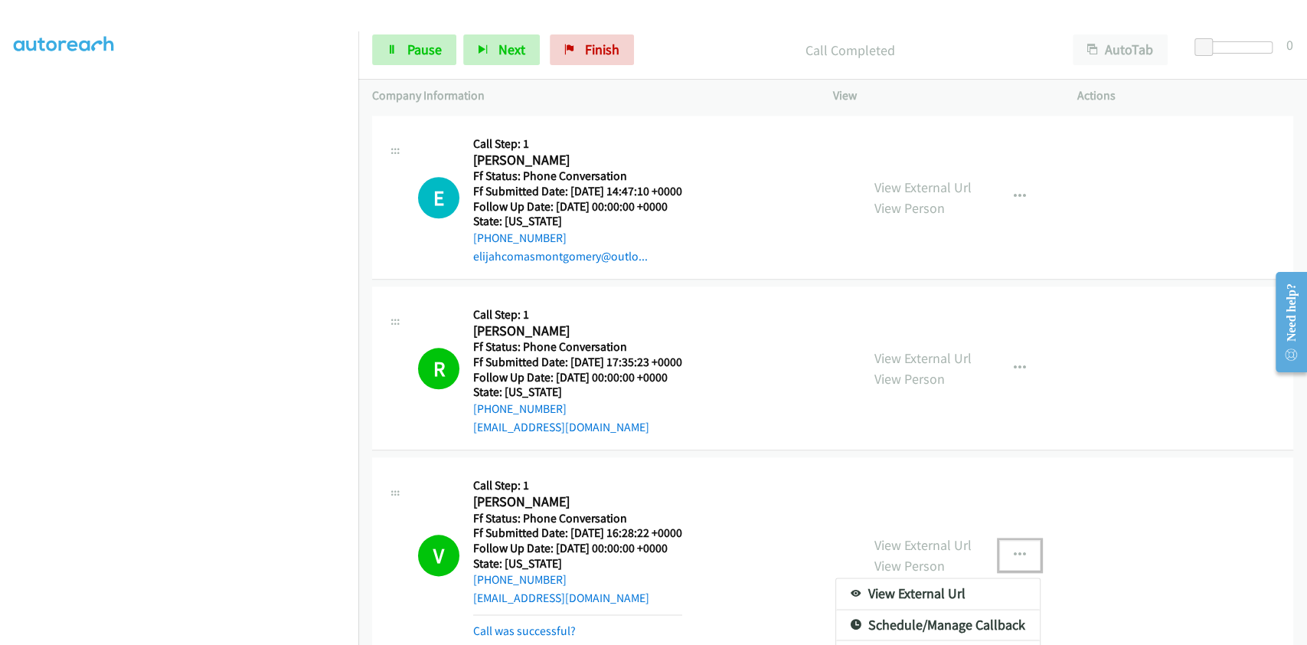
scroll to position [5024, 0]
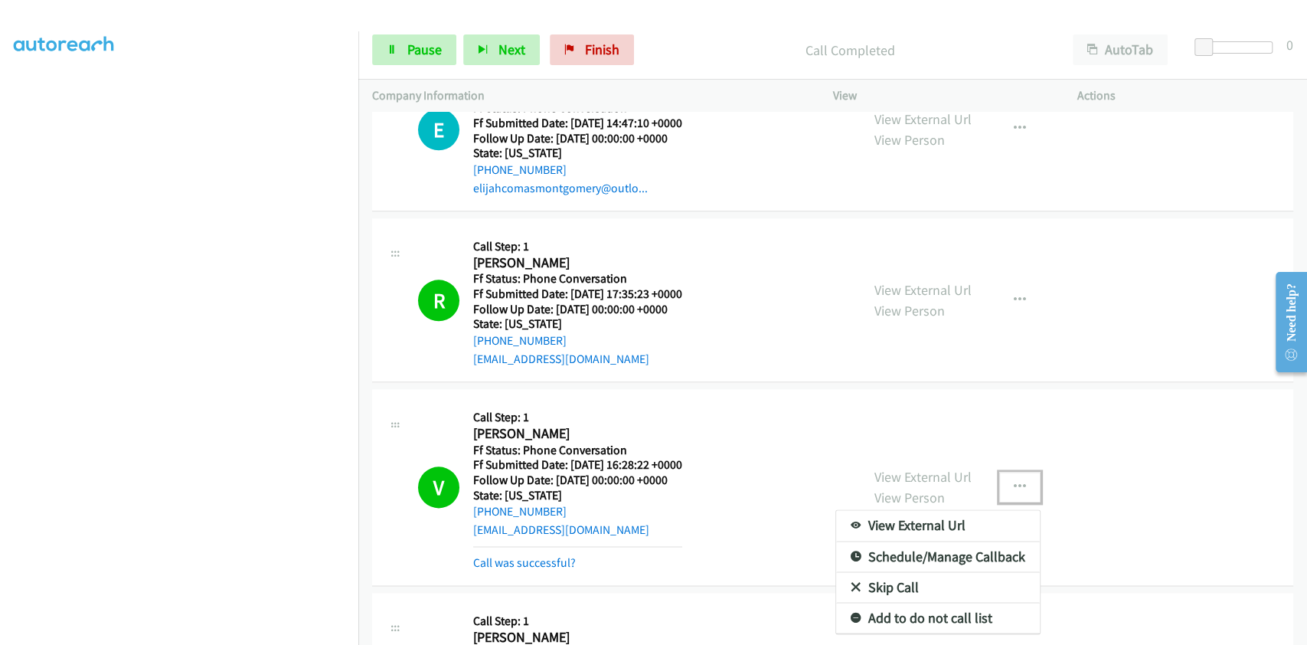
click at [876, 576] on link "Skip Call" at bounding box center [938, 587] width 204 height 31
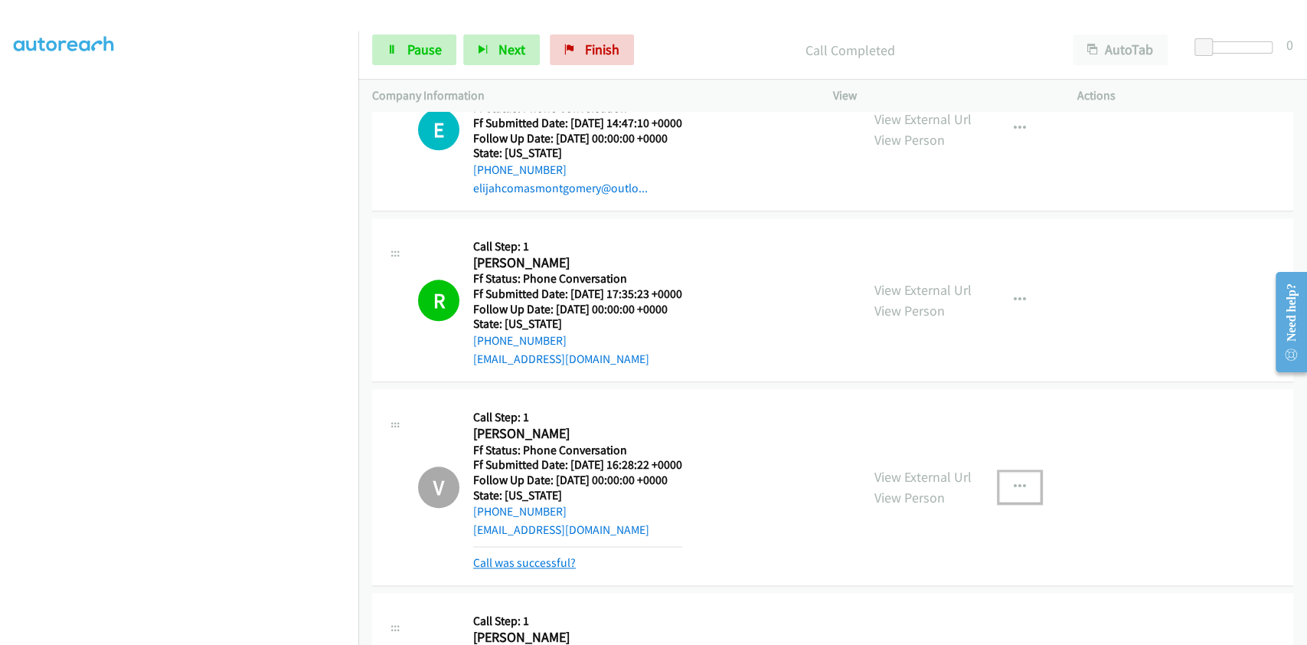
click at [539, 560] on link "Call was successful?" at bounding box center [524, 562] width 103 height 15
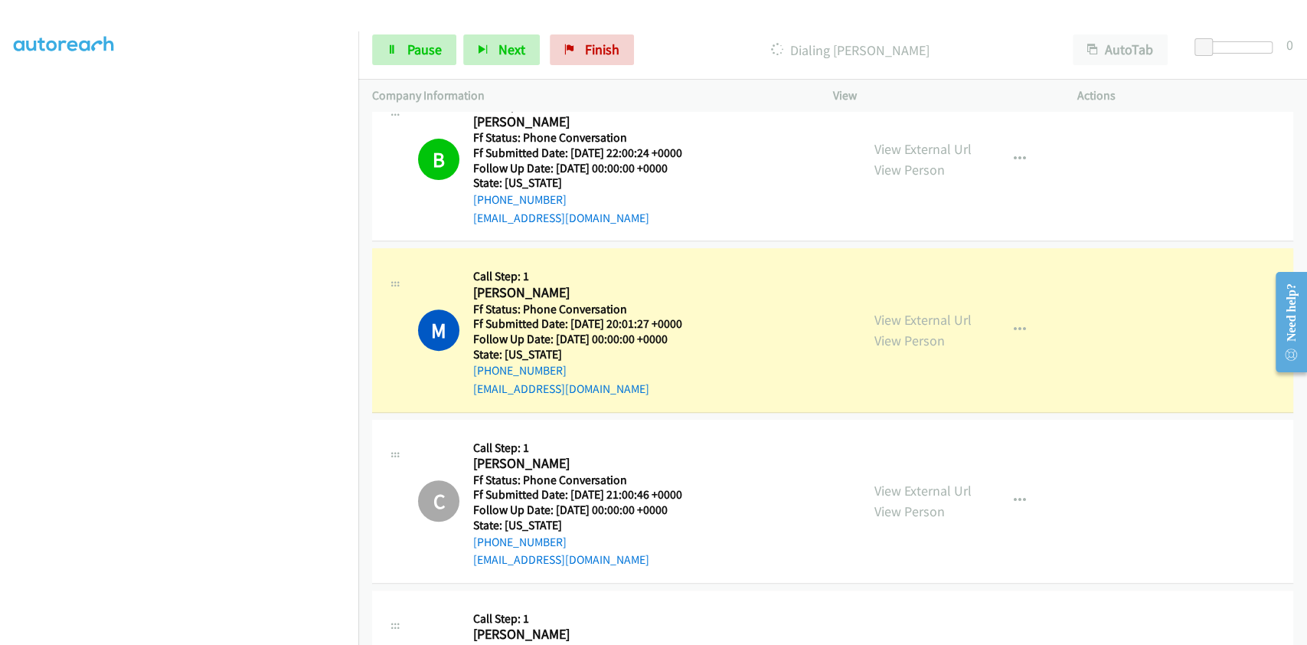
scroll to position [4310, 0]
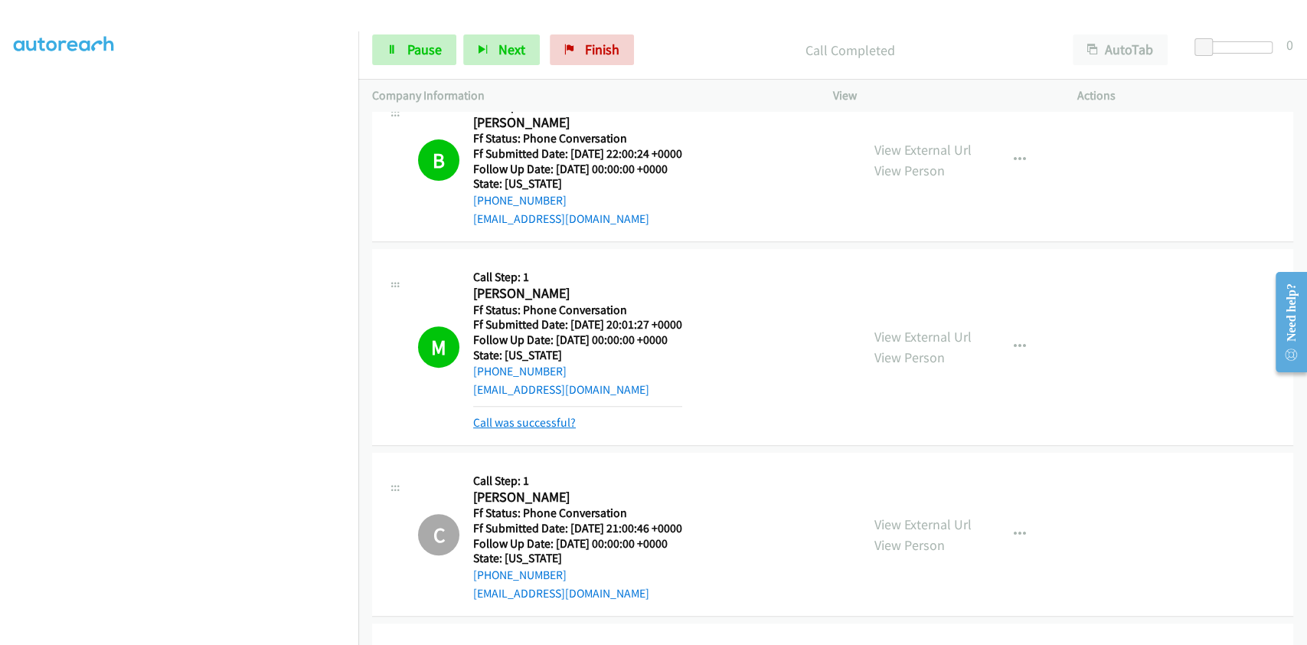
click at [538, 418] on link "Call was successful?" at bounding box center [524, 422] width 103 height 15
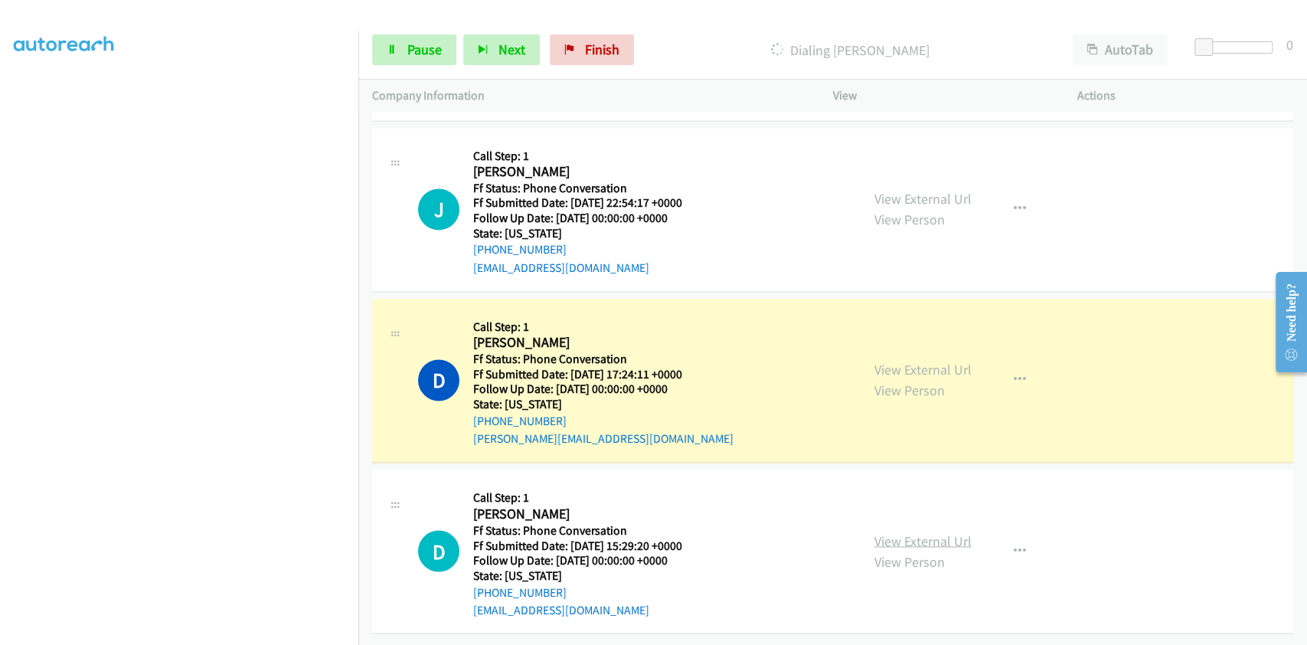
scroll to position [5469, 0]
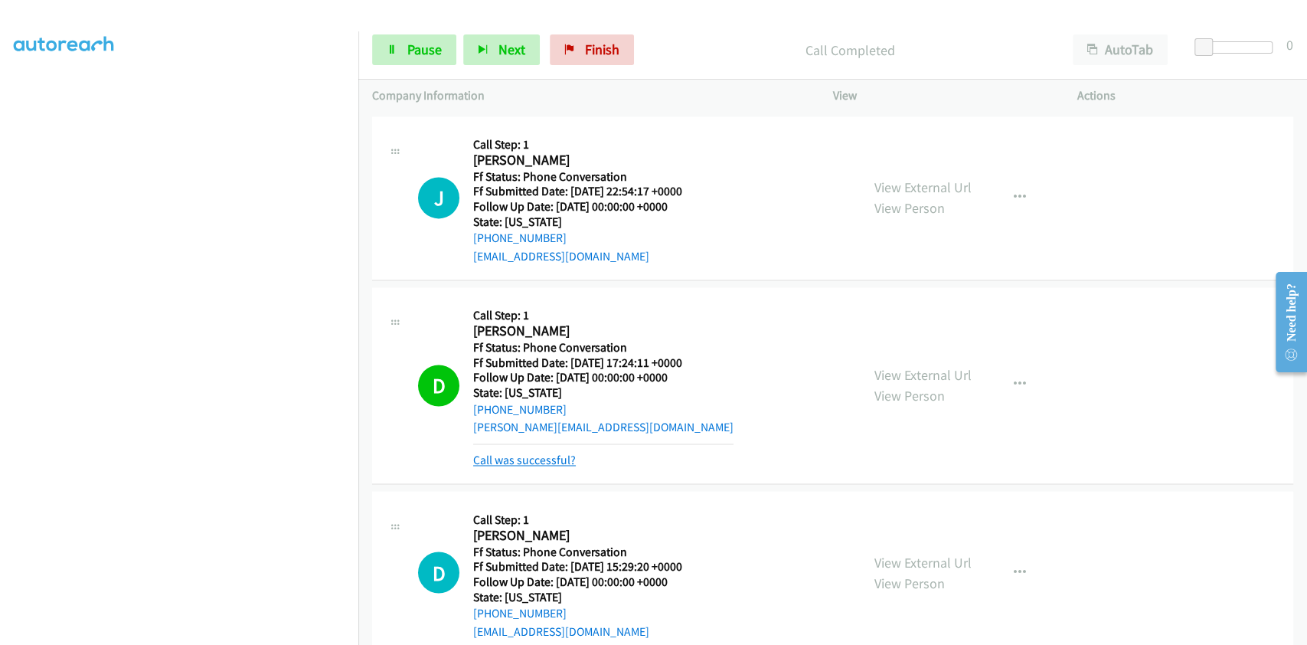
click at [548, 457] on link "Call was successful?" at bounding box center [524, 460] width 103 height 15
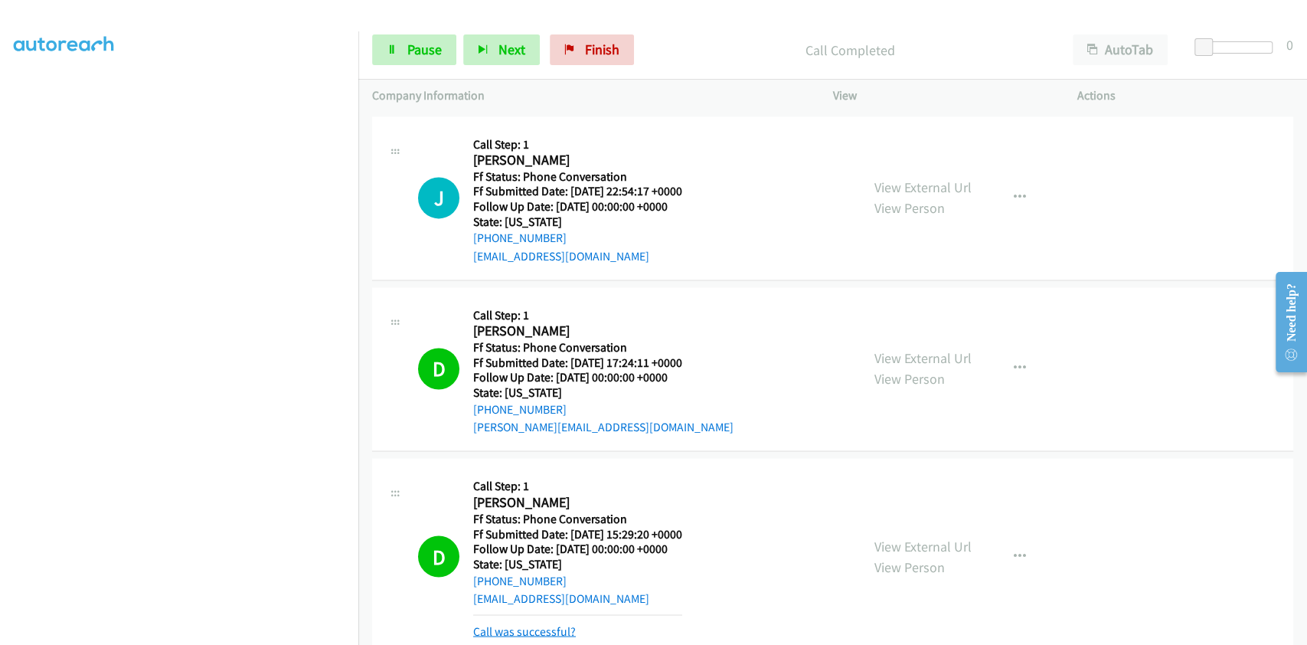
click at [552, 623] on link "Call was successful?" at bounding box center [524, 630] width 103 height 15
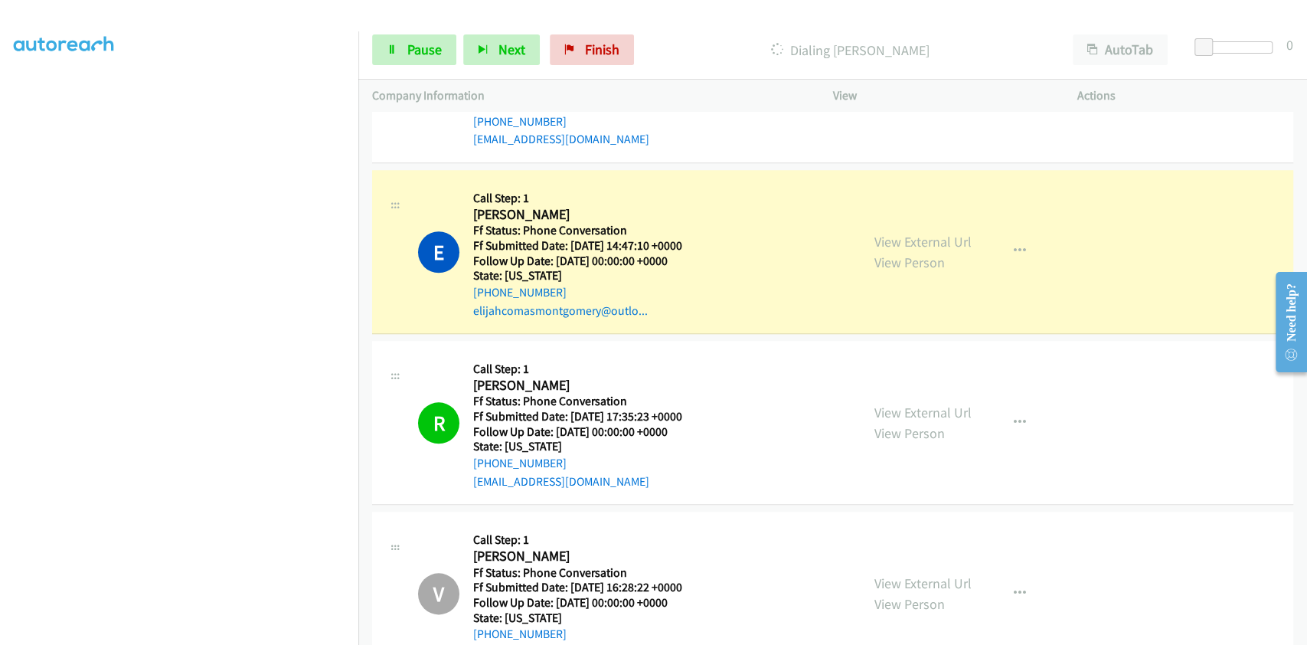
scroll to position [4789, 0]
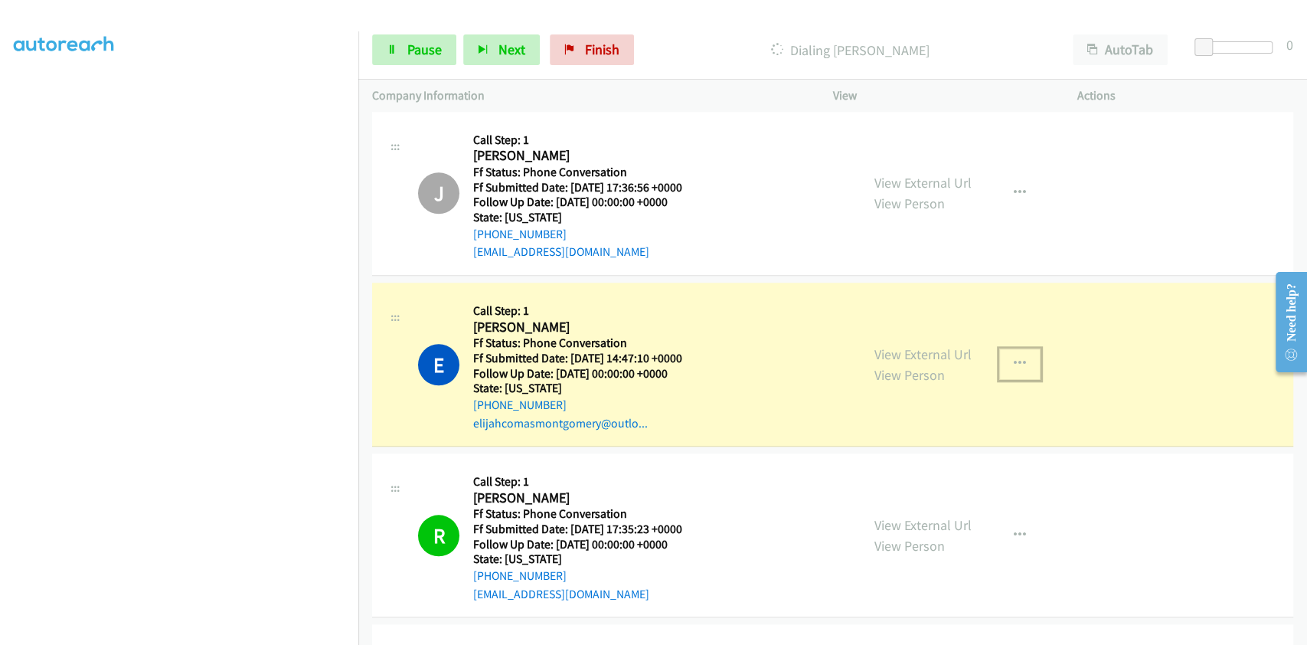
click at [1016, 362] on icon "button" at bounding box center [1020, 364] width 12 height 12
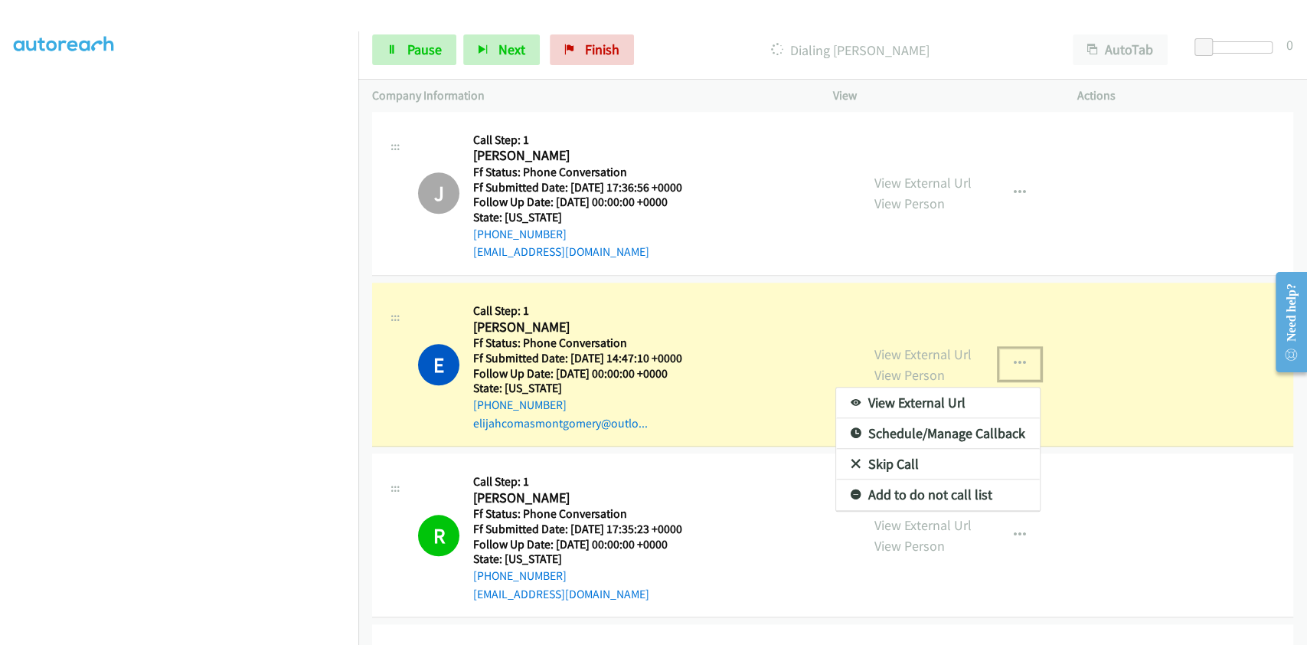
click at [876, 456] on link "Skip Call" at bounding box center [938, 464] width 204 height 31
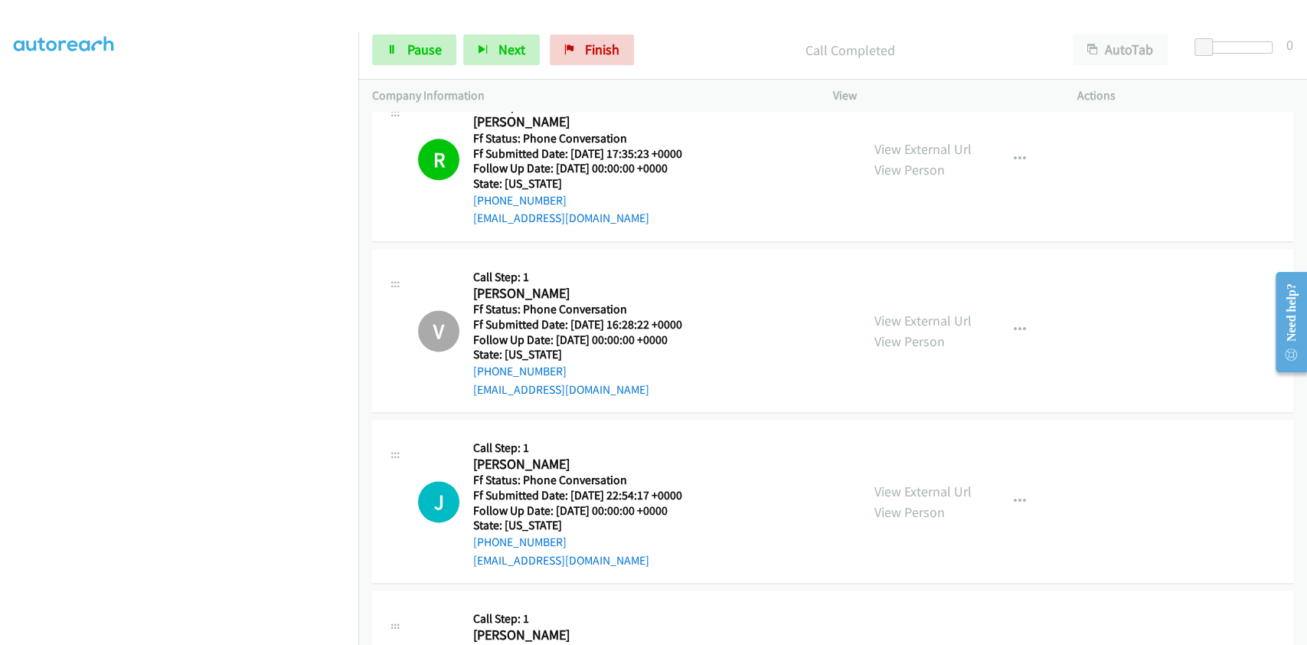
scroll to position [5402, 0]
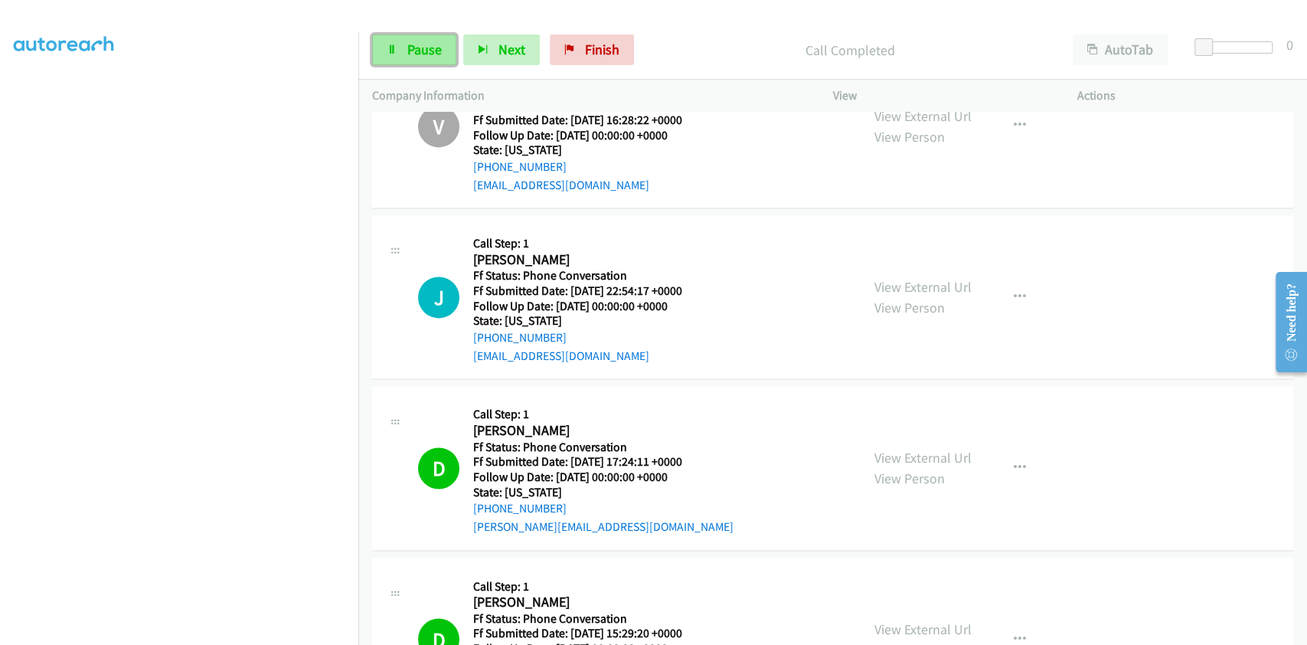
click at [429, 46] on span "Pause" at bounding box center [424, 50] width 34 height 18
click at [429, 45] on span "Start Calls" at bounding box center [437, 50] width 60 height 18
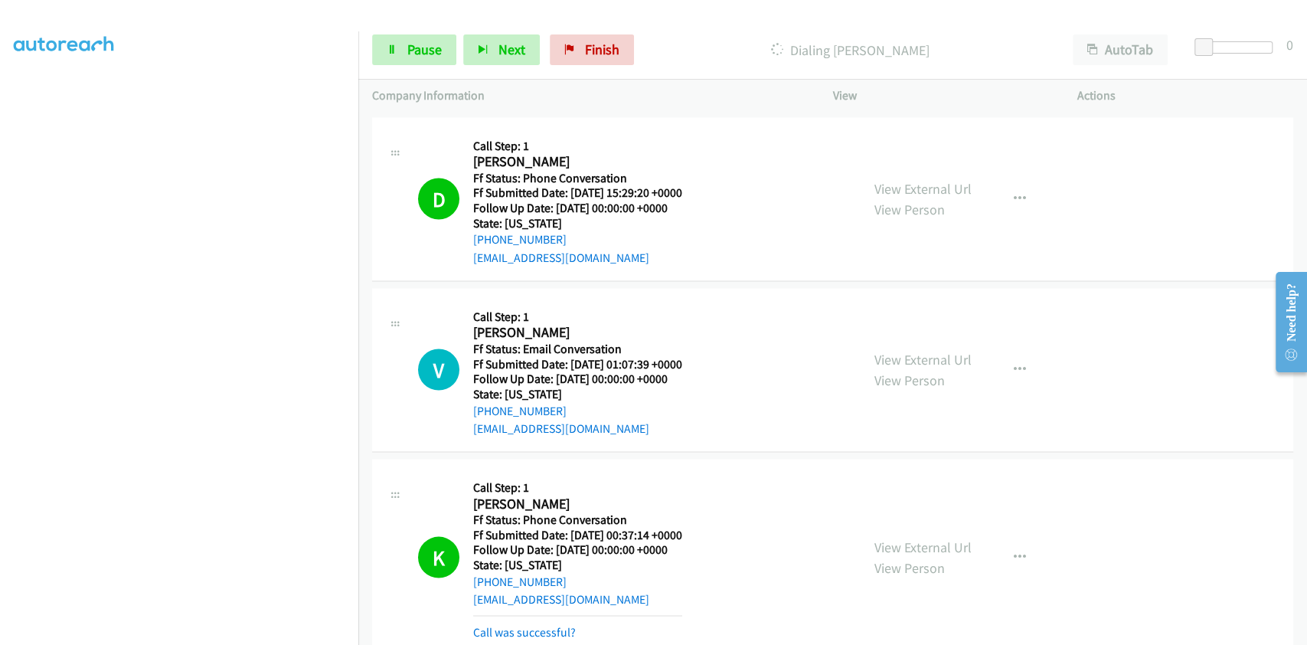
scroll to position [5875, 0]
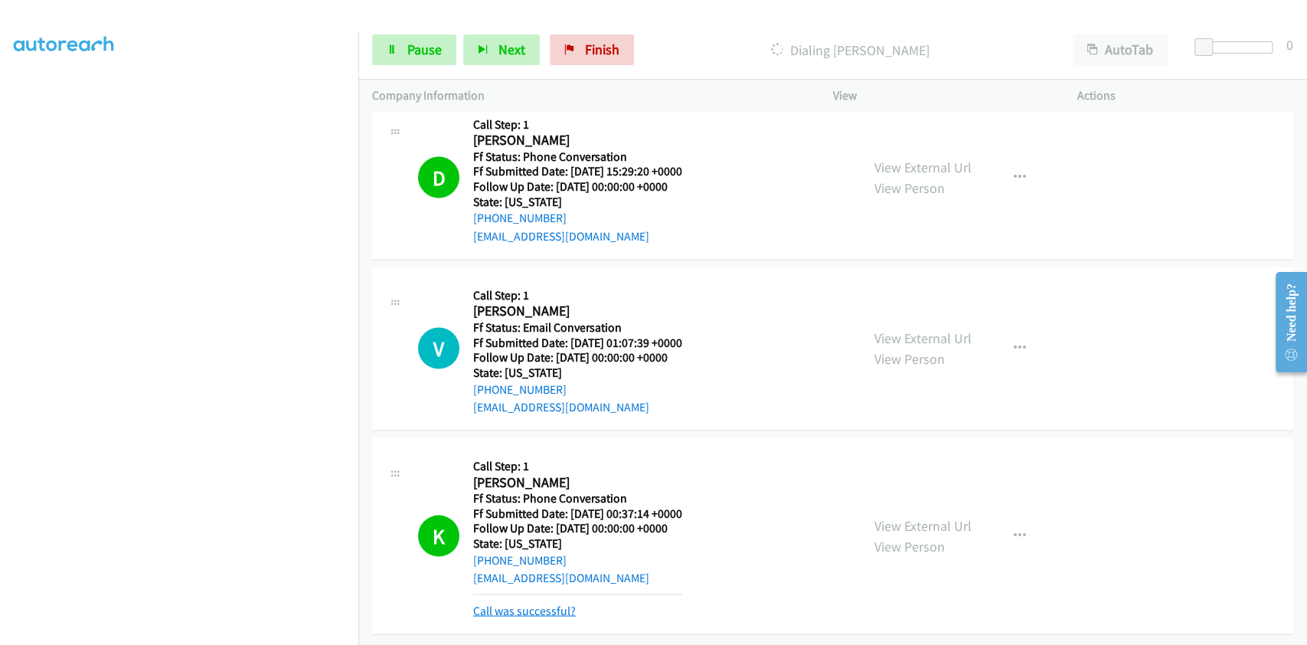
click at [557, 603] on link "Call was successful?" at bounding box center [524, 610] width 103 height 15
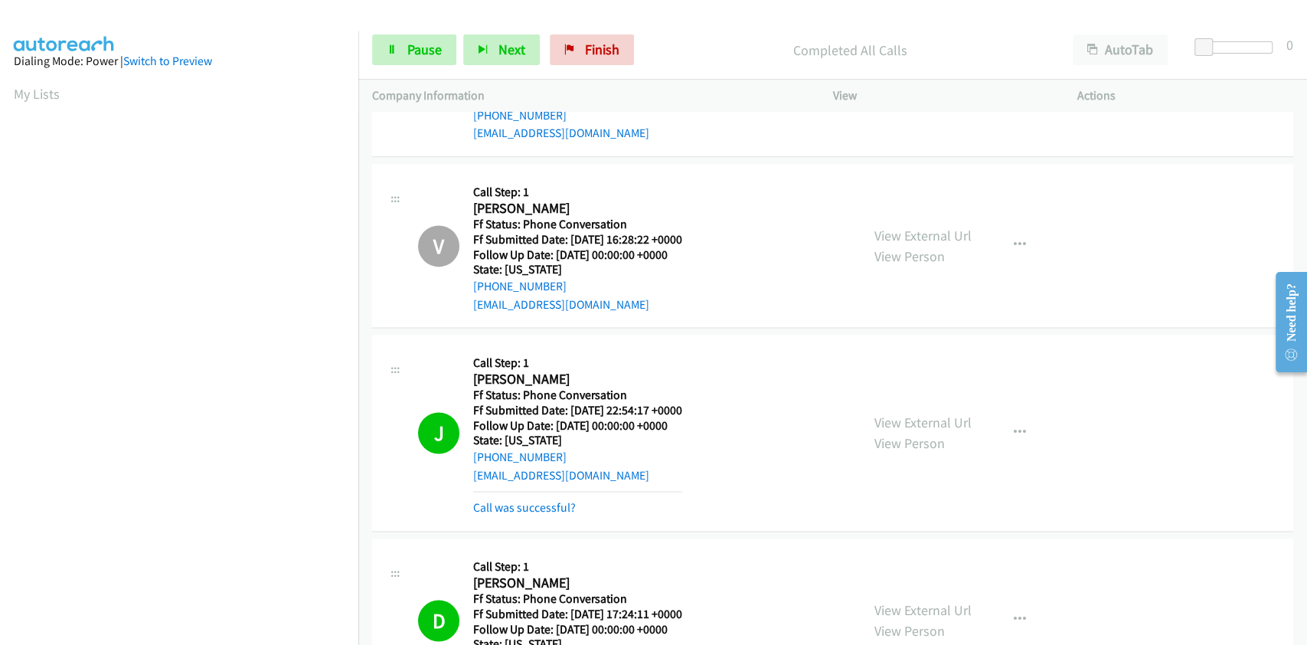
scroll to position [218, 2]
click at [527, 507] on link "Call was successful?" at bounding box center [524, 507] width 103 height 15
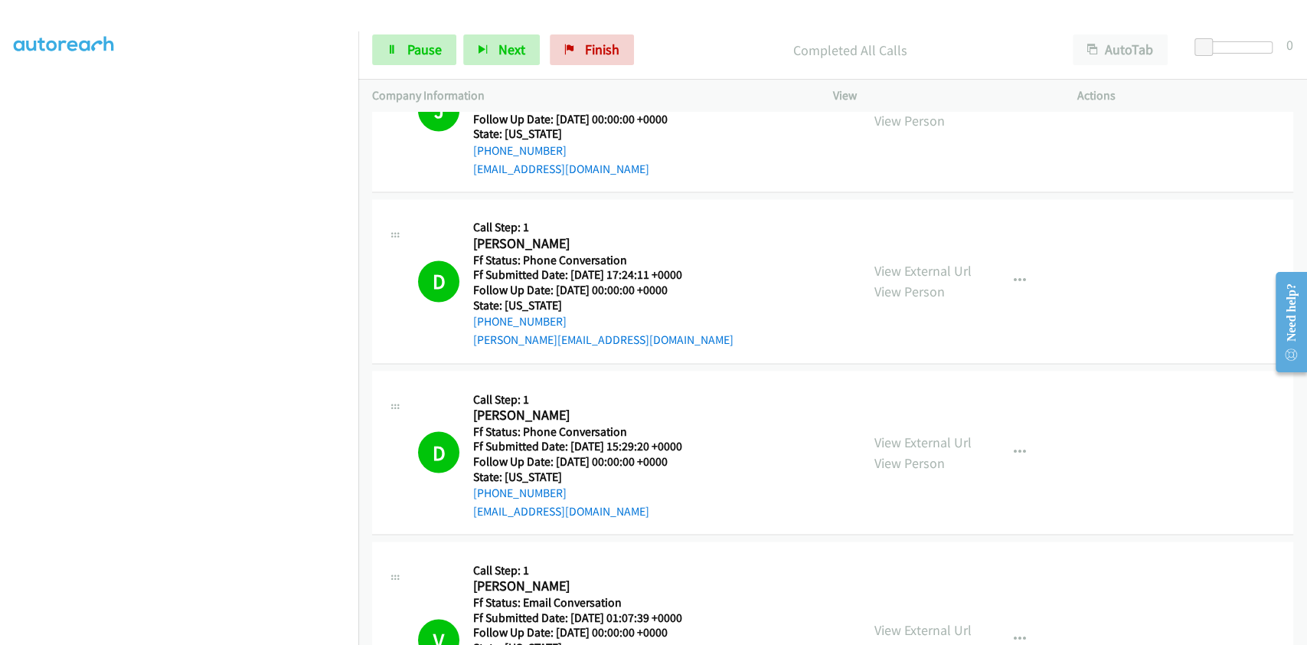
scroll to position [5924, 0]
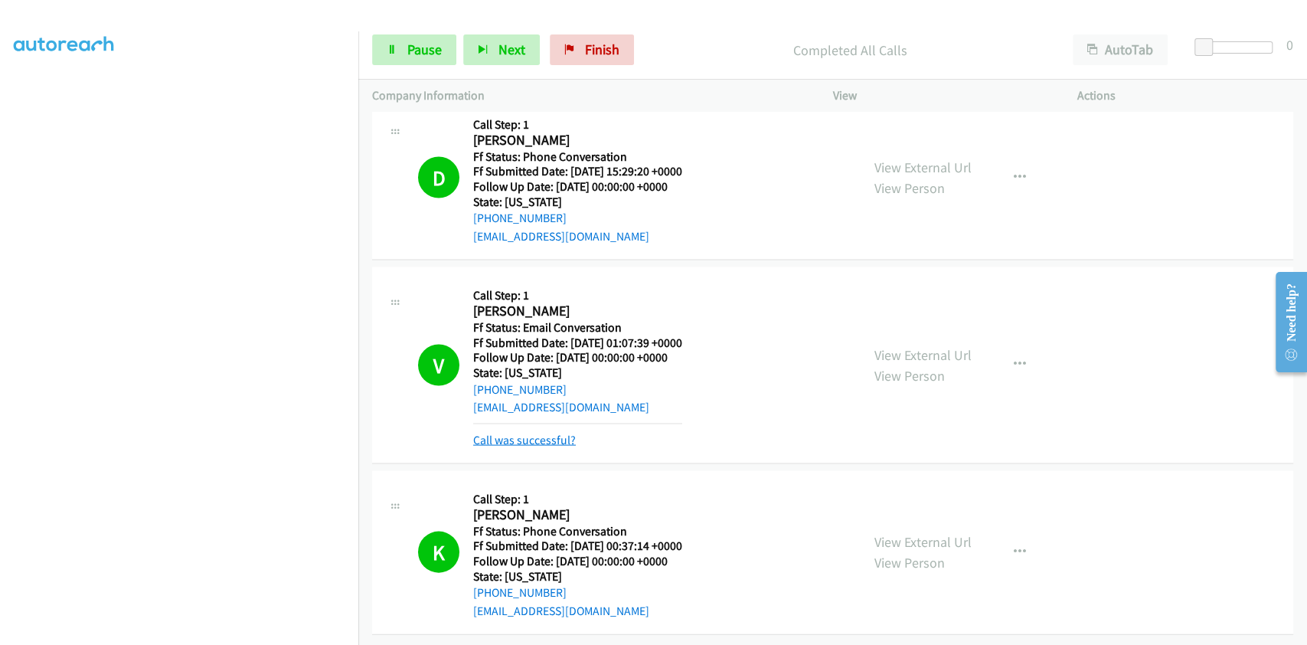
click at [553, 432] on link "Call was successful?" at bounding box center [524, 439] width 103 height 15
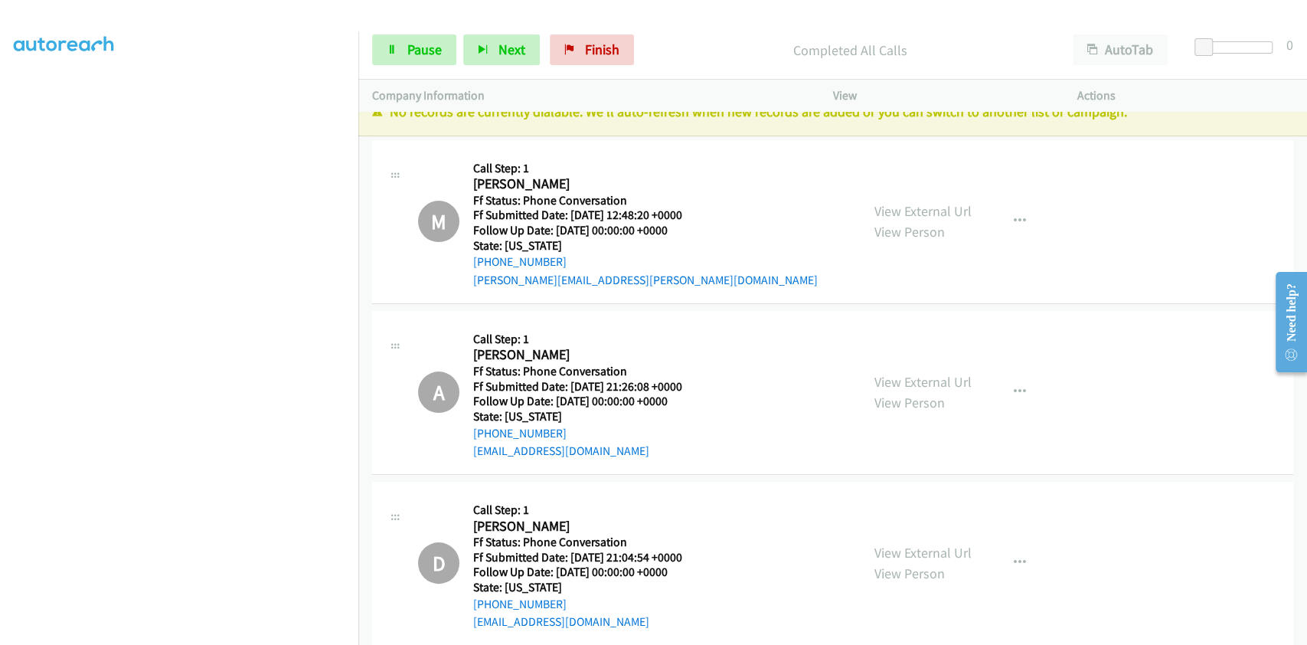
scroll to position [0, 0]
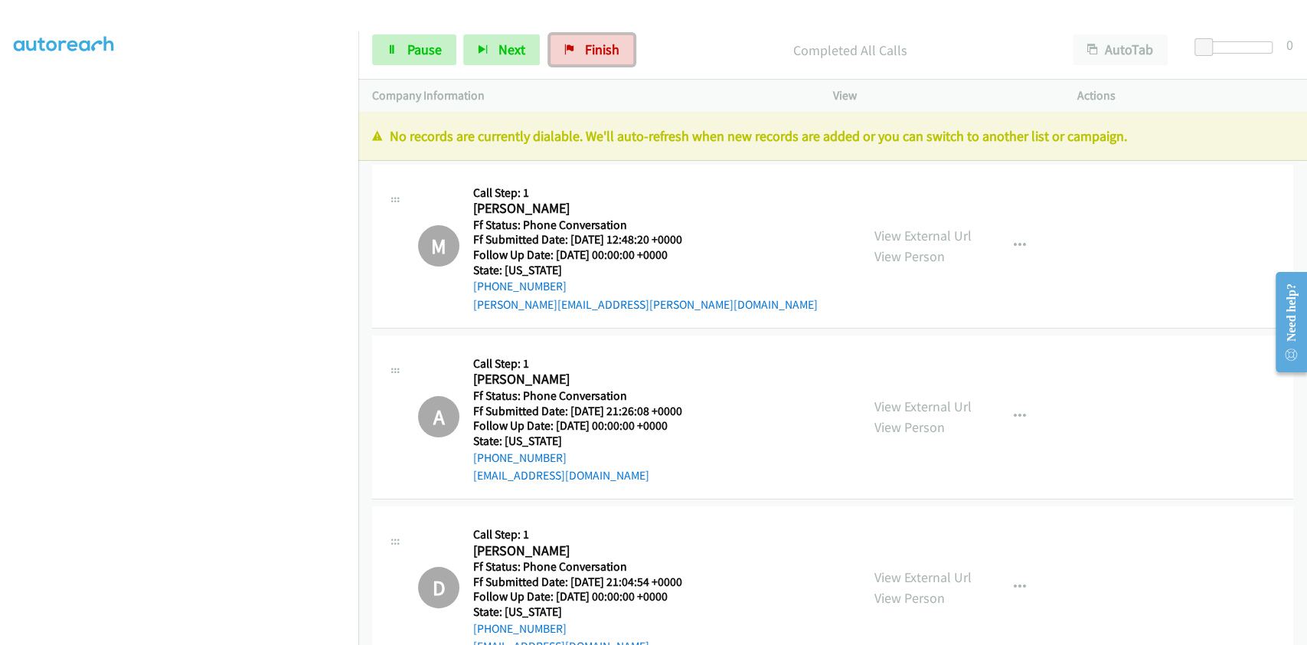
drag, startPoint x: 589, startPoint y: 38, endPoint x: 735, endPoint y: 63, distance: 148.3
click at [589, 38] on link "Finish" at bounding box center [592, 49] width 84 height 31
